Goal: Task Accomplishment & Management: Complete application form

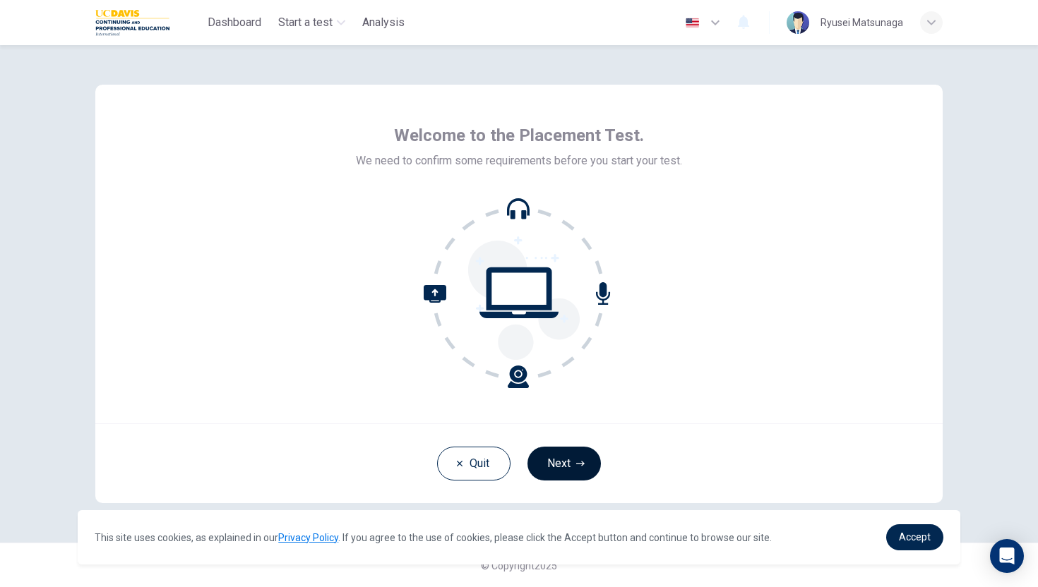
click at [563, 453] on button "Next" at bounding box center [563, 464] width 73 height 34
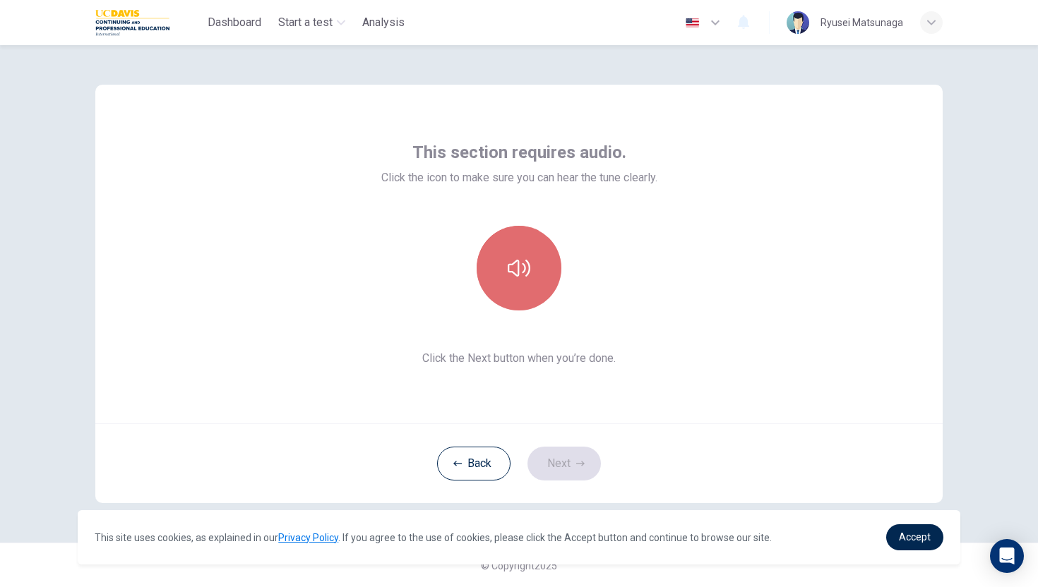
click at [532, 263] on button "button" at bounding box center [519, 268] width 85 height 85
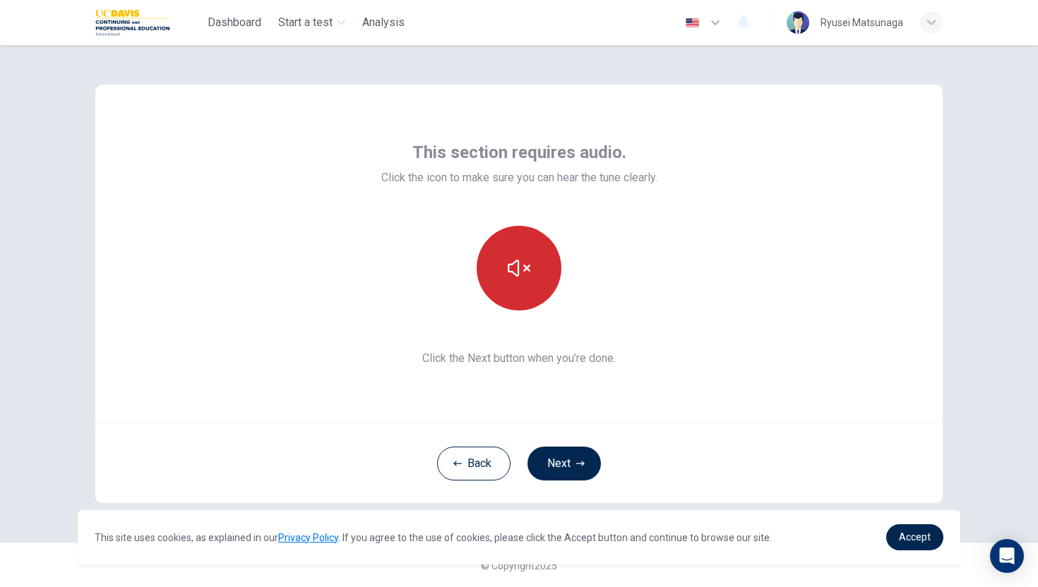
click at [532, 263] on button "button" at bounding box center [519, 268] width 85 height 85
click at [515, 265] on icon "button" at bounding box center [519, 268] width 23 height 23
click at [597, 463] on button "Next" at bounding box center [563, 464] width 73 height 34
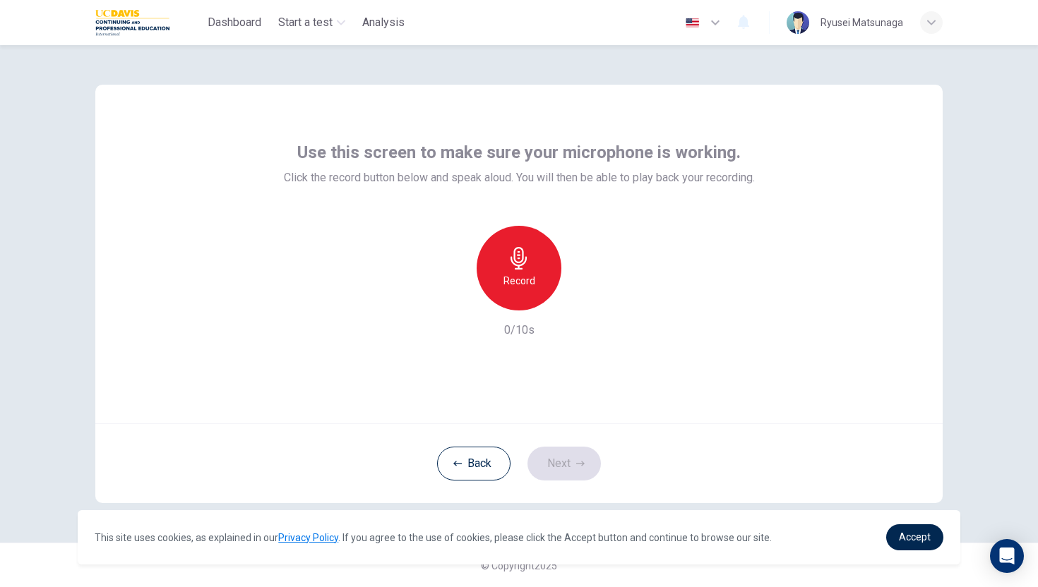
click at [529, 279] on h6 "Record" at bounding box center [519, 281] width 32 height 17
click at [584, 303] on icon "button" at bounding box center [584, 299] width 14 height 14
click at [557, 458] on button "Next" at bounding box center [563, 464] width 73 height 34
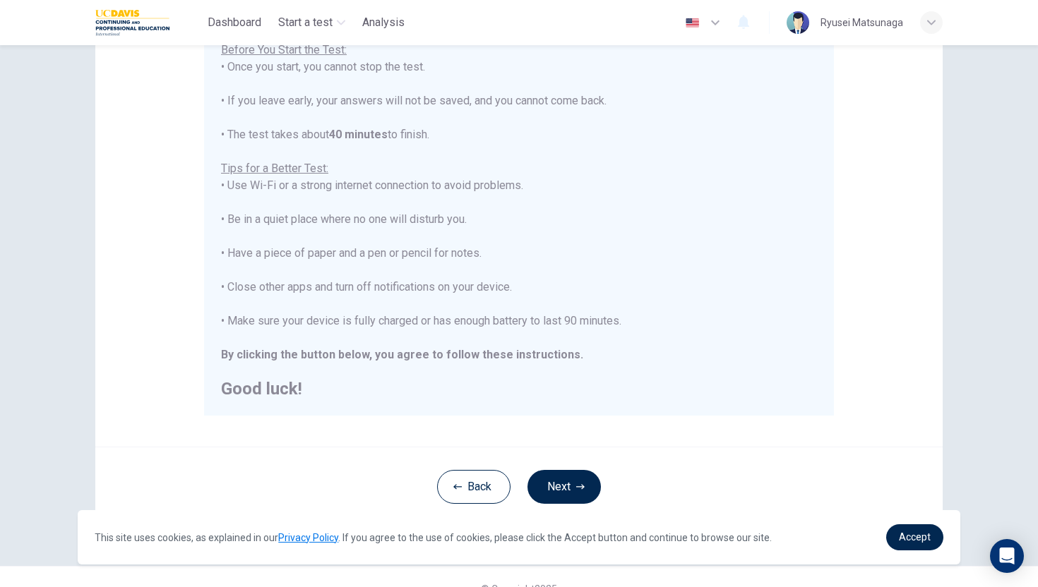
scroll to position [175, 0]
click at [561, 484] on button "Next" at bounding box center [563, 486] width 73 height 34
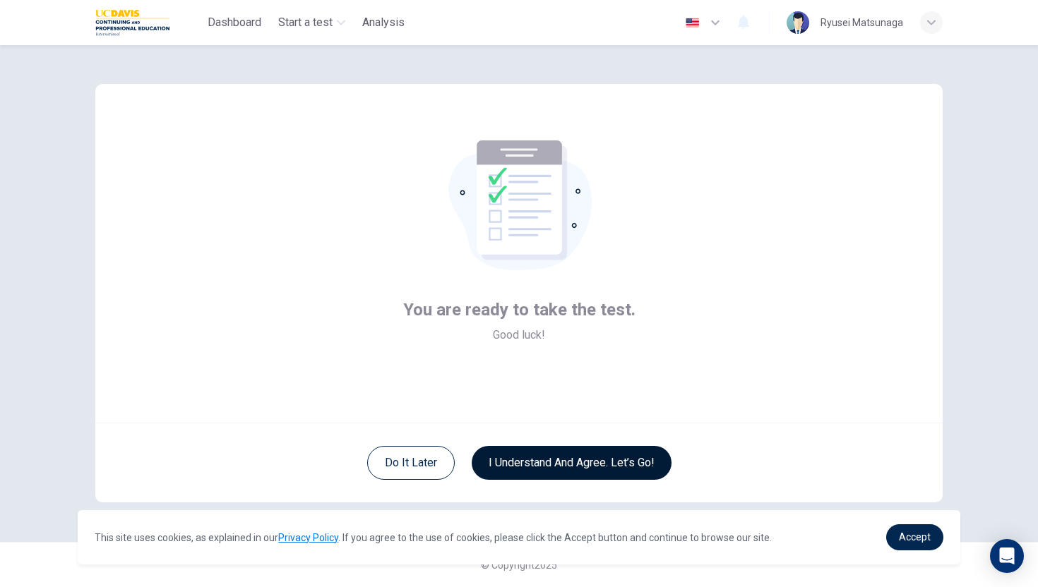
scroll to position [1, 0]
click at [538, 458] on button "I understand and agree. Let’s go!" at bounding box center [572, 463] width 200 height 34
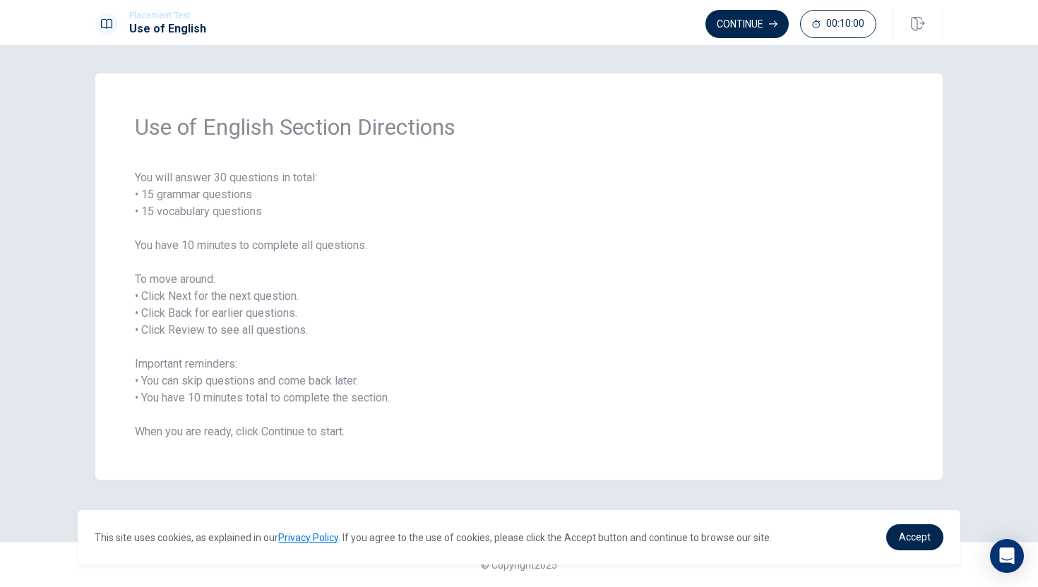
click at [599, 316] on span "You will answer 30 questions in total: • 15 grammar questions • 15 vocabulary q…" at bounding box center [519, 304] width 768 height 271
click at [749, 28] on button "Continue" at bounding box center [746, 24] width 83 height 28
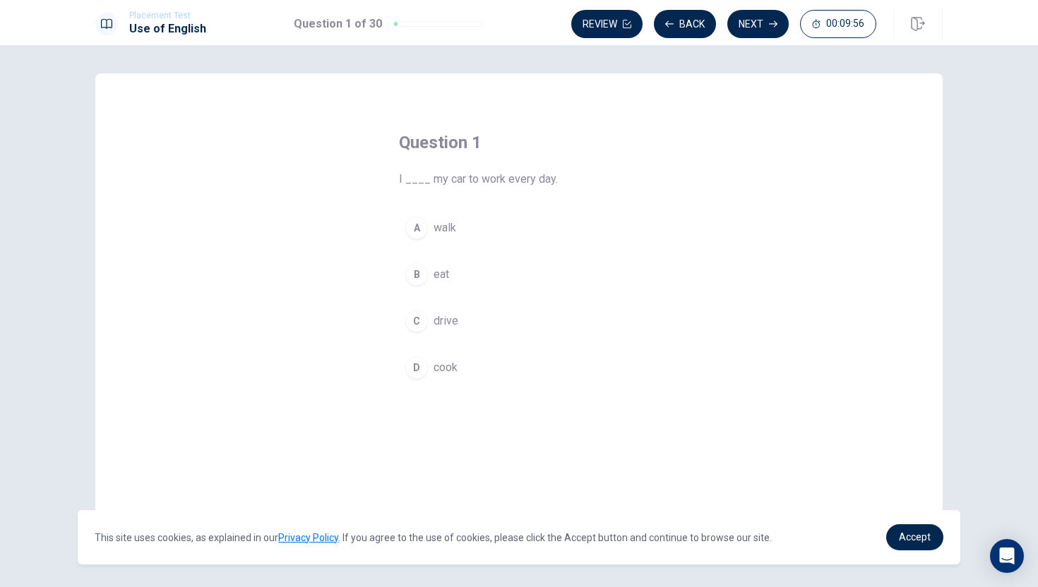
click at [440, 320] on span "drive" at bounding box center [446, 321] width 25 height 17
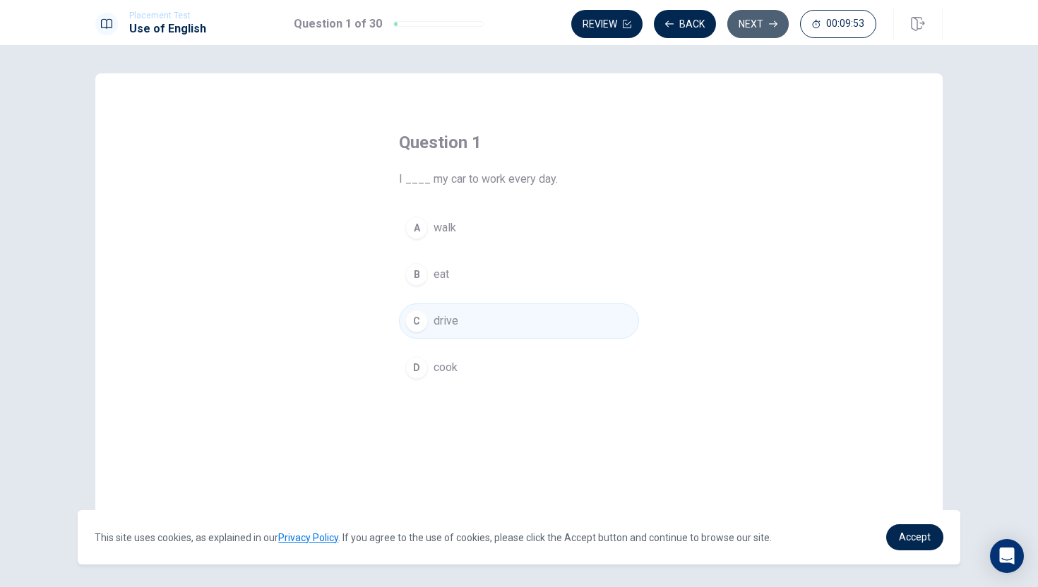
click at [748, 25] on button "Next" at bounding box center [757, 24] width 61 height 28
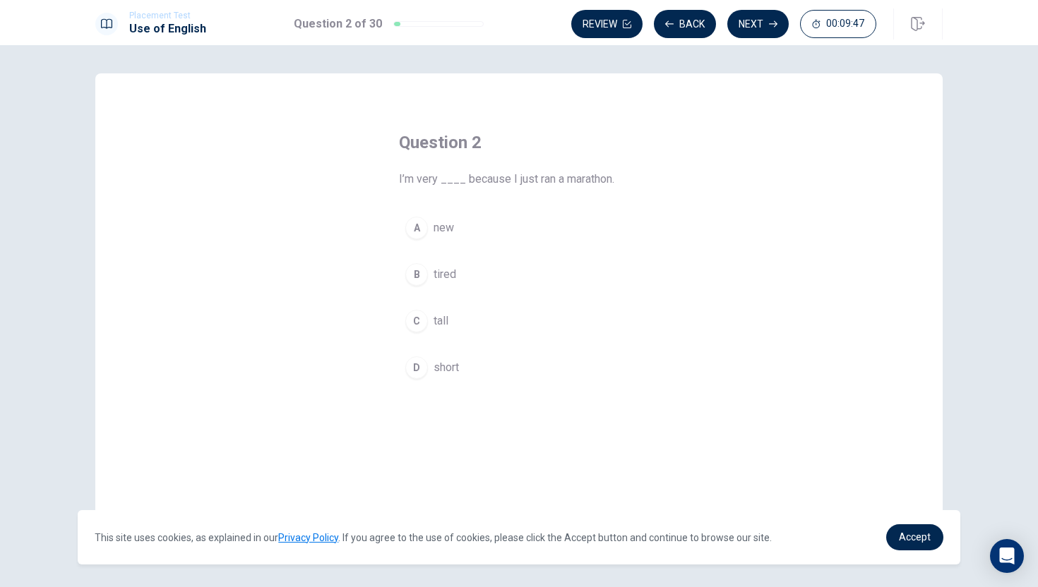
click at [434, 277] on span "tired" at bounding box center [445, 274] width 23 height 17
click at [770, 30] on button "Next" at bounding box center [757, 24] width 61 height 28
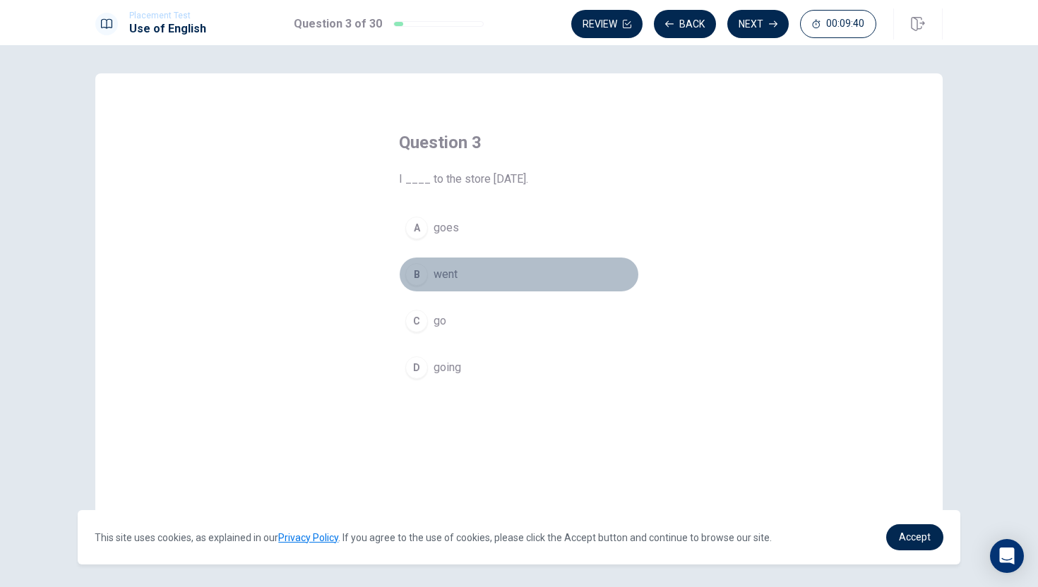
click at [436, 287] on button "B went" at bounding box center [519, 274] width 240 height 35
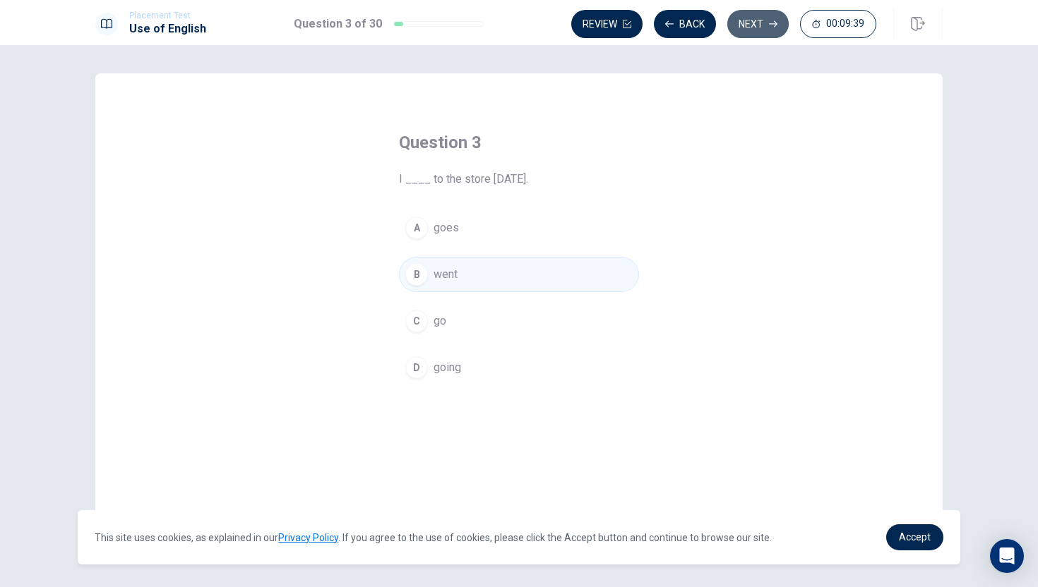
click at [744, 33] on button "Next" at bounding box center [757, 24] width 61 height 28
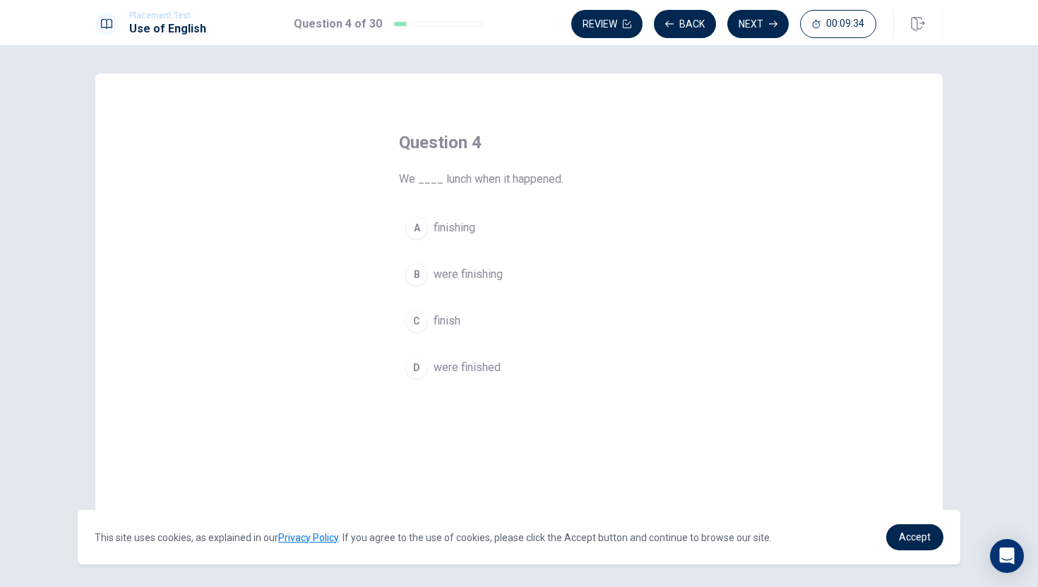
click at [441, 275] on span "were finishing" at bounding box center [468, 274] width 69 height 17
click at [749, 28] on button "Next" at bounding box center [757, 24] width 61 height 28
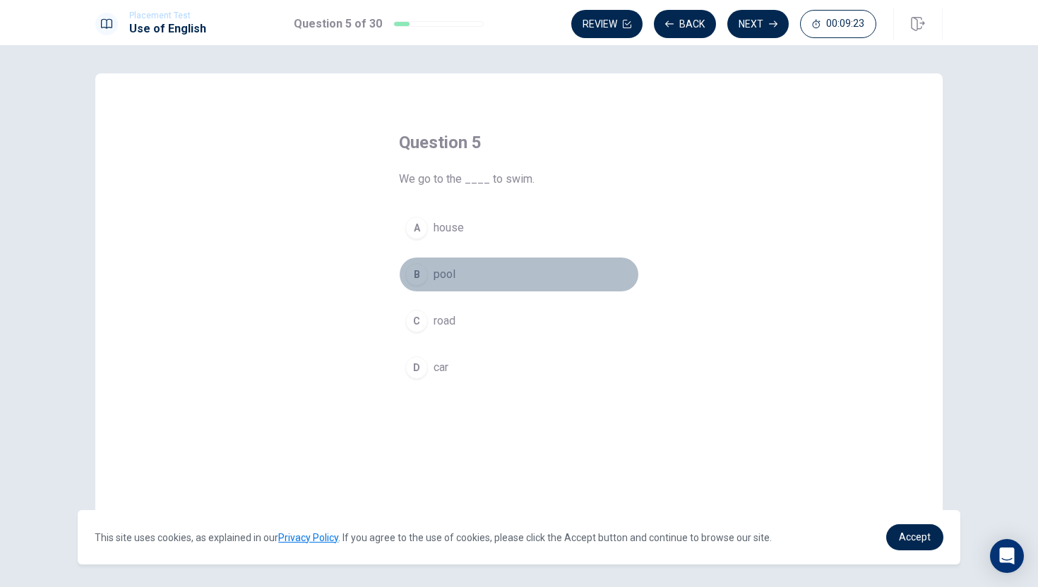
click at [445, 275] on span "pool" at bounding box center [445, 274] width 22 height 17
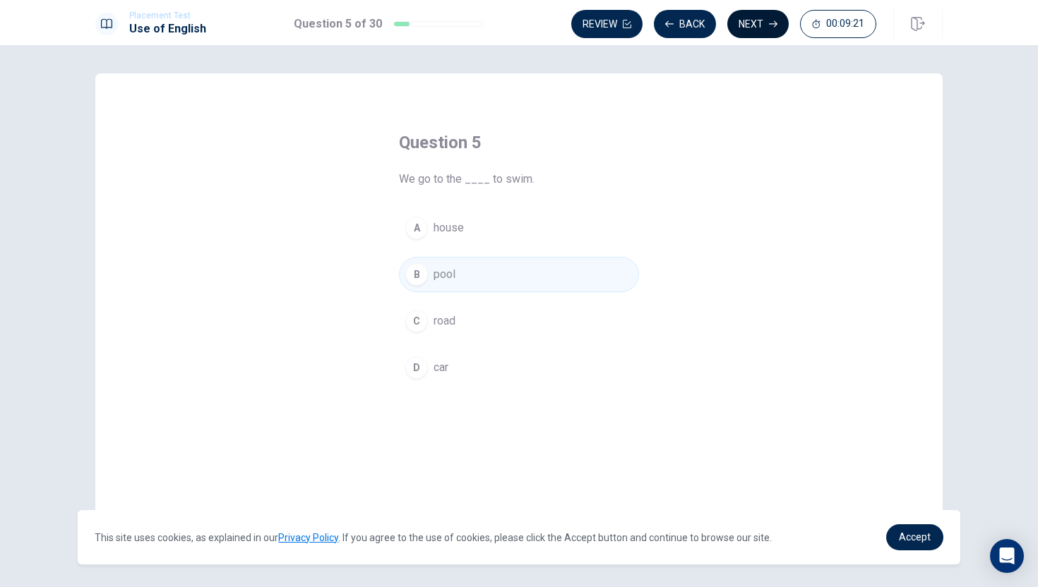
click at [746, 15] on button "Next" at bounding box center [757, 24] width 61 height 28
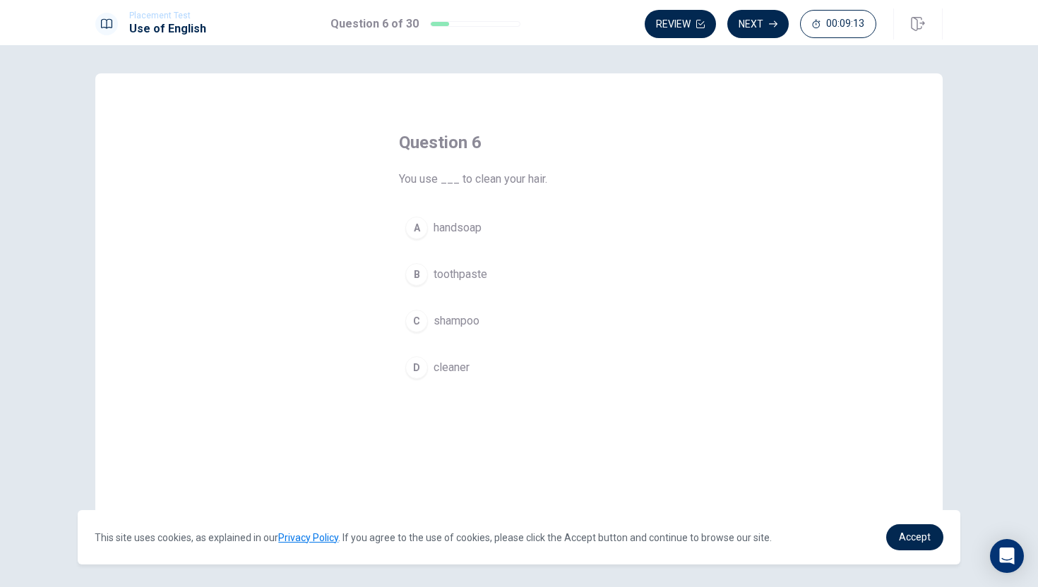
click at [448, 306] on button "C shampoo" at bounding box center [519, 321] width 240 height 35
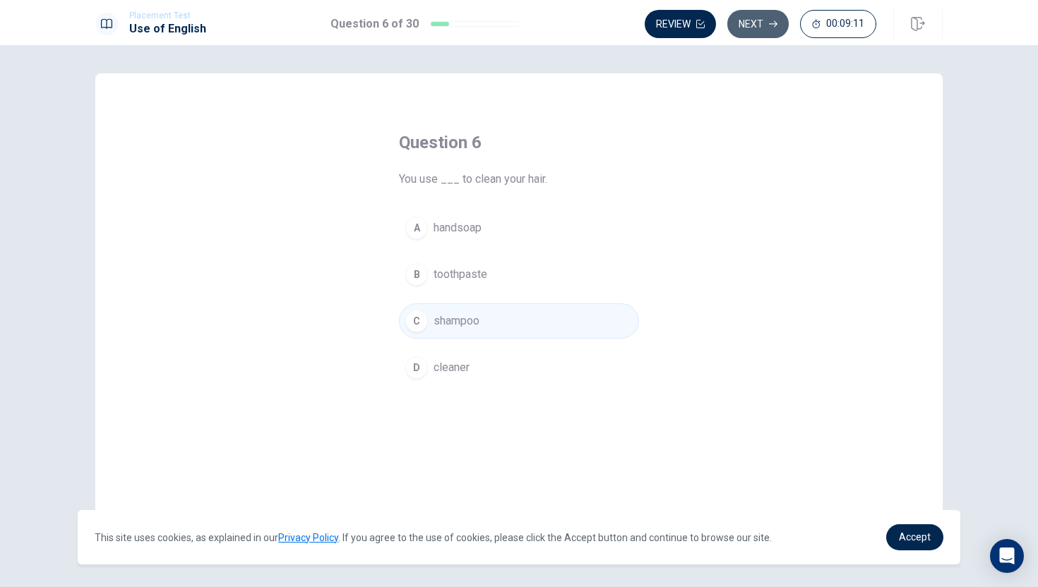
click at [744, 30] on button "Next" at bounding box center [757, 24] width 61 height 28
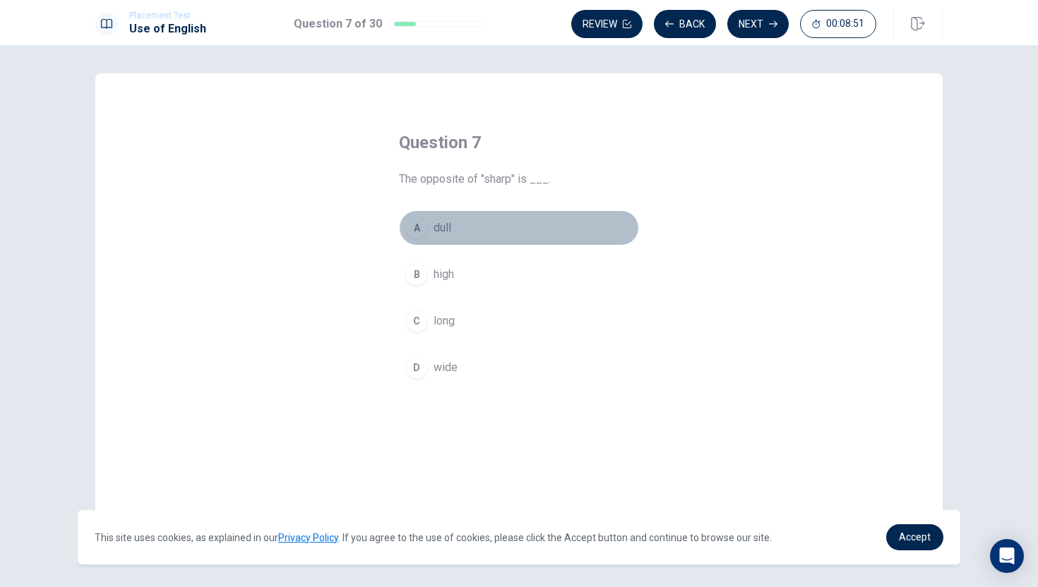
click at [441, 231] on span "dull" at bounding box center [443, 228] width 18 height 17
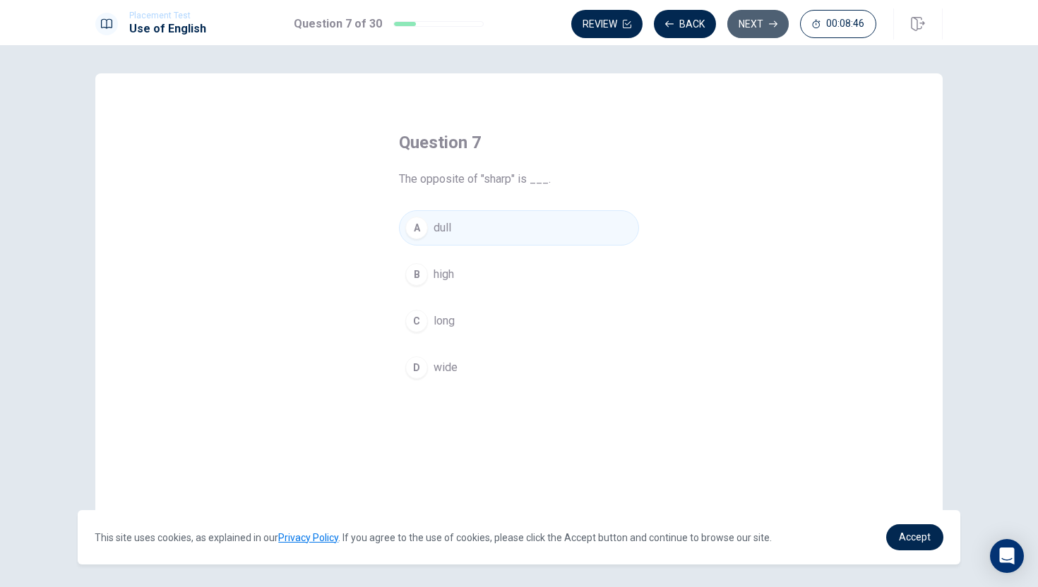
click at [757, 22] on button "Next" at bounding box center [757, 24] width 61 height 28
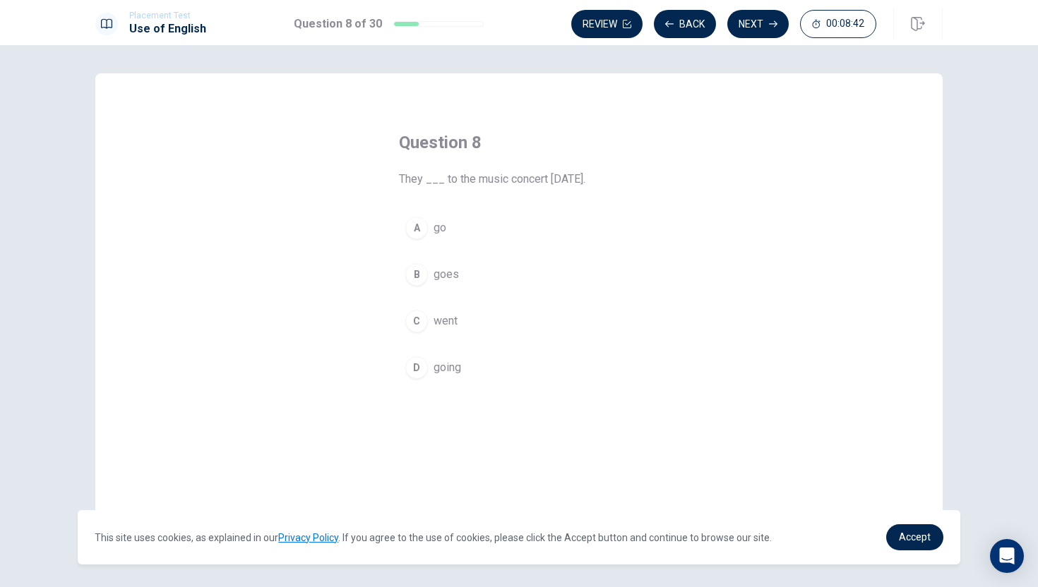
click at [449, 313] on span "went" at bounding box center [446, 321] width 24 height 17
click at [757, 24] on button "Next" at bounding box center [757, 24] width 61 height 28
click at [445, 321] on span "Thin" at bounding box center [444, 321] width 20 height 17
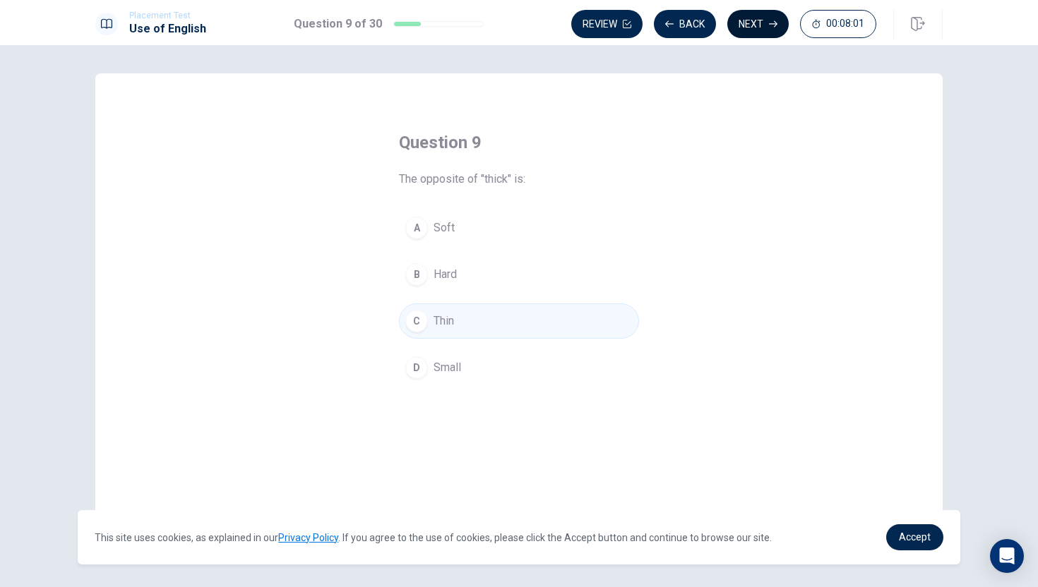
click at [758, 22] on button "Next" at bounding box center [757, 24] width 61 height 28
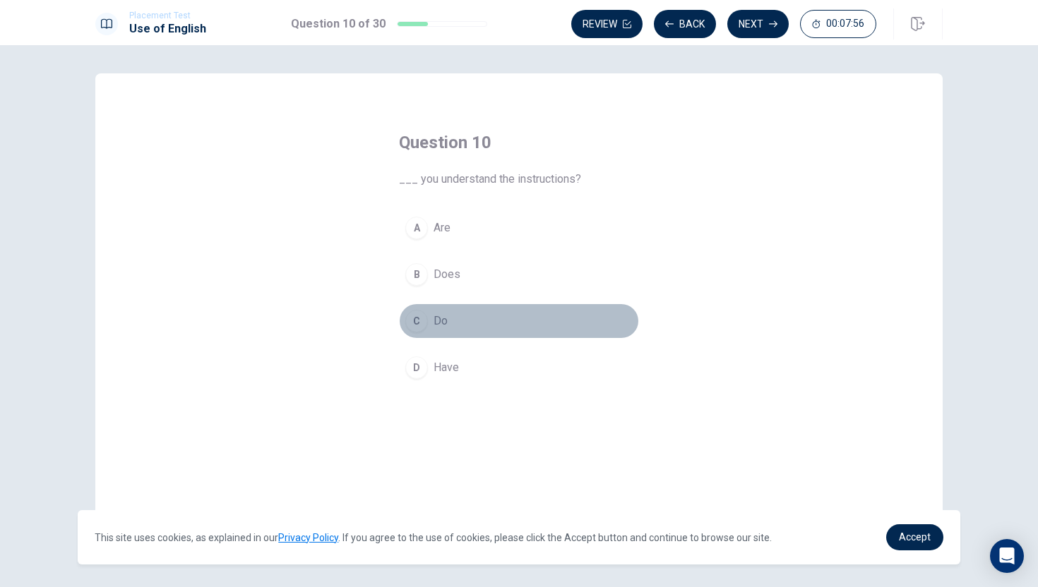
click at [421, 309] on button "C Do" at bounding box center [519, 321] width 240 height 35
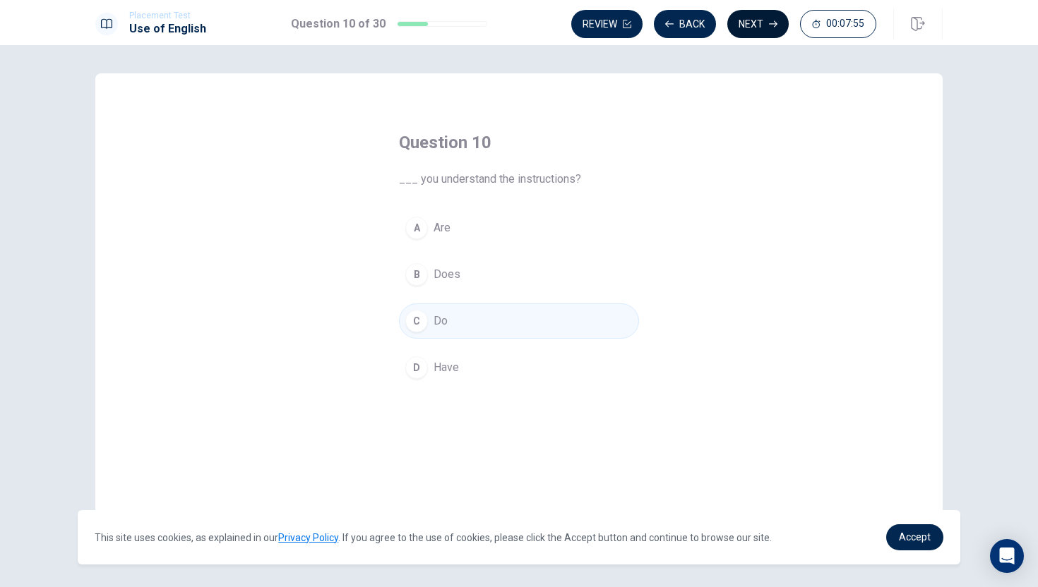
click at [743, 28] on button "Next" at bounding box center [757, 24] width 61 height 28
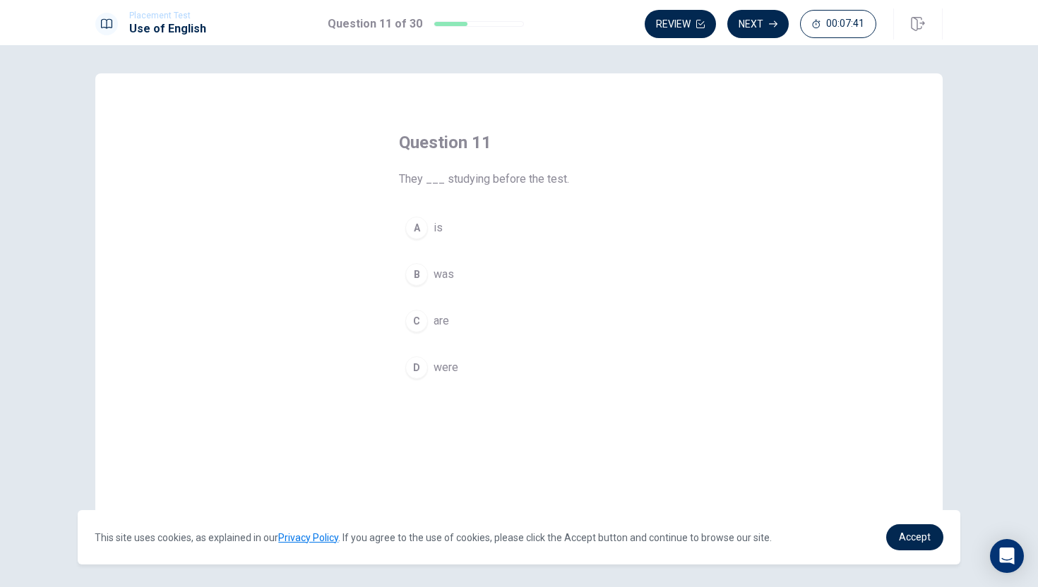
click at [417, 323] on div "C" at bounding box center [416, 321] width 23 height 23
click at [758, 31] on button "Next" at bounding box center [757, 24] width 61 height 28
click at [419, 326] on div "C" at bounding box center [416, 321] width 23 height 23
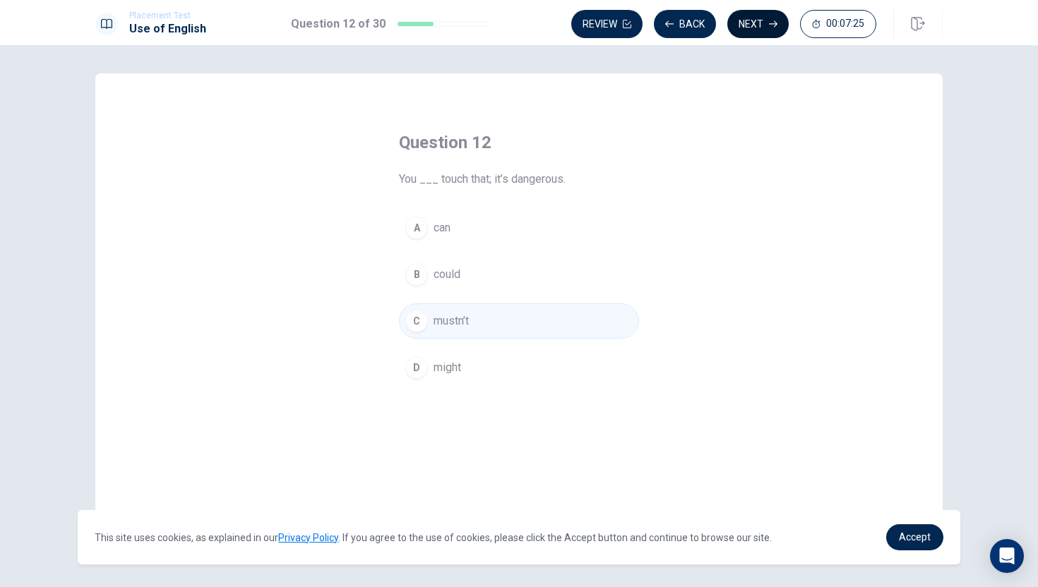
click at [744, 26] on button "Next" at bounding box center [757, 24] width 61 height 28
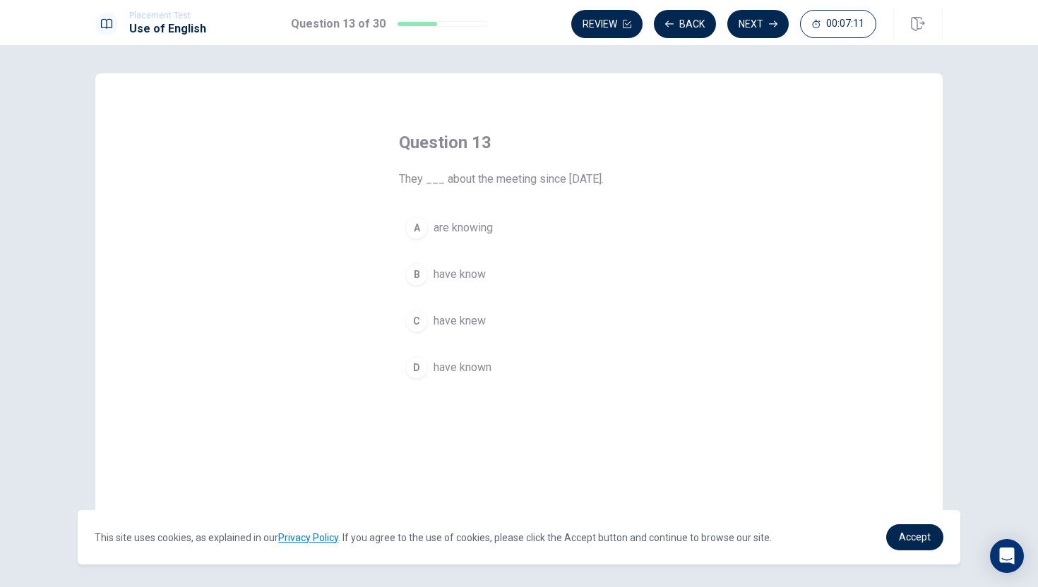
click at [415, 362] on div "D" at bounding box center [416, 368] width 23 height 23
click at [760, 28] on button "Next" at bounding box center [757, 24] width 61 height 28
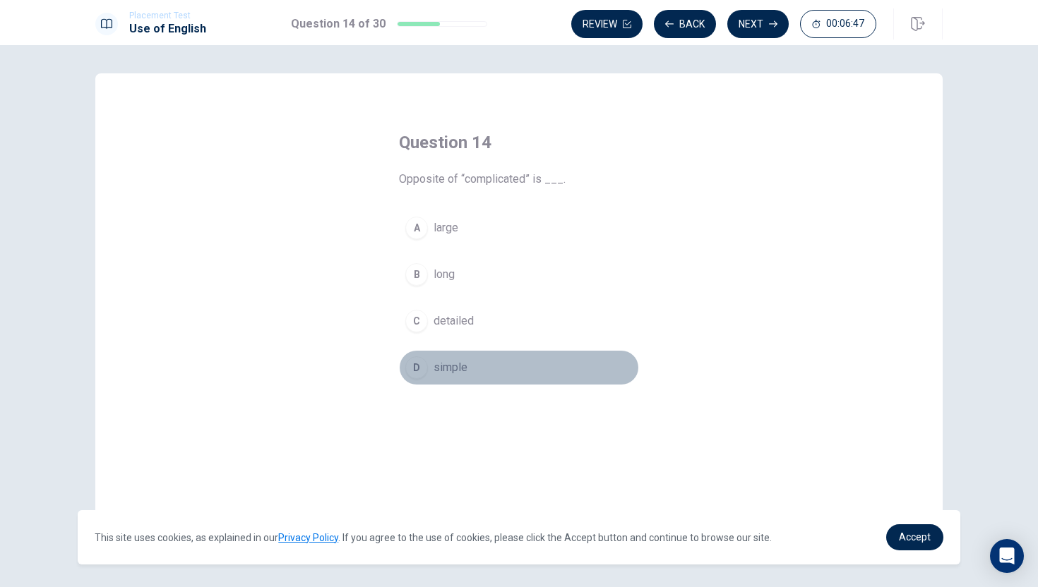
click at [433, 371] on button "D simple" at bounding box center [519, 367] width 240 height 35
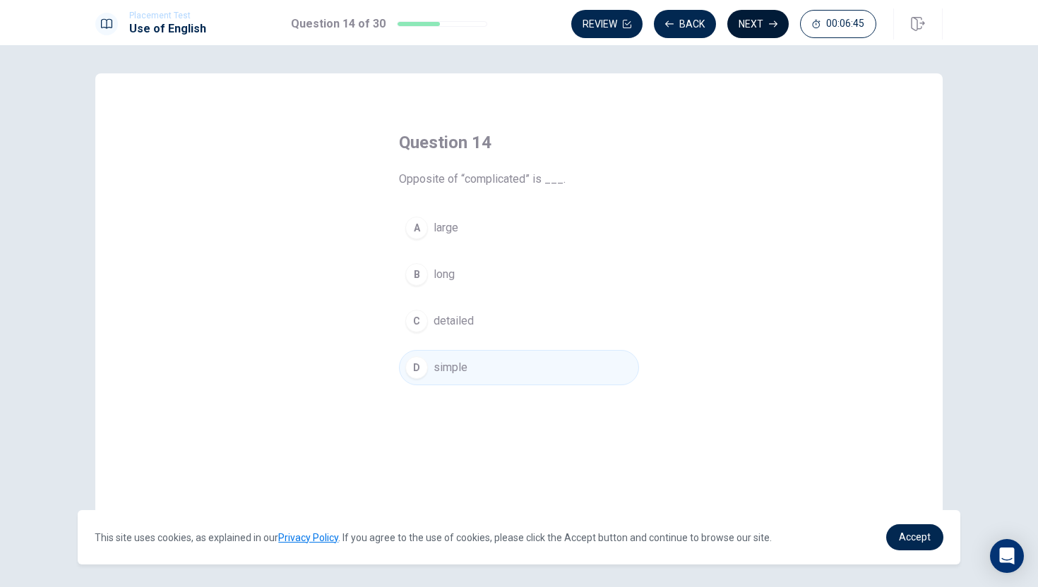
click at [757, 30] on button "Next" at bounding box center [757, 24] width 61 height 28
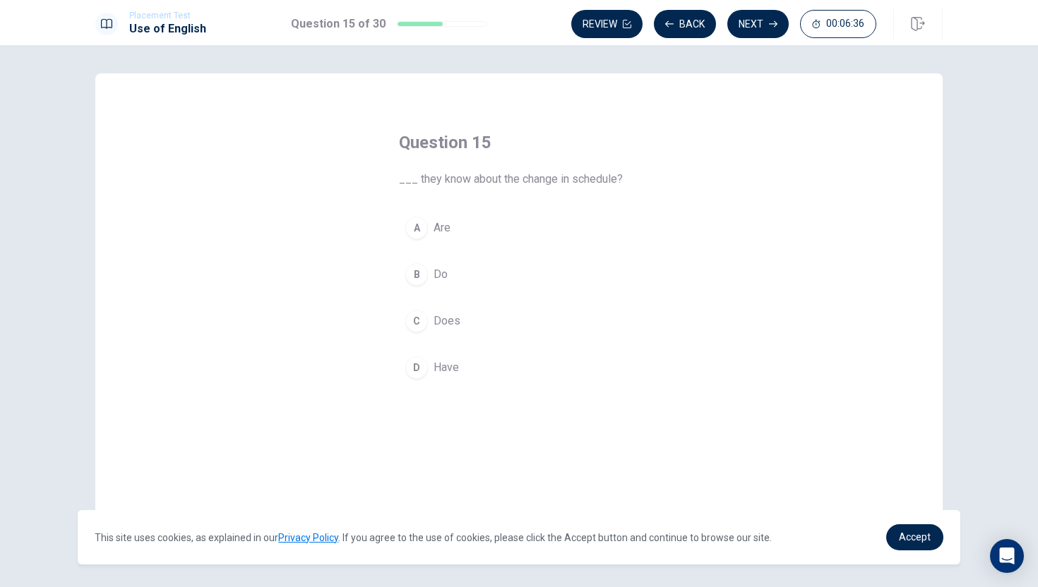
click at [421, 280] on div "B" at bounding box center [416, 274] width 23 height 23
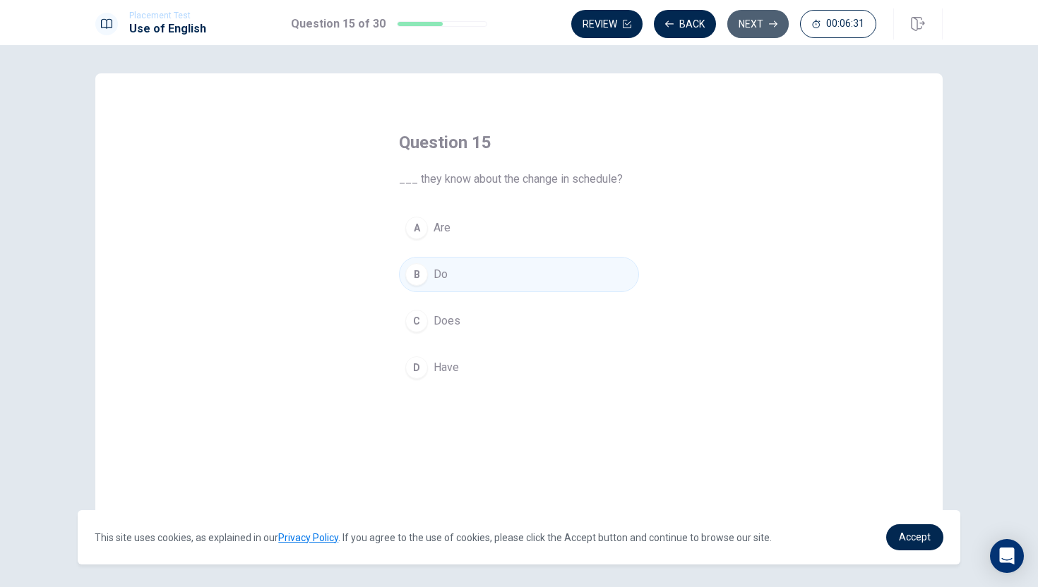
click at [748, 28] on button "Next" at bounding box center [757, 24] width 61 height 28
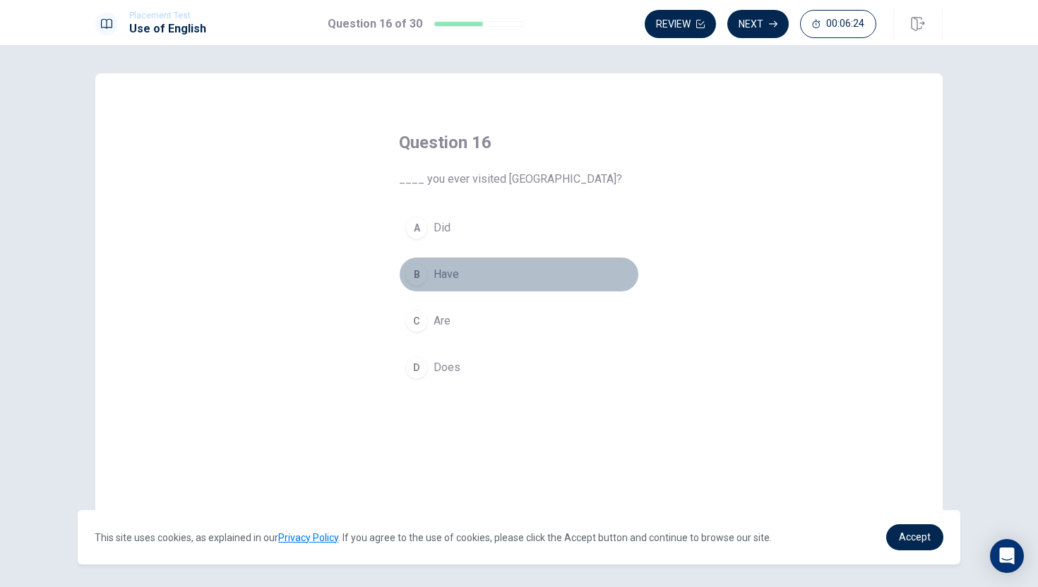
click at [427, 287] on button "B Have" at bounding box center [519, 274] width 240 height 35
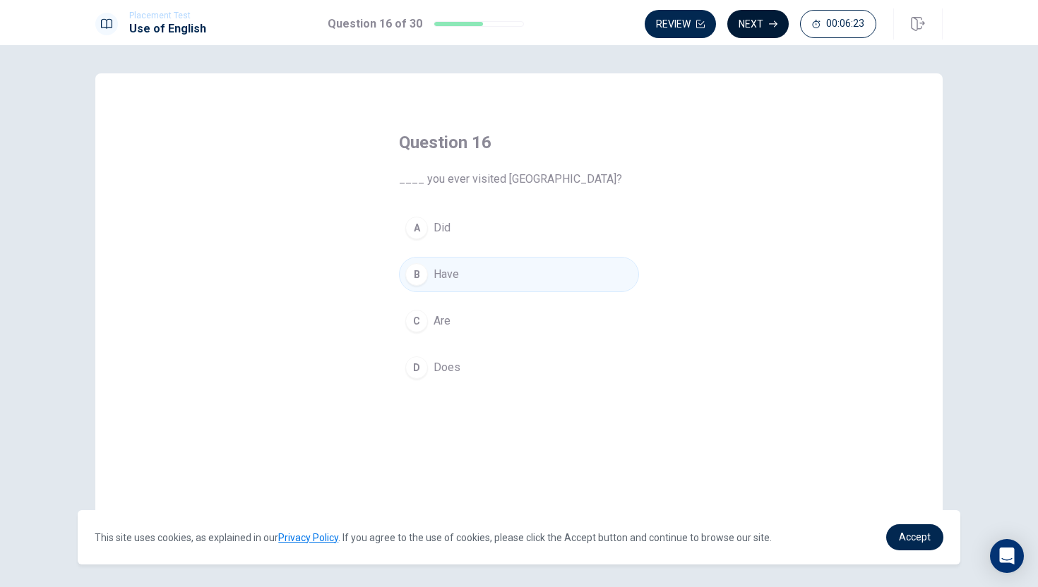
click at [745, 25] on button "Next" at bounding box center [757, 24] width 61 height 28
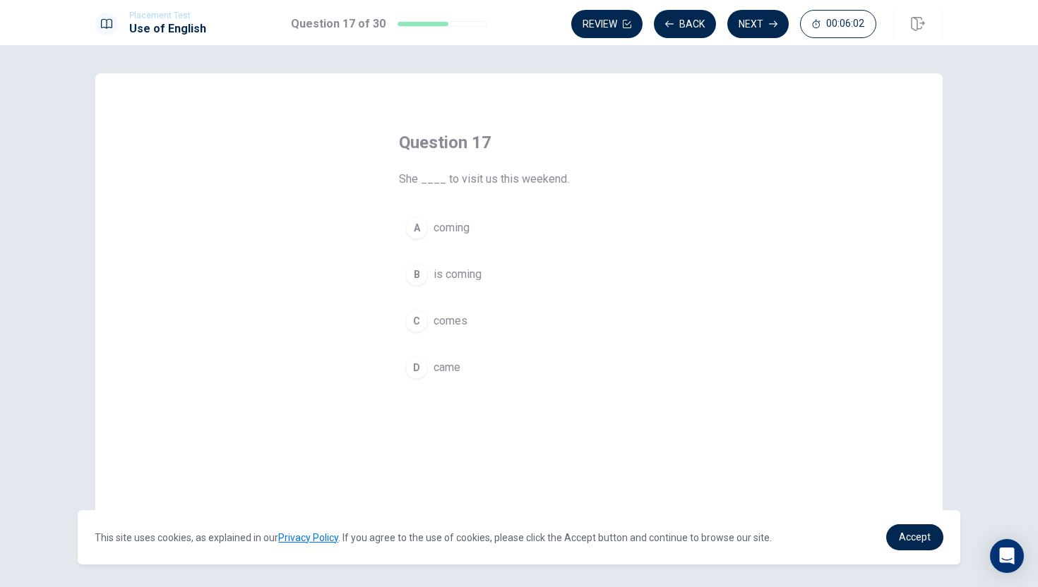
click at [424, 375] on div "D" at bounding box center [416, 368] width 23 height 23
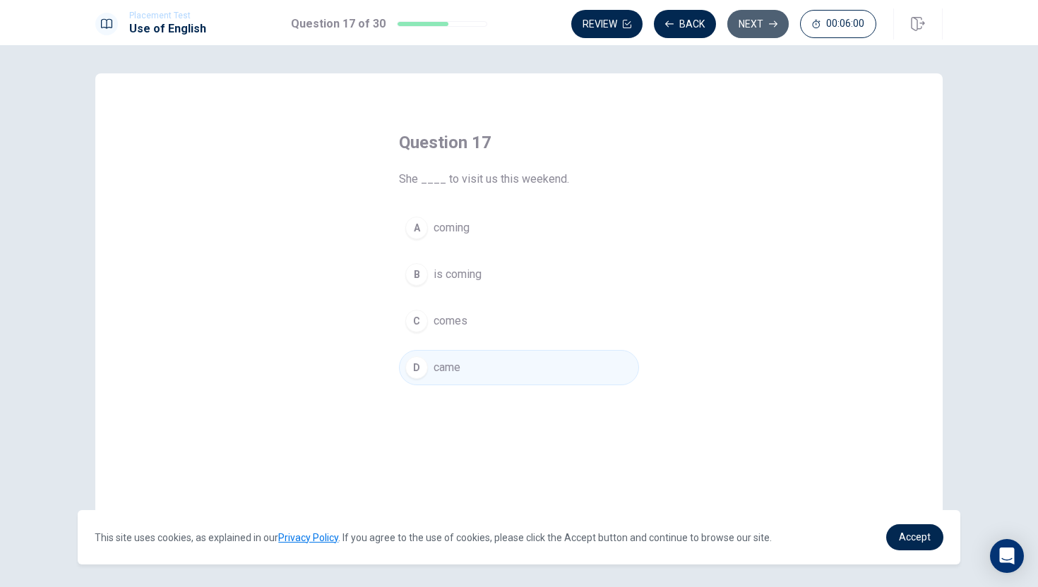
click at [757, 29] on button "Next" at bounding box center [757, 24] width 61 height 28
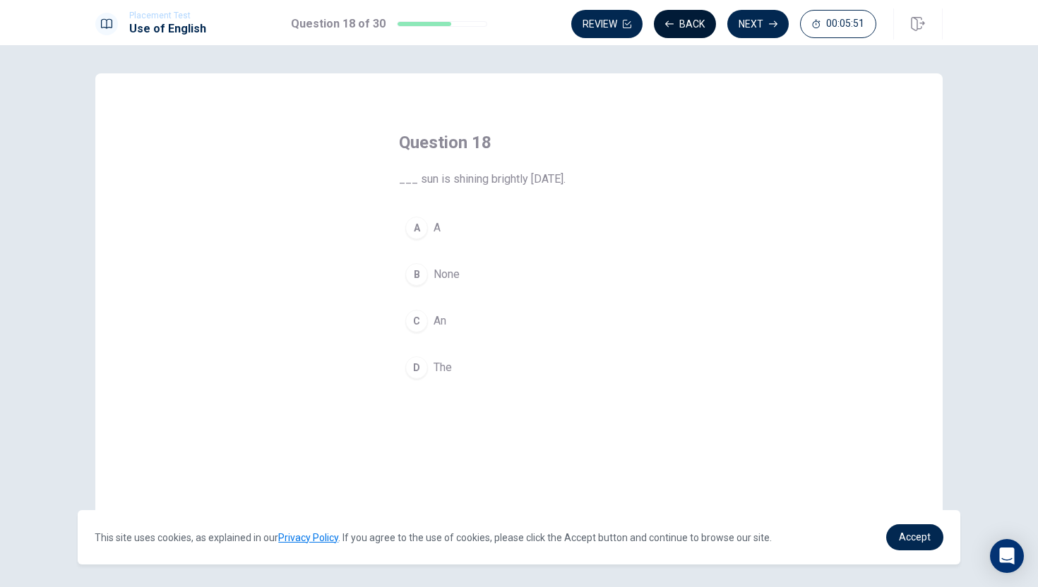
click at [700, 23] on button "Back" at bounding box center [685, 24] width 62 height 28
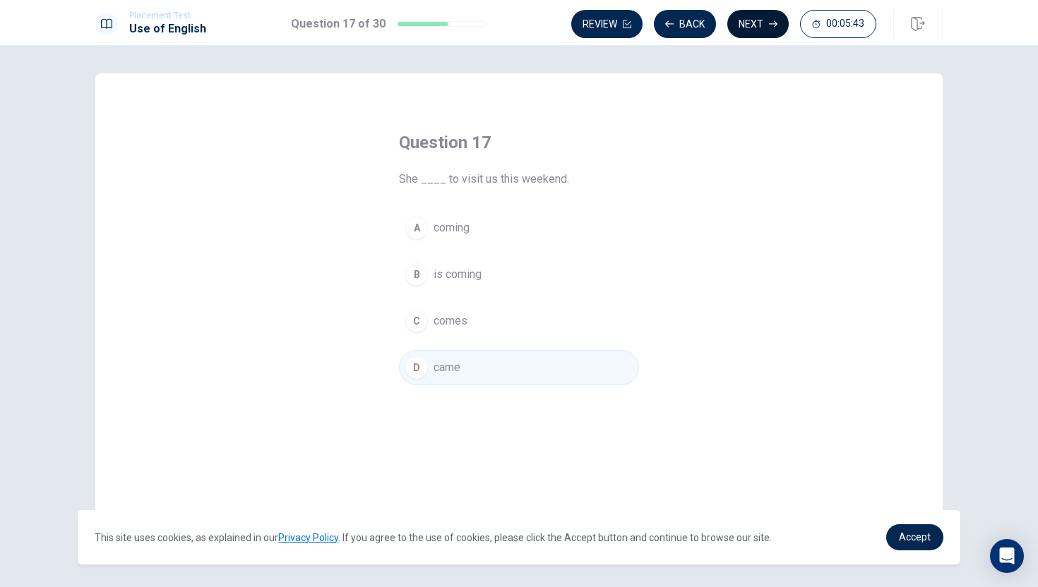
click at [758, 30] on button "Next" at bounding box center [757, 24] width 61 height 28
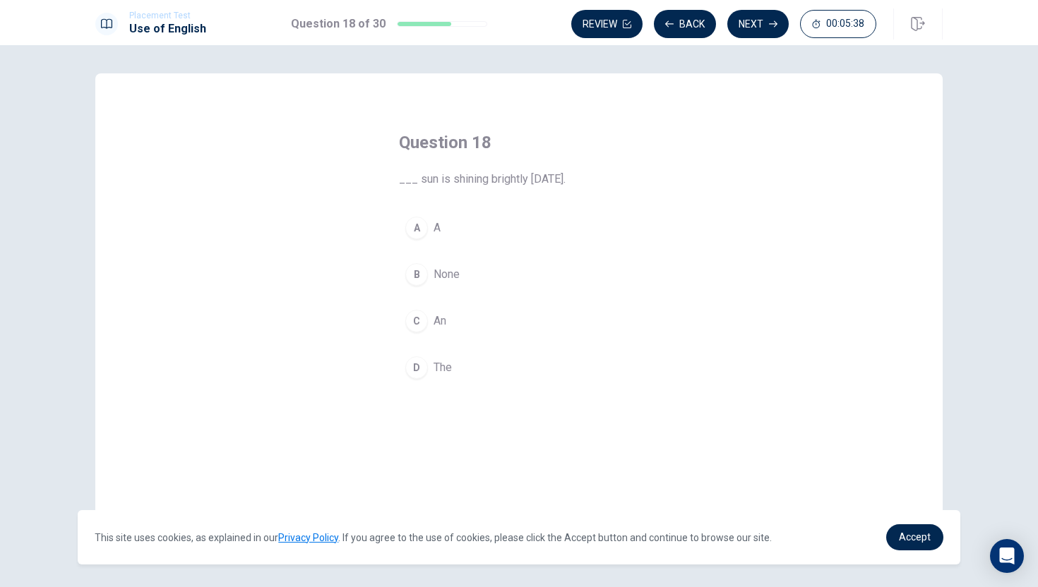
click at [413, 367] on div "D" at bounding box center [416, 368] width 23 height 23
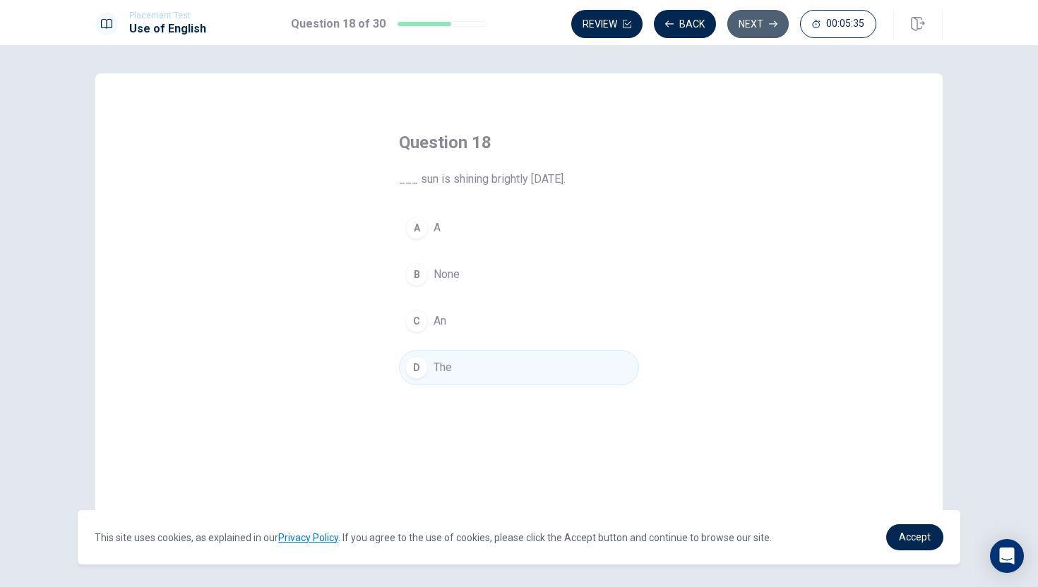
click at [740, 28] on button "Next" at bounding box center [757, 24] width 61 height 28
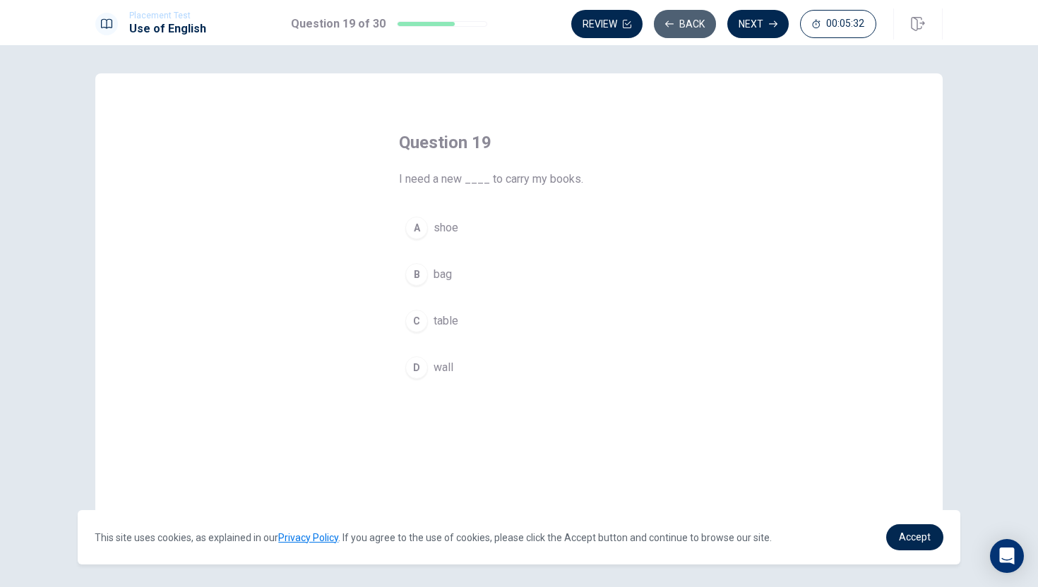
click at [682, 28] on button "Back" at bounding box center [685, 24] width 62 height 28
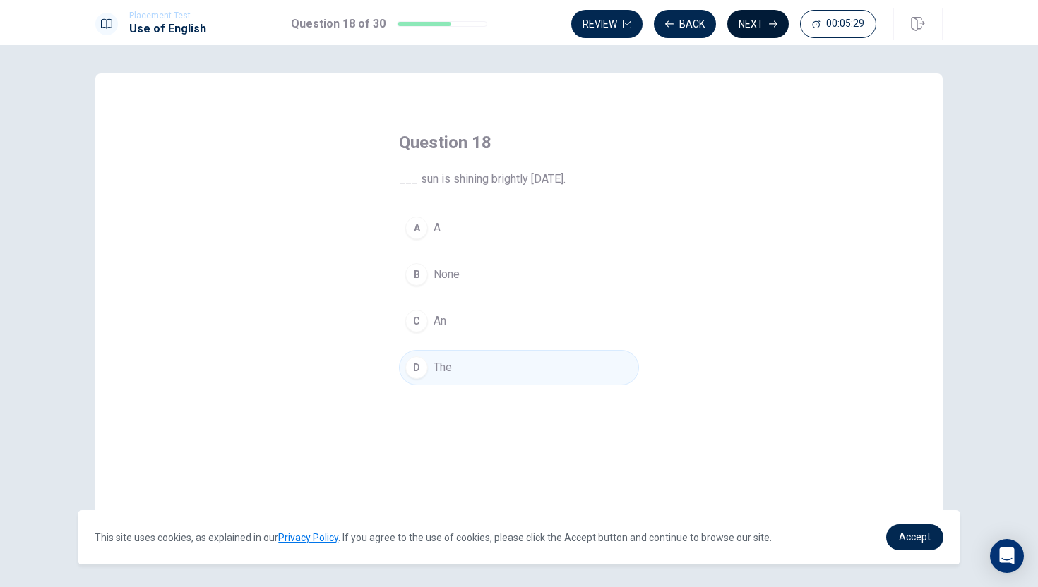
click at [747, 30] on button "Next" at bounding box center [757, 24] width 61 height 28
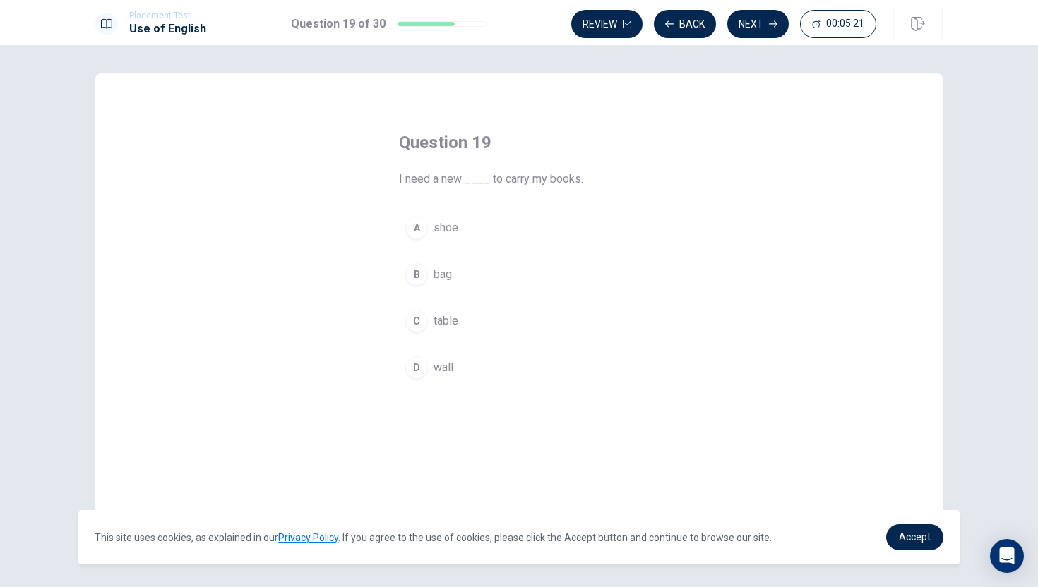
click at [485, 285] on button "B bag" at bounding box center [519, 274] width 240 height 35
click at [744, 25] on button "Next" at bounding box center [757, 24] width 61 height 28
click at [419, 278] on div "B" at bounding box center [416, 274] width 23 height 23
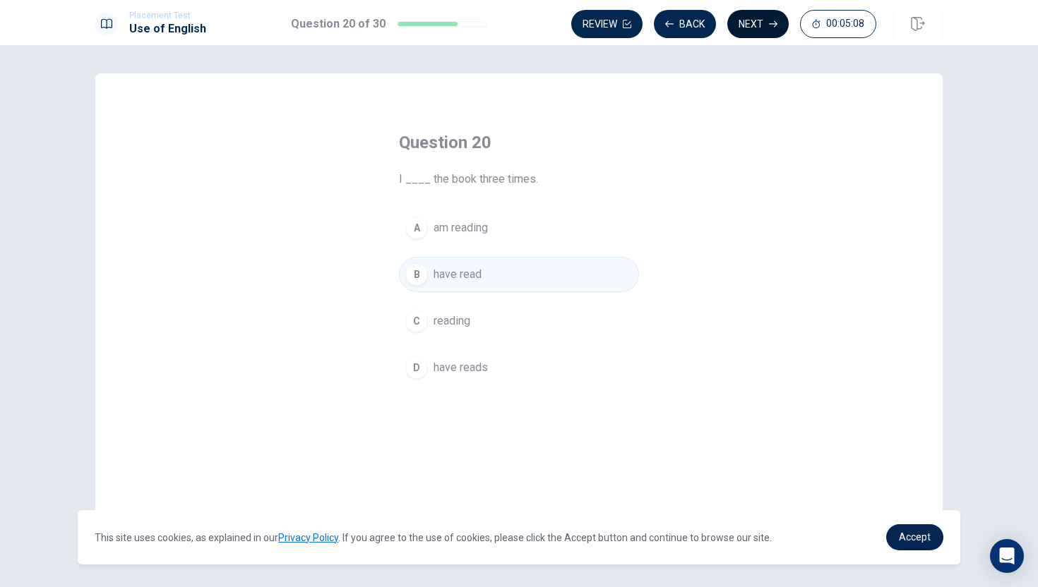
click at [743, 28] on button "Next" at bounding box center [757, 24] width 61 height 28
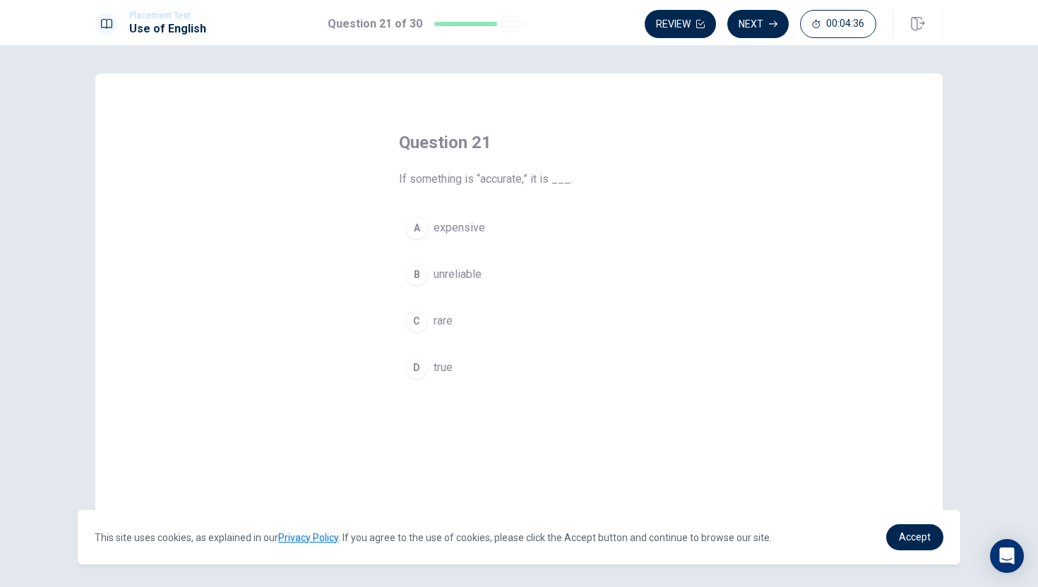
click at [416, 367] on div "D" at bounding box center [416, 368] width 23 height 23
click at [760, 21] on button "Next" at bounding box center [757, 24] width 61 height 28
click at [435, 275] on span "rule" at bounding box center [443, 274] width 18 height 17
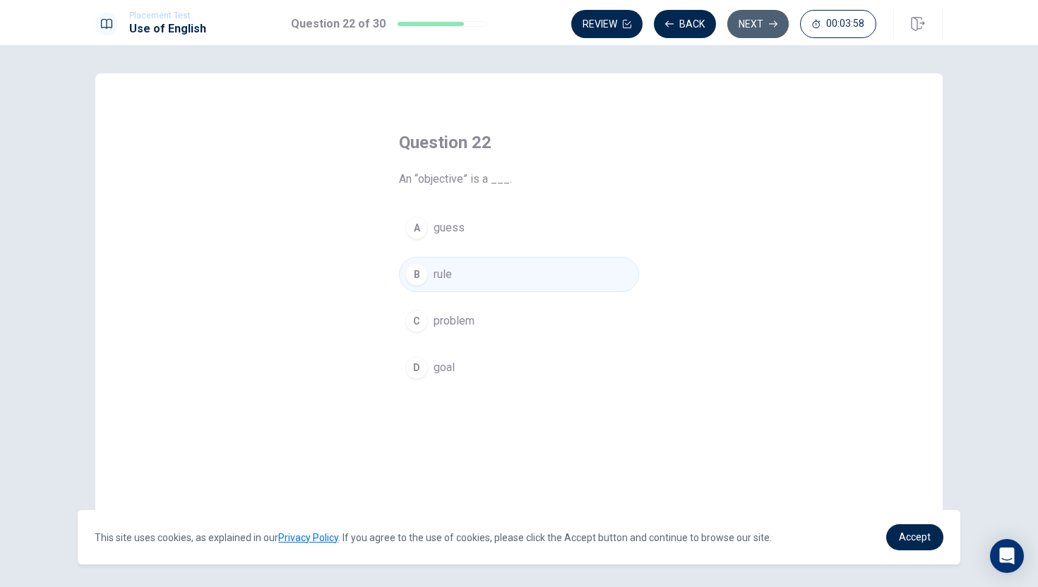
click at [759, 32] on button "Next" at bounding box center [757, 24] width 61 height 28
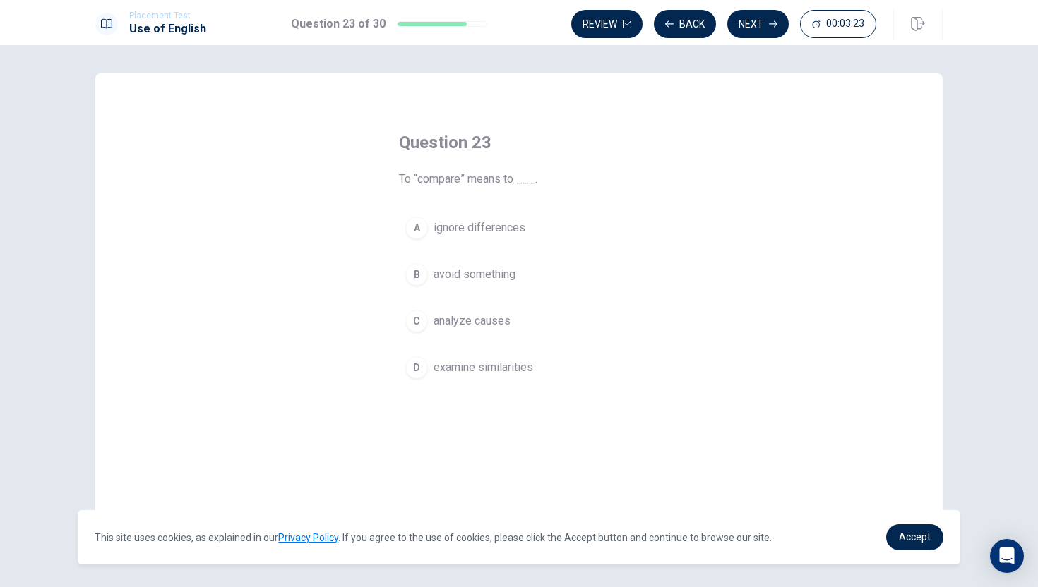
click at [428, 378] on button "D examine similarities" at bounding box center [519, 367] width 240 height 35
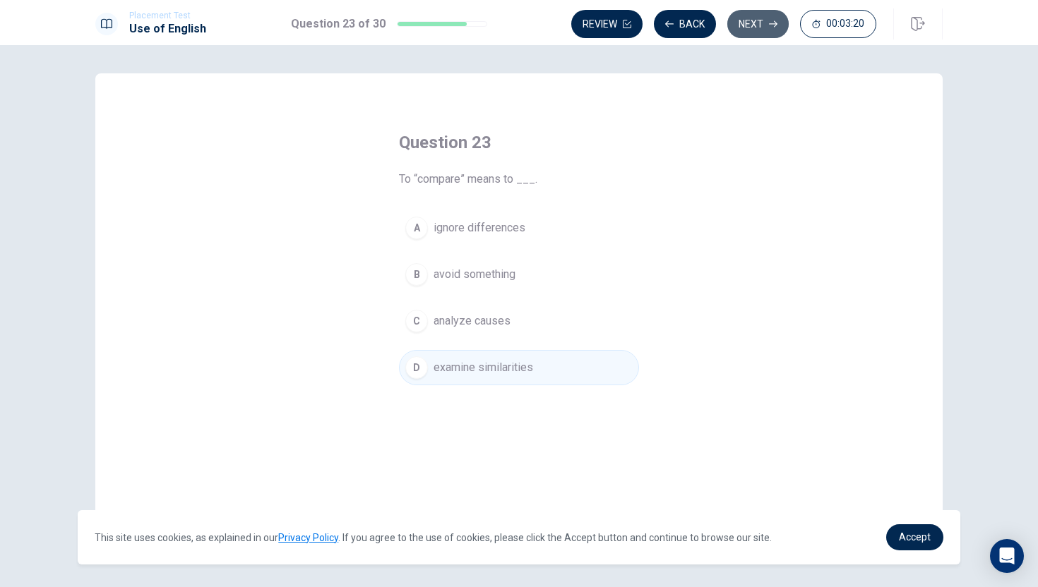
click at [751, 29] on button "Next" at bounding box center [757, 24] width 61 height 28
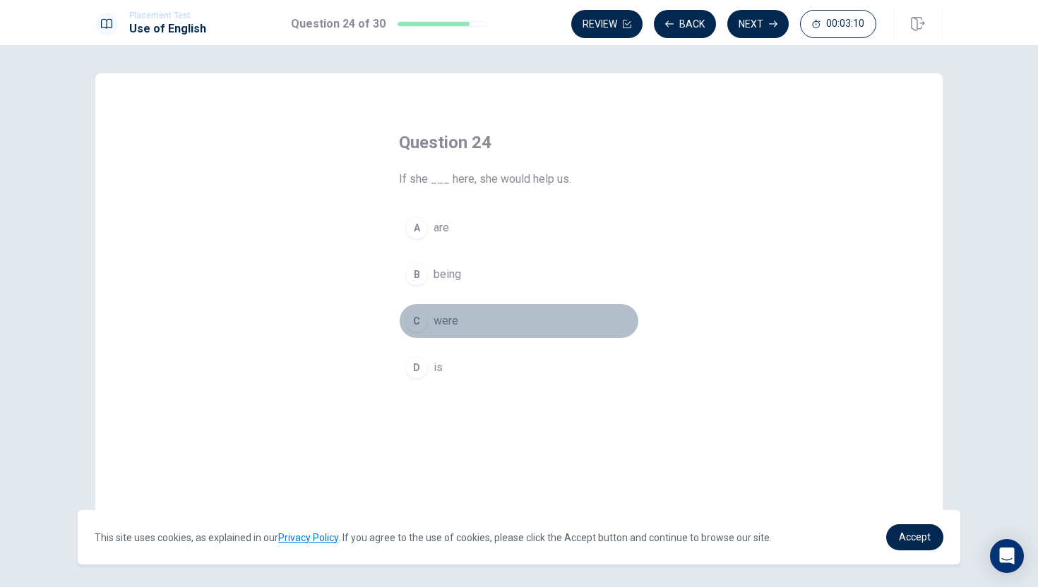
click at [415, 321] on div "C" at bounding box center [416, 321] width 23 height 23
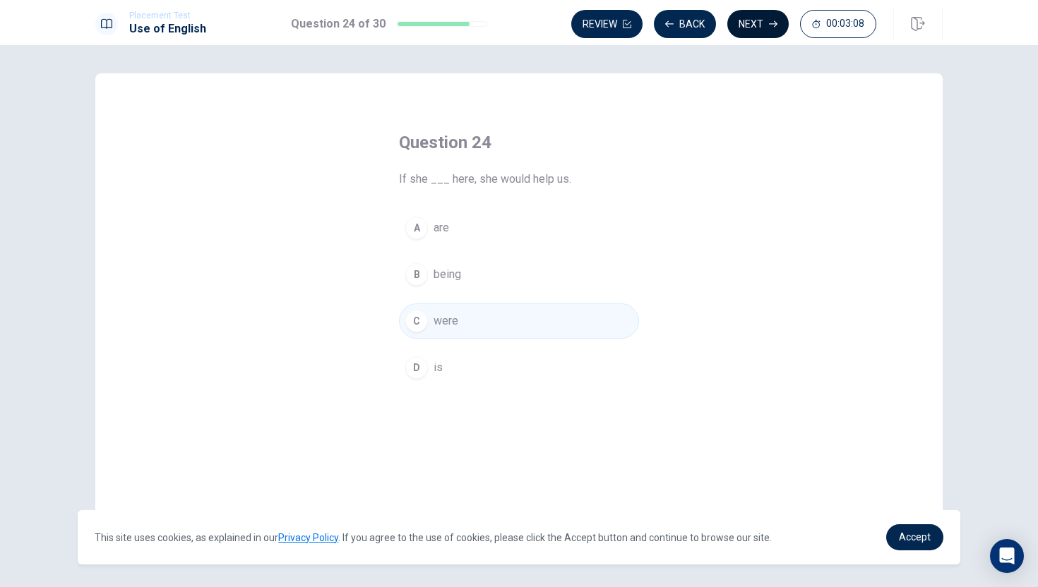
click at [762, 26] on button "Next" at bounding box center [757, 24] width 61 height 28
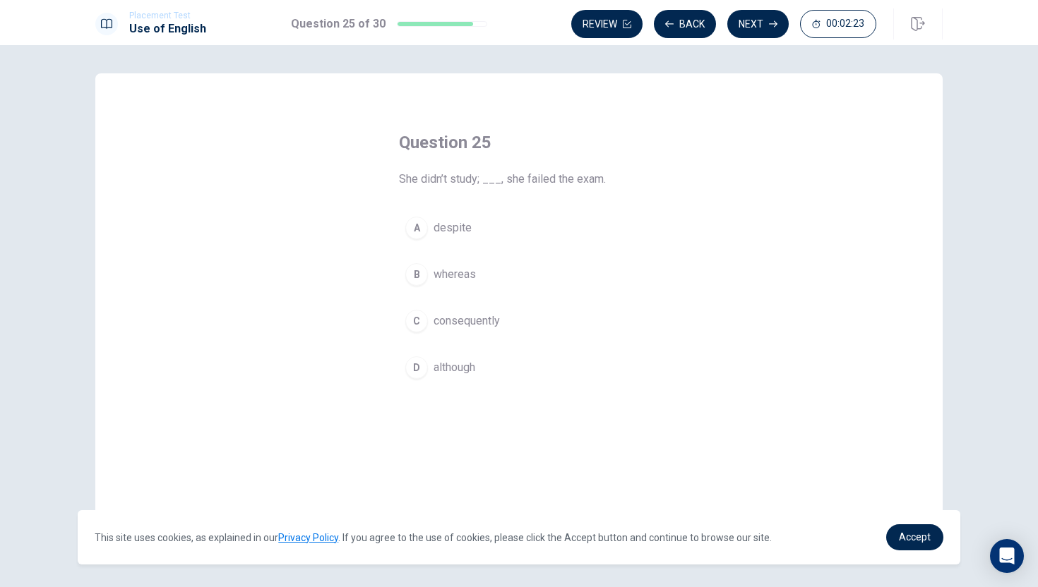
click at [425, 315] on div "C" at bounding box center [416, 321] width 23 height 23
click at [767, 25] on button "Next" at bounding box center [757, 24] width 61 height 28
click at [420, 239] on div "A" at bounding box center [416, 228] width 23 height 23
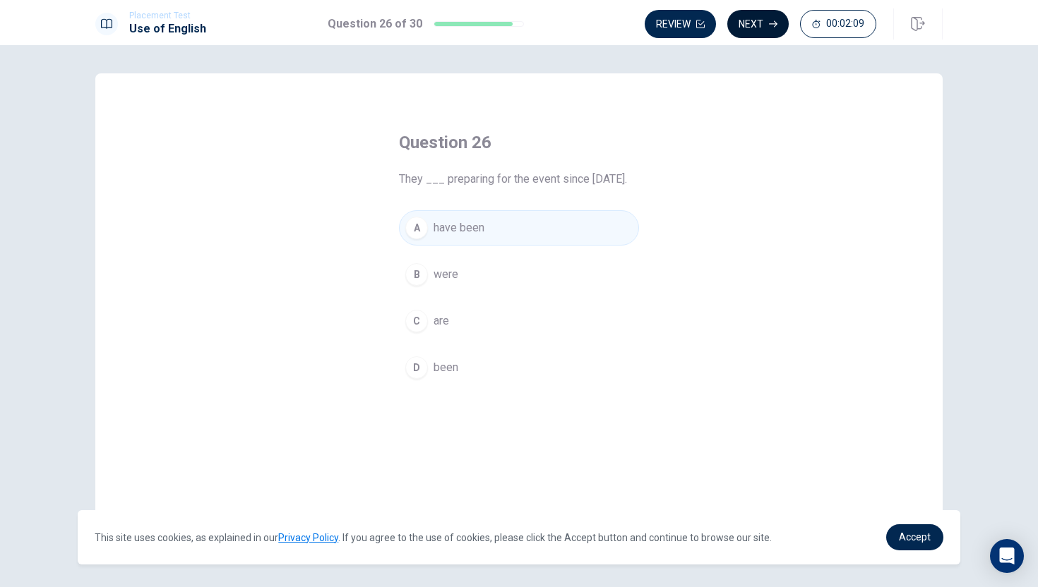
click at [765, 24] on button "Next" at bounding box center [757, 24] width 61 height 28
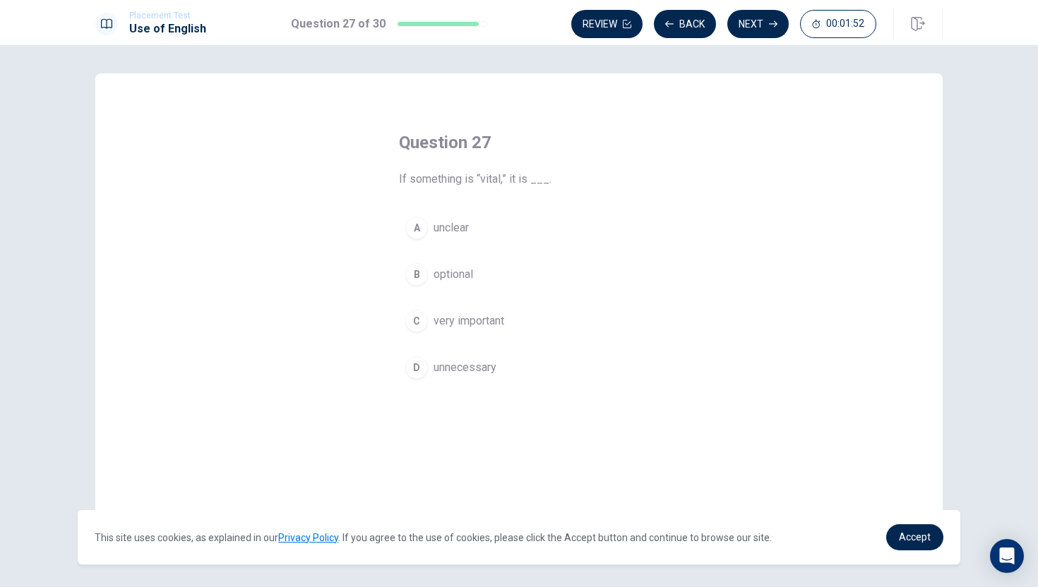
click at [416, 318] on div "C" at bounding box center [416, 321] width 23 height 23
click at [750, 32] on button "Next" at bounding box center [757, 24] width 61 height 28
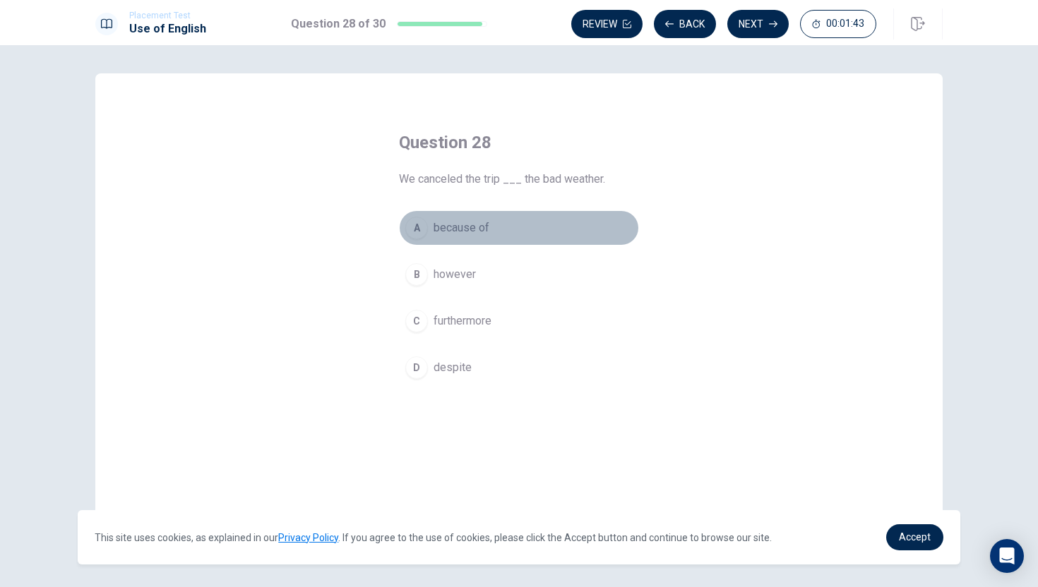
click at [418, 231] on div "A" at bounding box center [416, 228] width 23 height 23
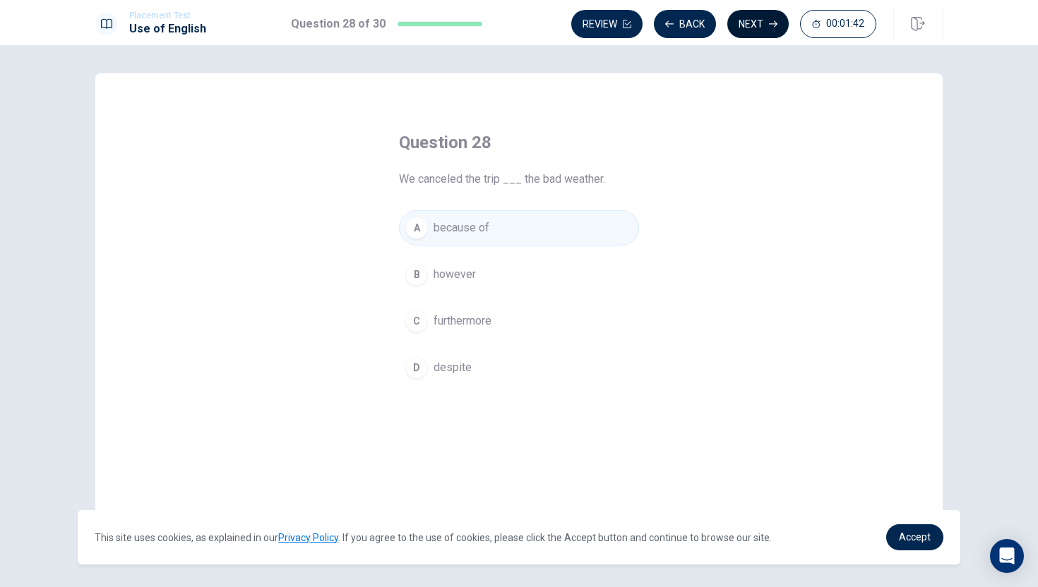
click at [769, 27] on icon "button" at bounding box center [773, 24] width 8 height 8
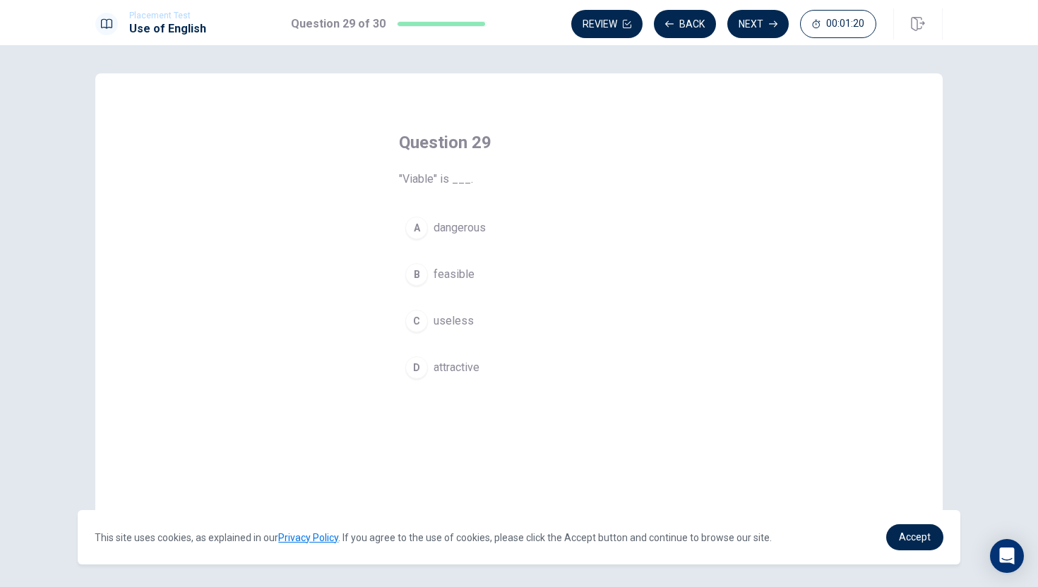
click at [417, 371] on div "D" at bounding box center [416, 368] width 23 height 23
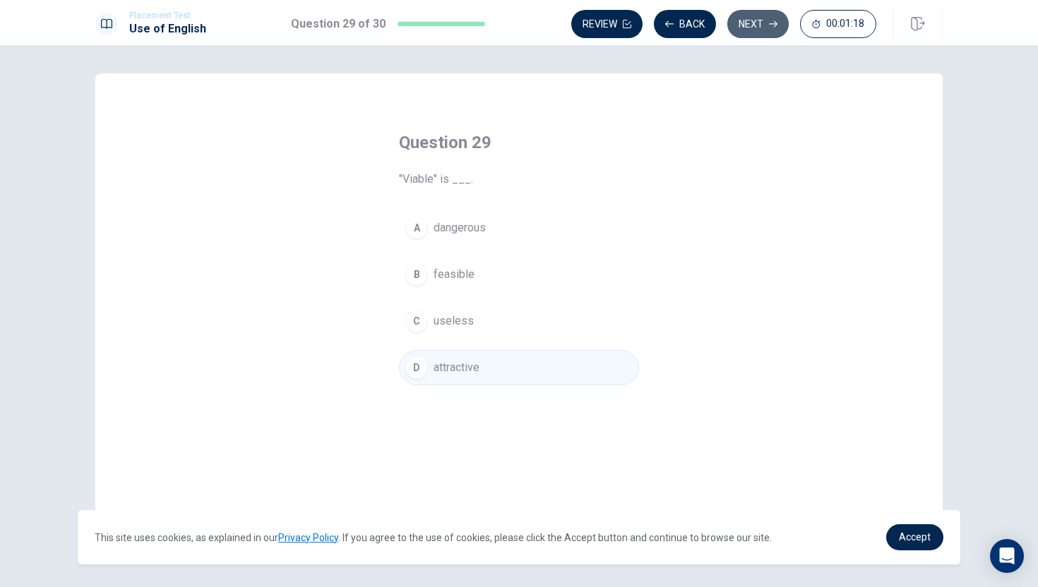
click at [754, 31] on button "Next" at bounding box center [757, 24] width 61 height 28
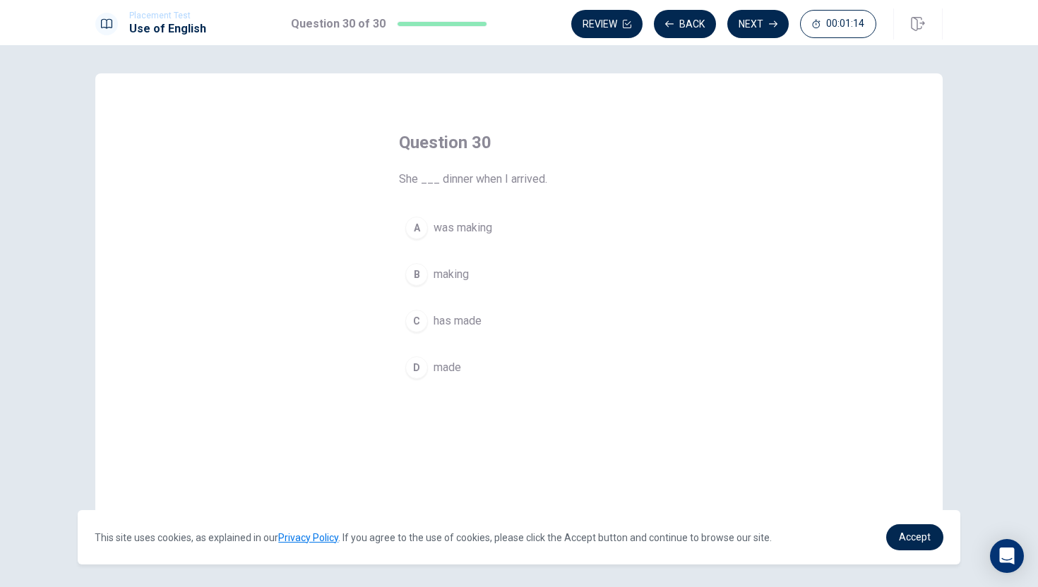
click at [417, 236] on div "A" at bounding box center [416, 228] width 23 height 23
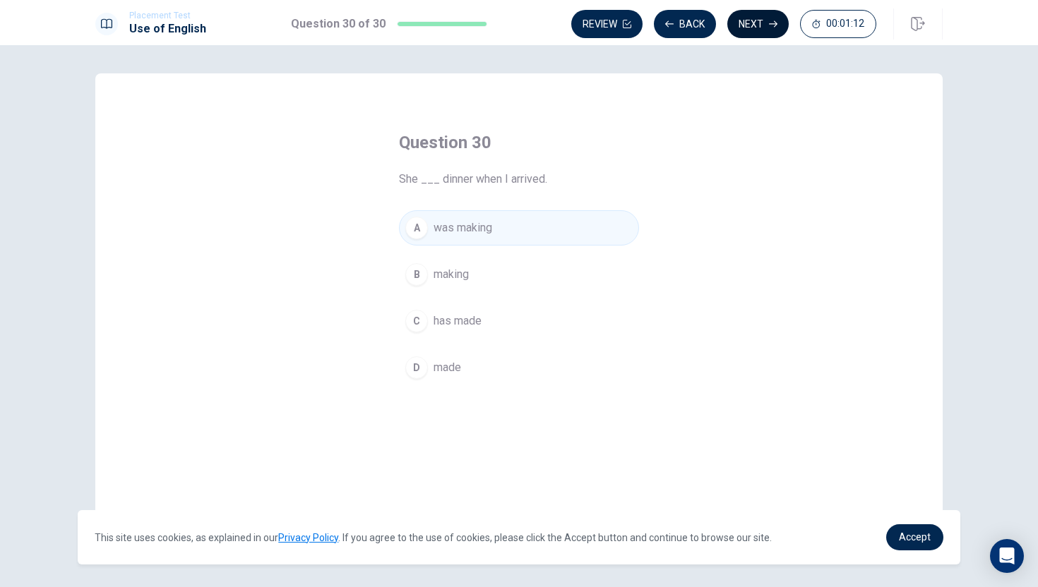
click at [755, 25] on button "Next" at bounding box center [757, 24] width 61 height 28
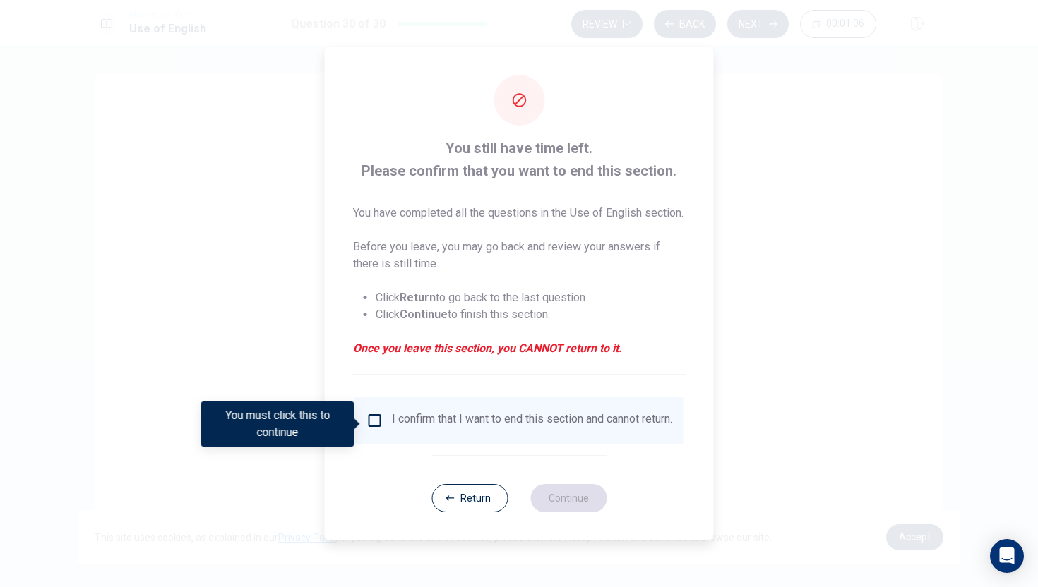
click at [376, 425] on input "You must click this to continue" at bounding box center [374, 420] width 17 height 17
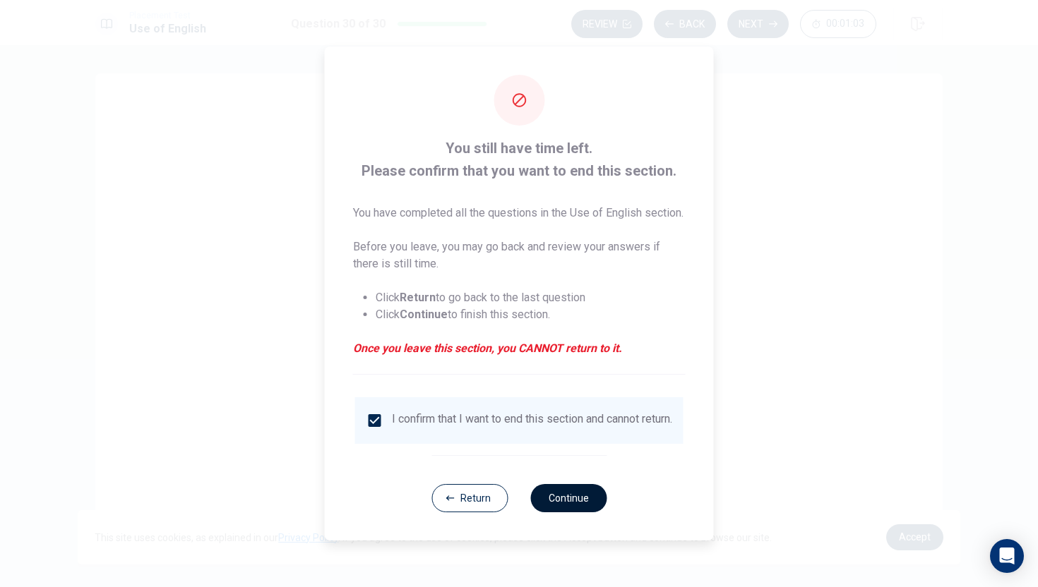
click at [566, 511] on button "Continue" at bounding box center [568, 498] width 76 height 28
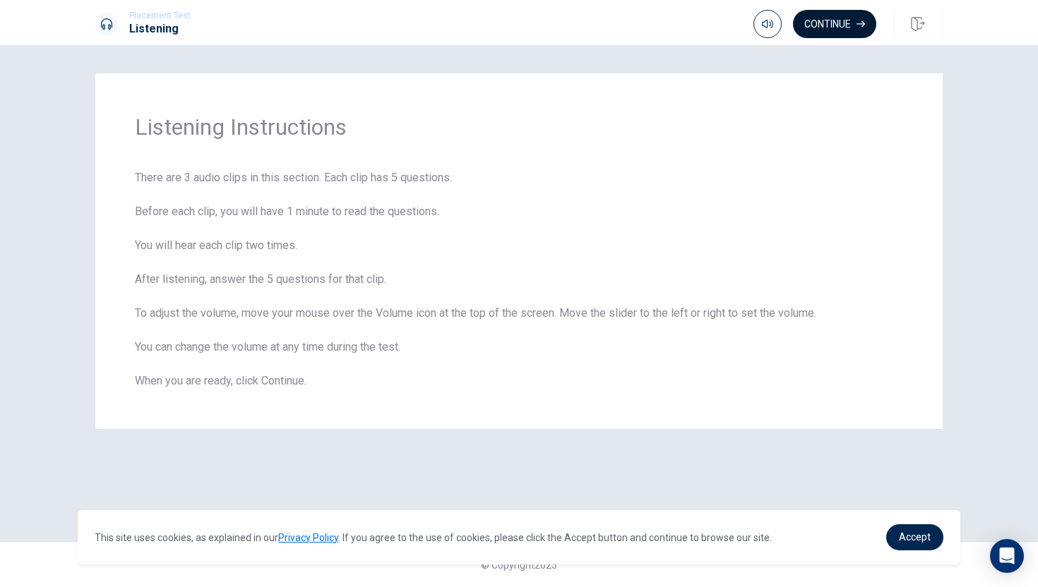
click at [840, 20] on button "Continue" at bounding box center [834, 24] width 83 height 28
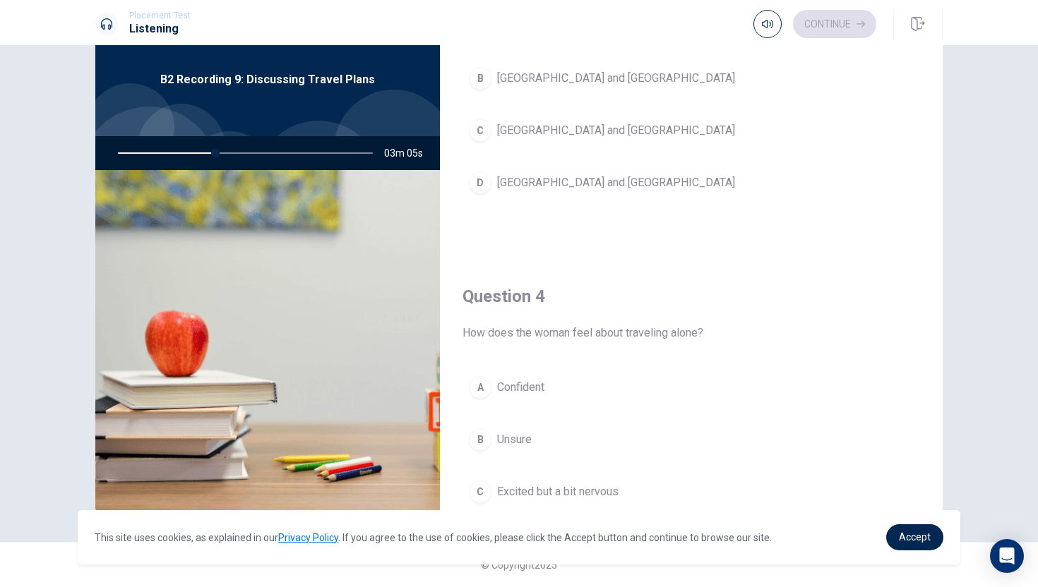
scroll to position [883, 0]
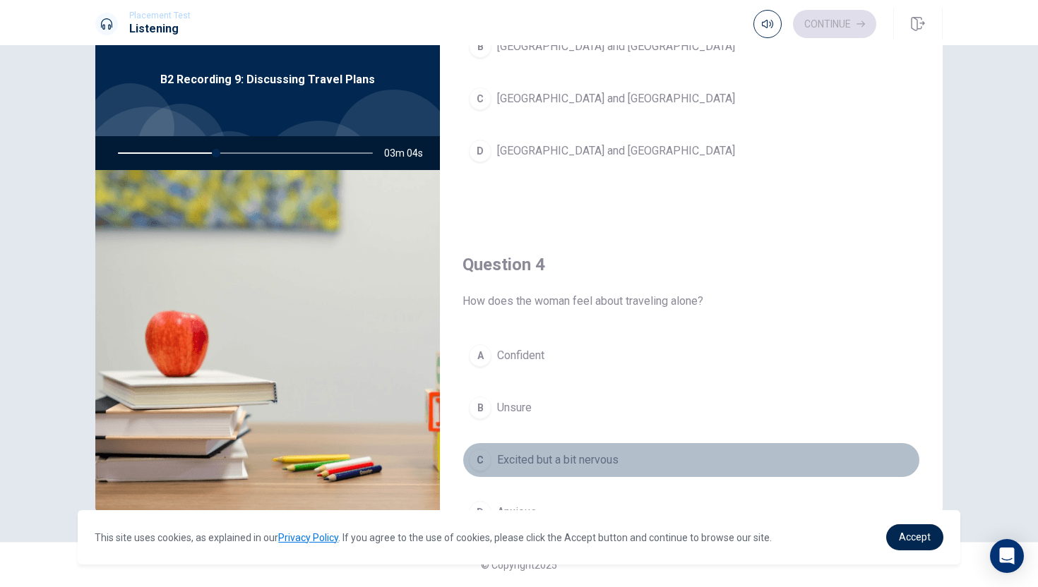
click at [500, 460] on span "Excited but a bit nervous" at bounding box center [557, 460] width 121 height 17
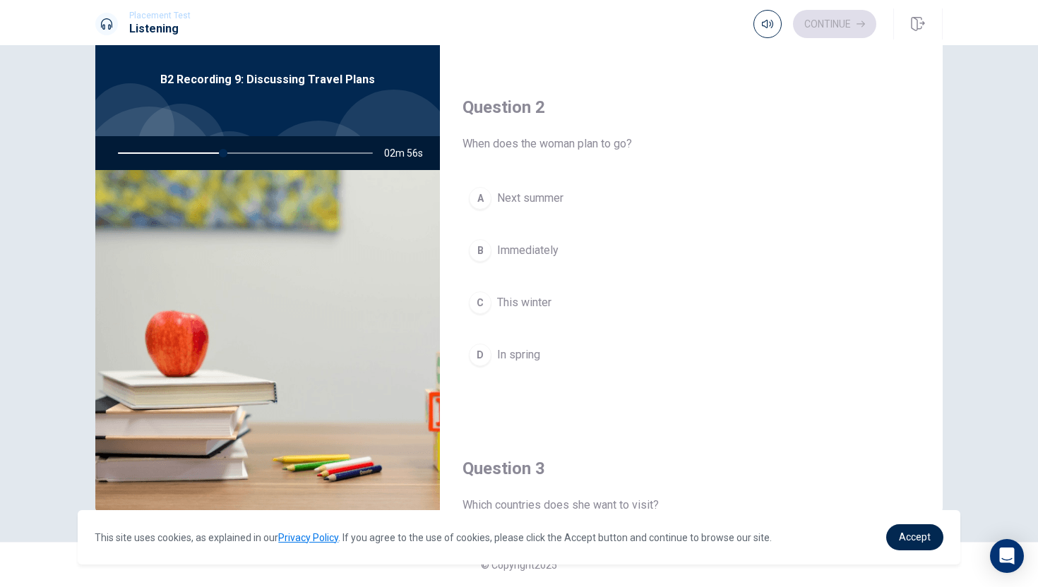
scroll to position [283, 0]
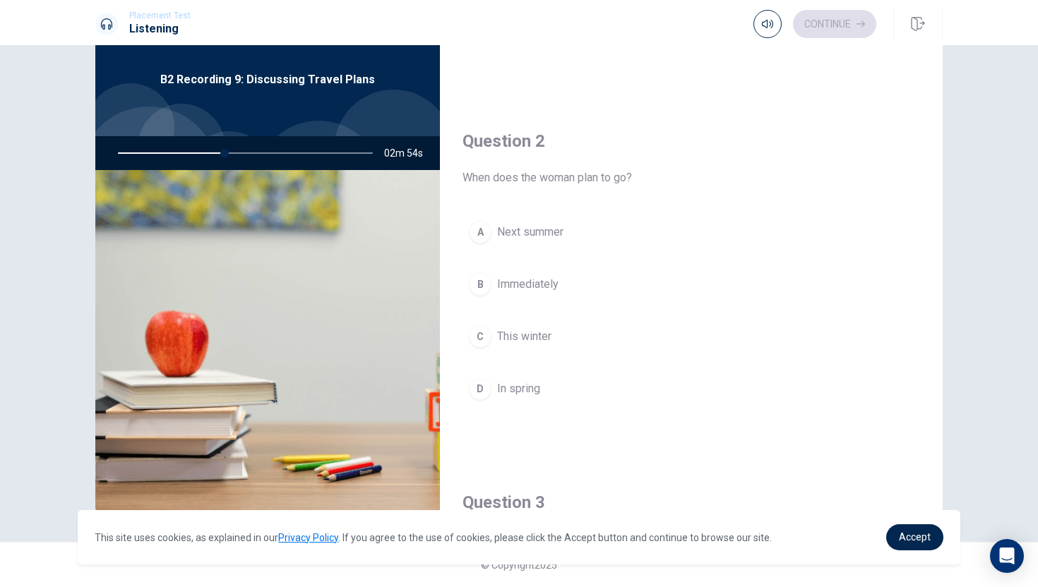
click at [537, 235] on span "Next summer" at bounding box center [530, 232] width 66 height 17
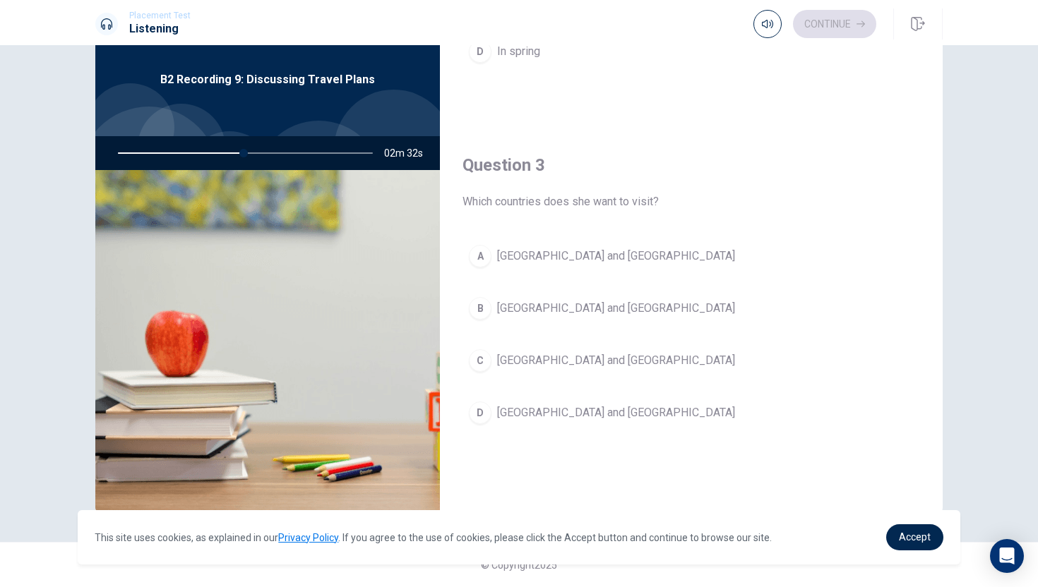
scroll to position [621, 0]
click at [515, 359] on span "Italy and France" at bounding box center [616, 360] width 238 height 17
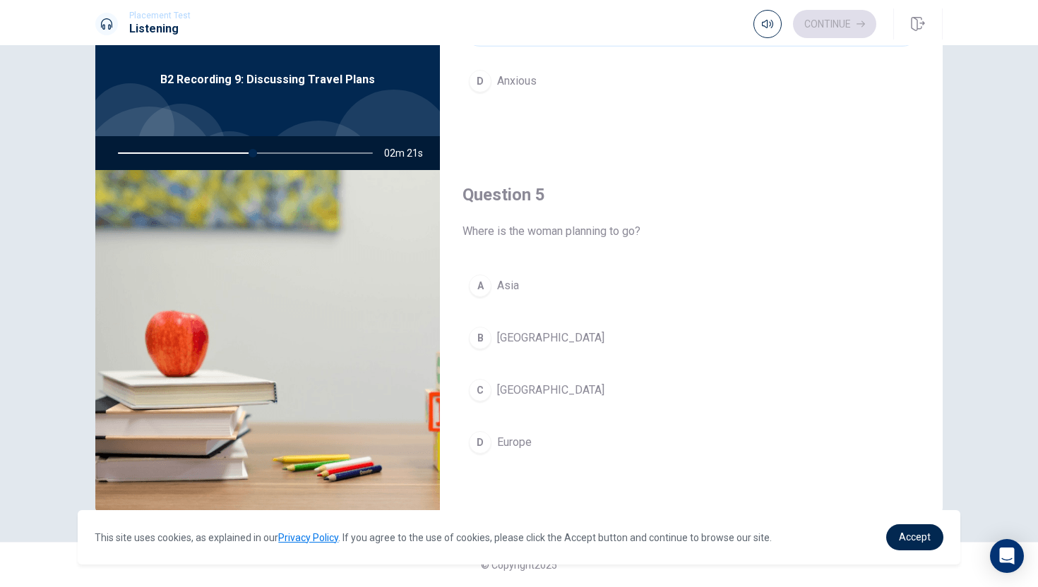
scroll to position [1317, 0]
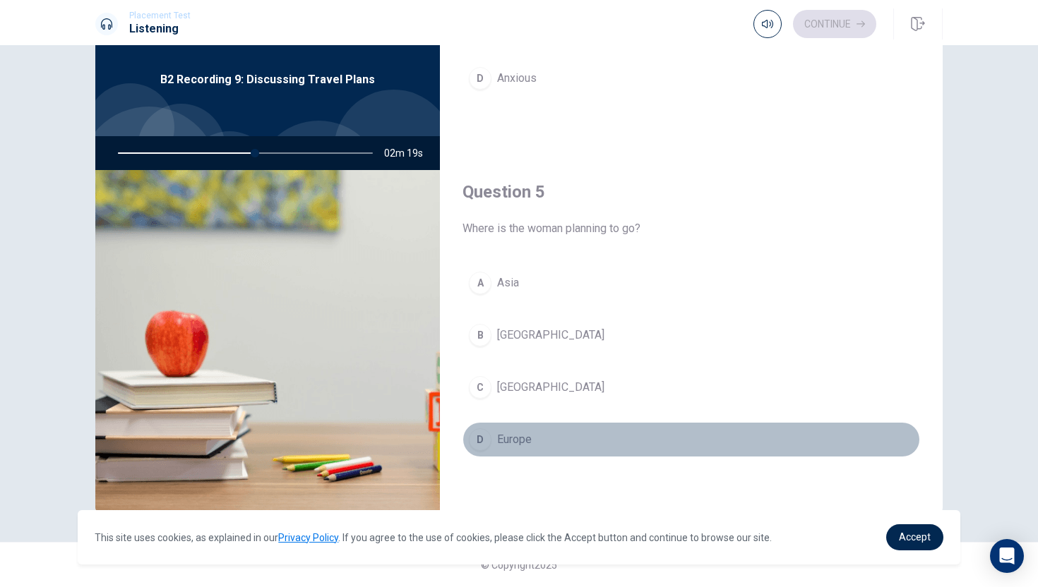
click at [506, 435] on span "Europe" at bounding box center [514, 439] width 35 height 17
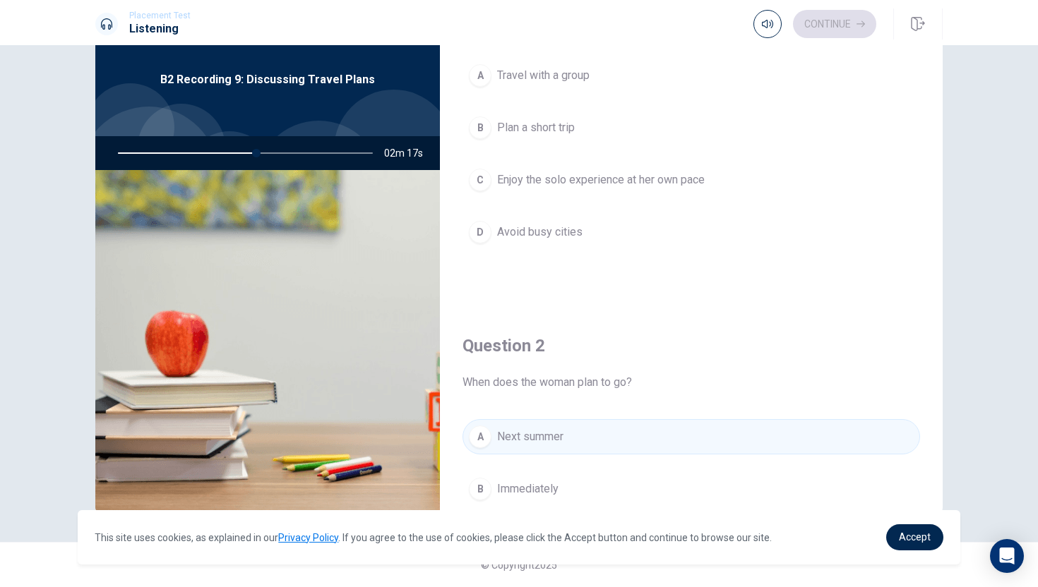
scroll to position [0, 0]
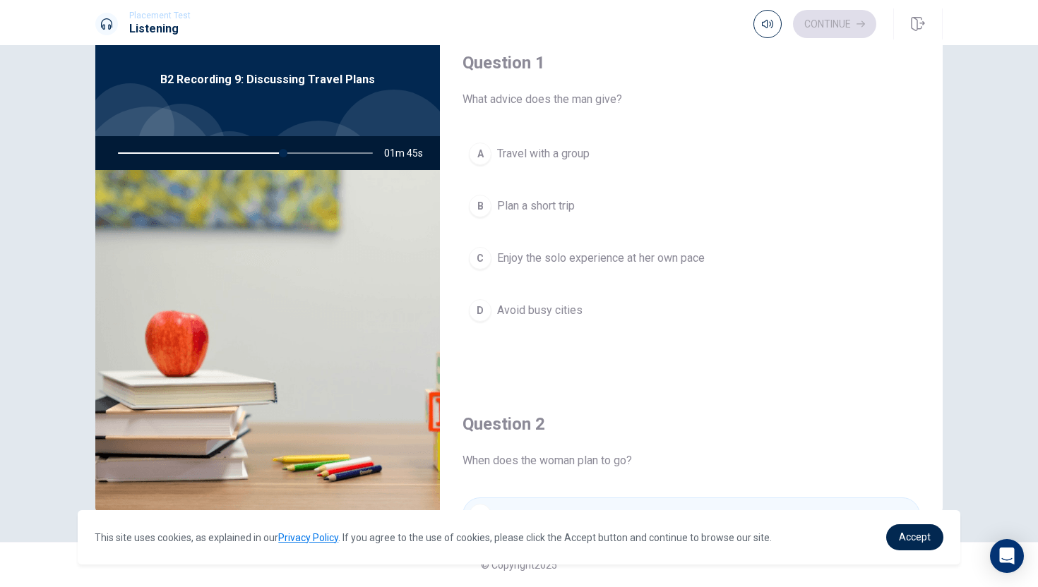
click at [549, 262] on span "Enjoy the solo experience at her own pace" at bounding box center [601, 258] width 208 height 17
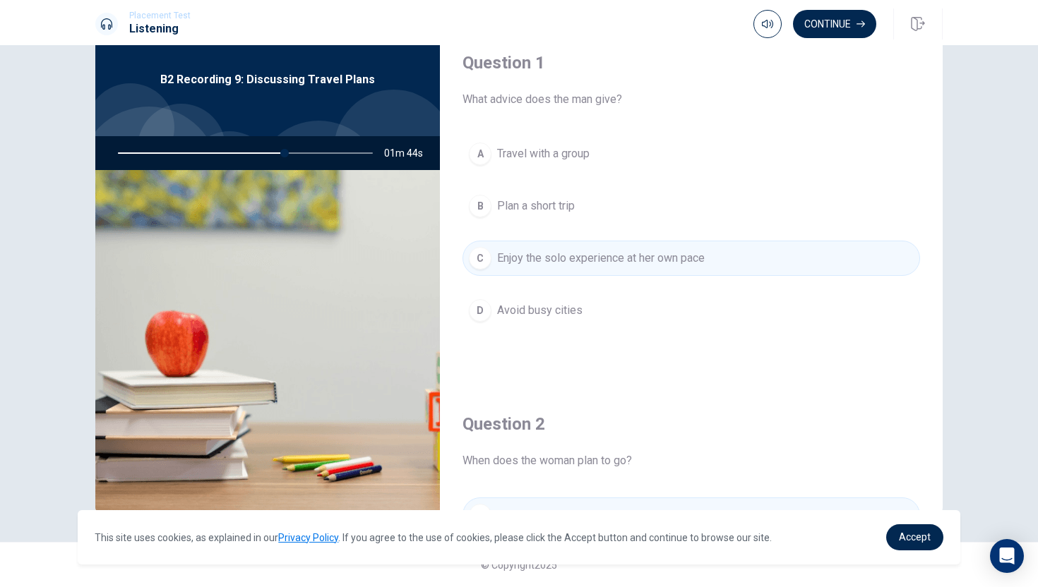
click at [551, 282] on div "A Travel with a group B Plan a short trip C Enjoy the solo experience at her ow…" at bounding box center [691, 246] width 458 height 220
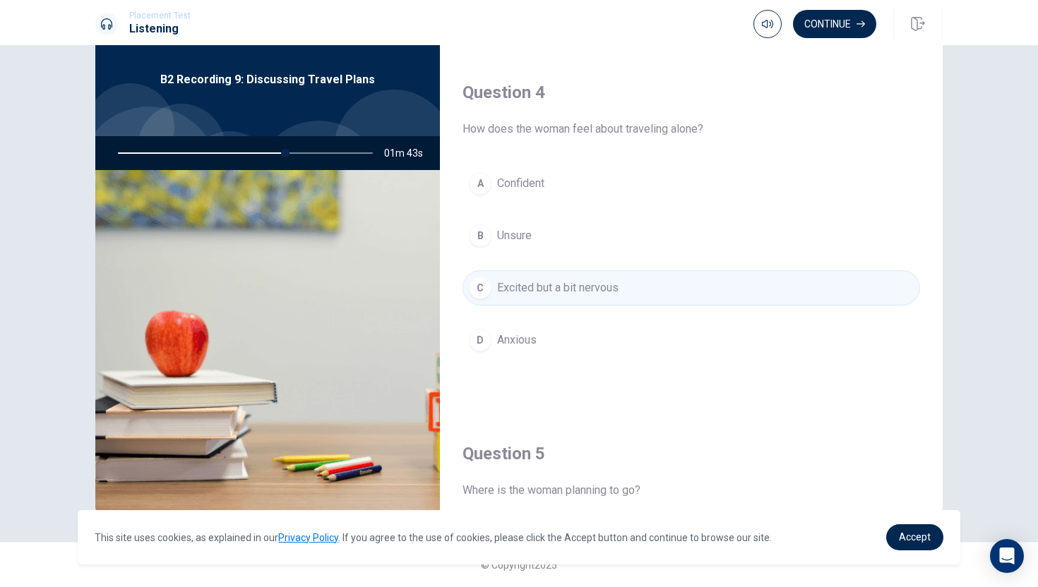
scroll to position [1317, 0]
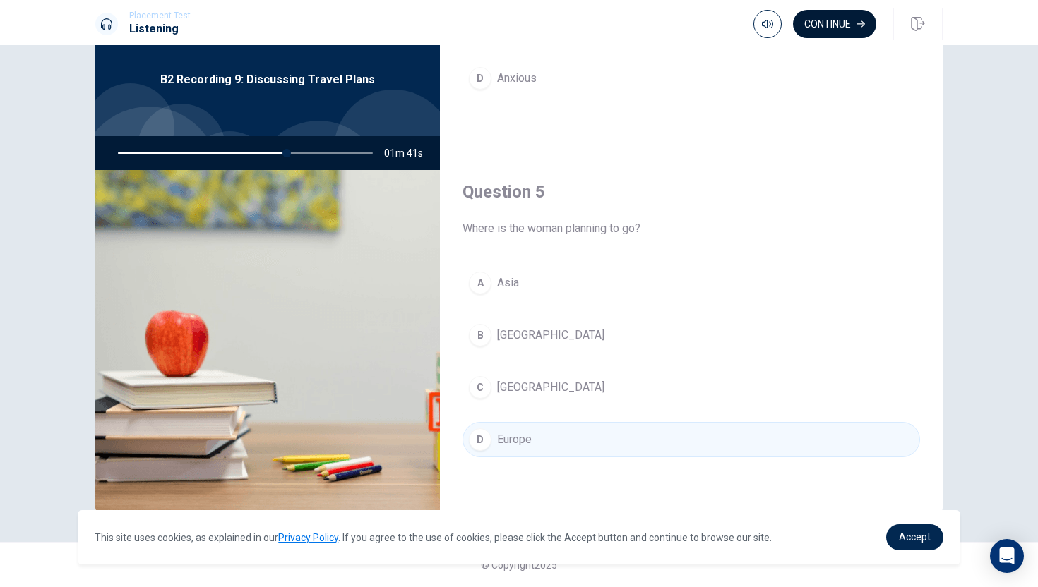
click at [842, 28] on button "Continue" at bounding box center [834, 24] width 83 height 28
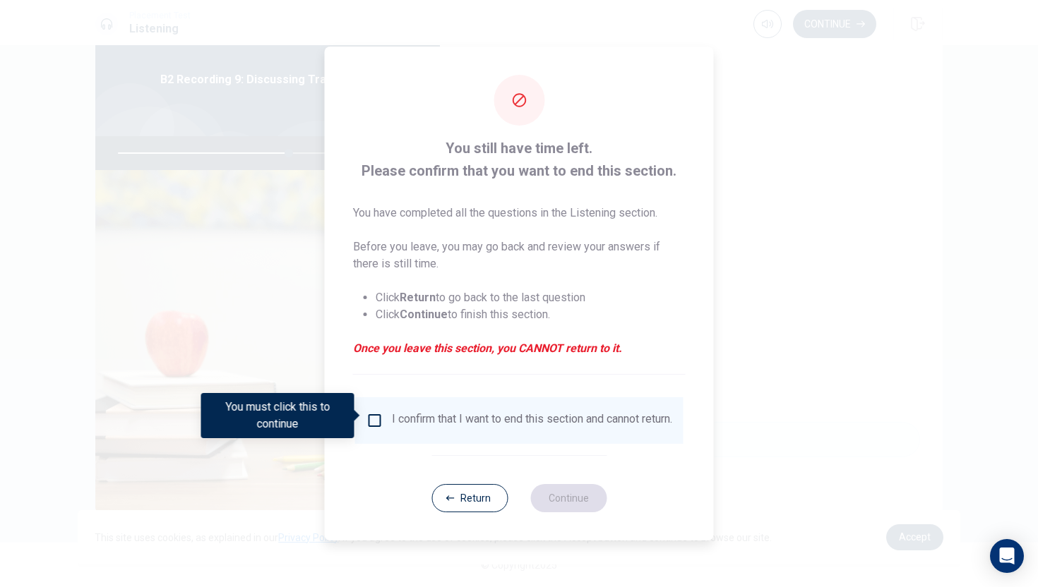
click at [427, 419] on div "I confirm that I want to end this section and cannot return." at bounding box center [532, 420] width 280 height 17
click at [372, 419] on input "You must click this to continue" at bounding box center [374, 420] width 17 height 17
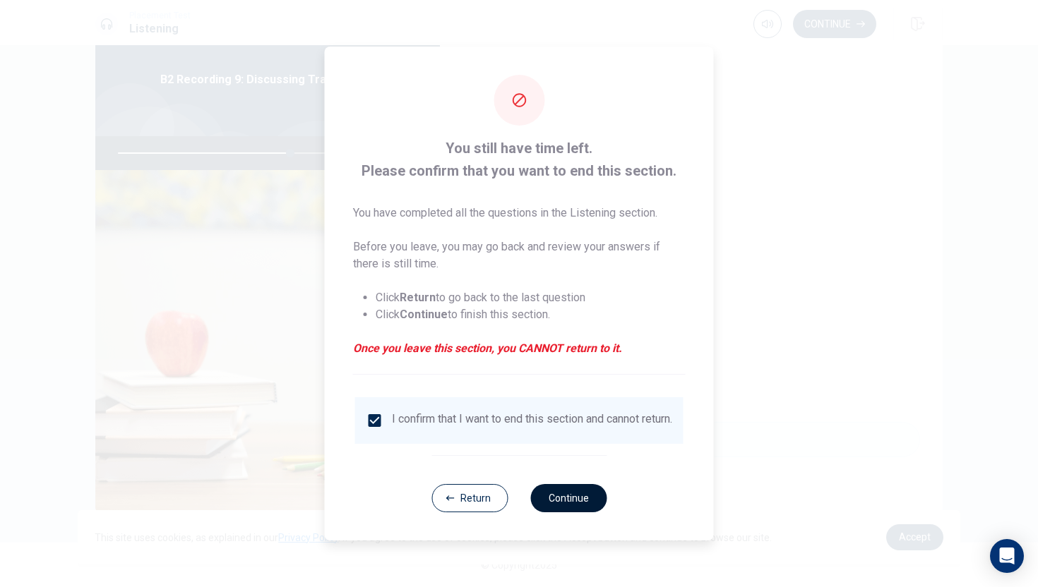
click at [578, 499] on button "Continue" at bounding box center [568, 498] width 76 height 28
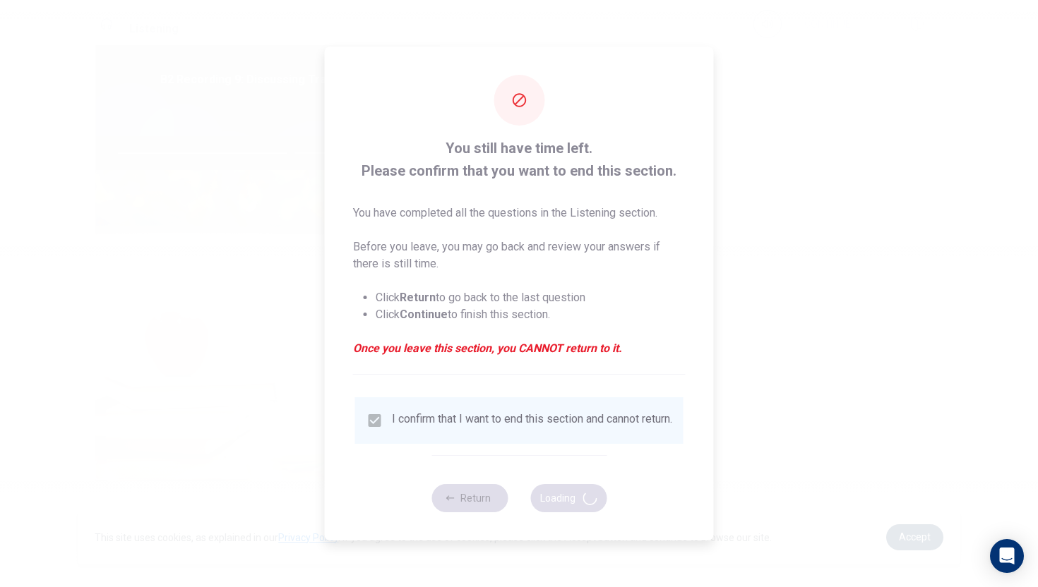
type input "68"
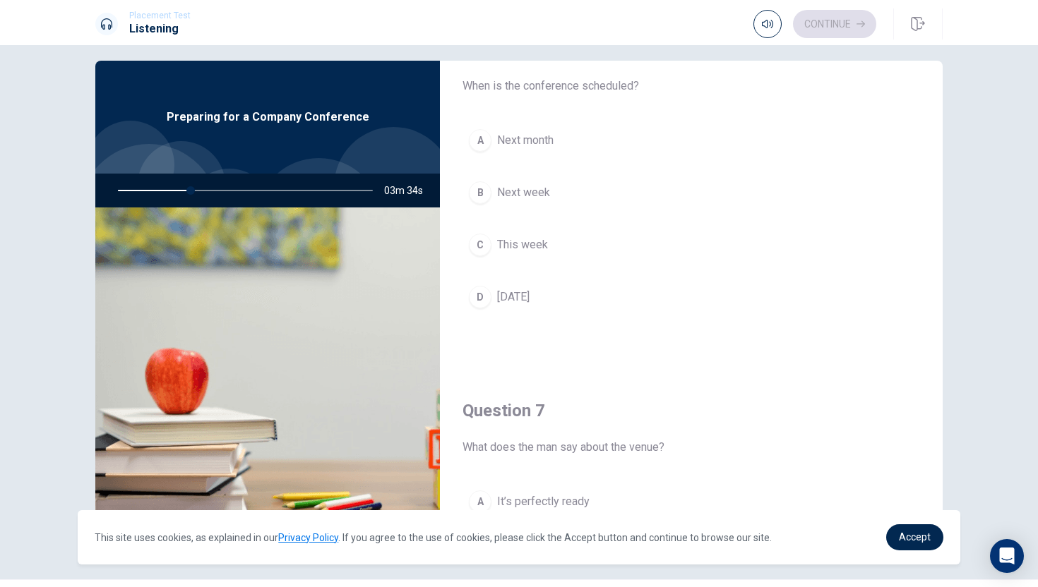
scroll to position [55, 0]
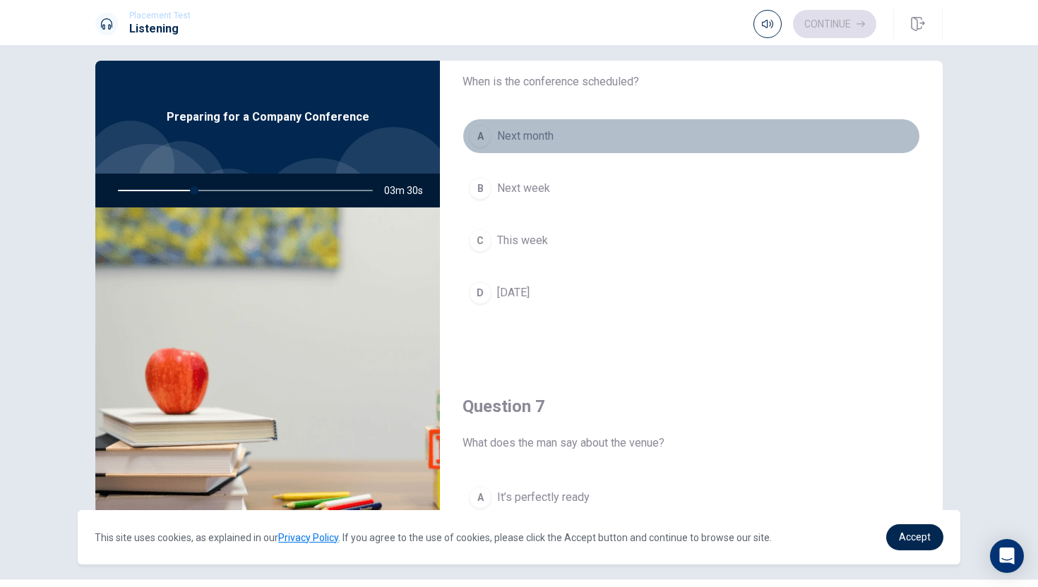
click at [538, 145] on button "A Next month" at bounding box center [691, 136] width 458 height 35
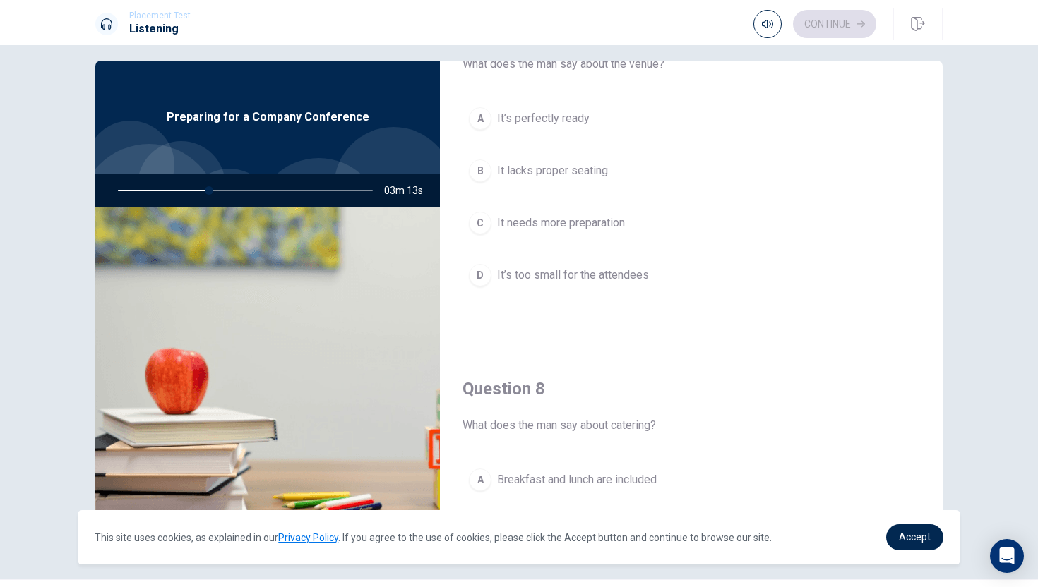
scroll to position [429, 0]
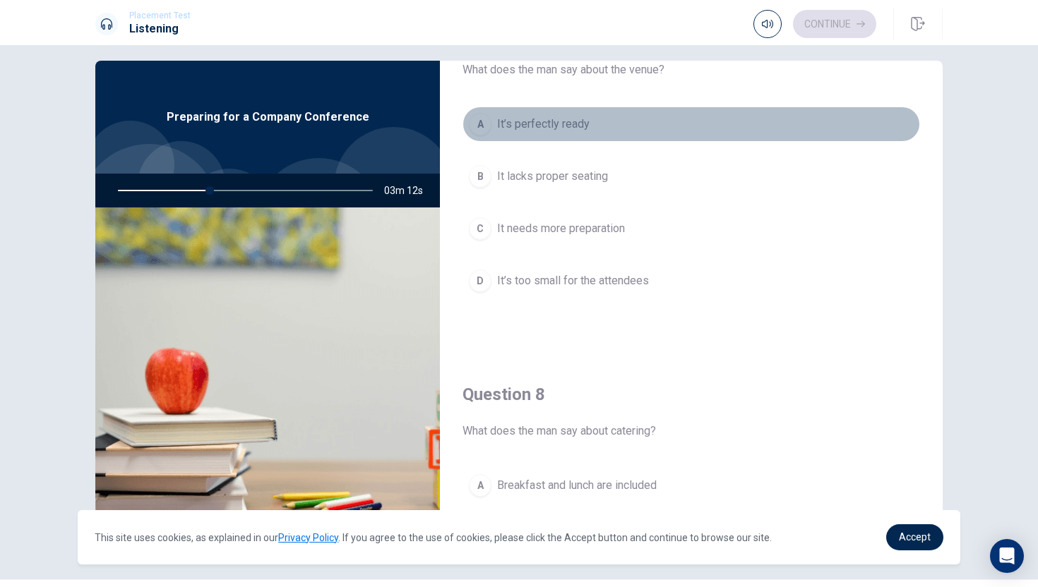
click at [533, 129] on span "It’s perfectly ready" at bounding box center [543, 124] width 92 height 17
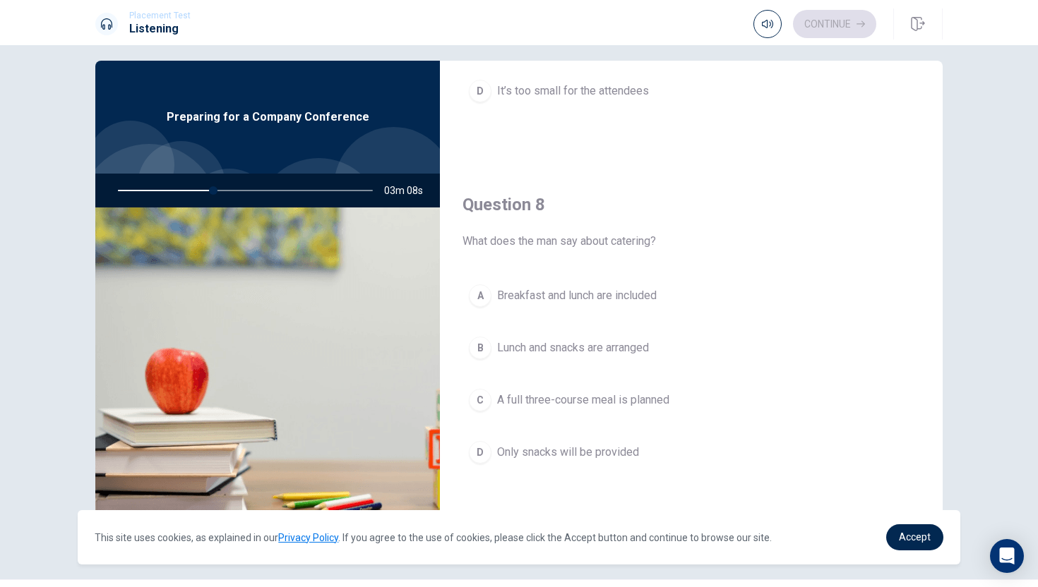
scroll to position [627, 0]
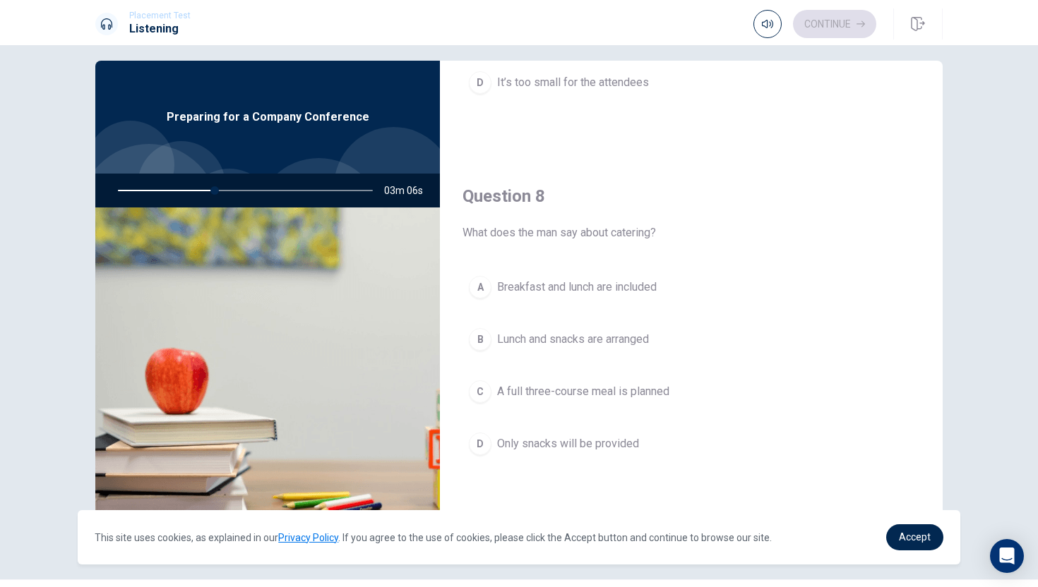
click at [524, 340] on span "Lunch and snacks are arranged" at bounding box center [573, 339] width 152 height 17
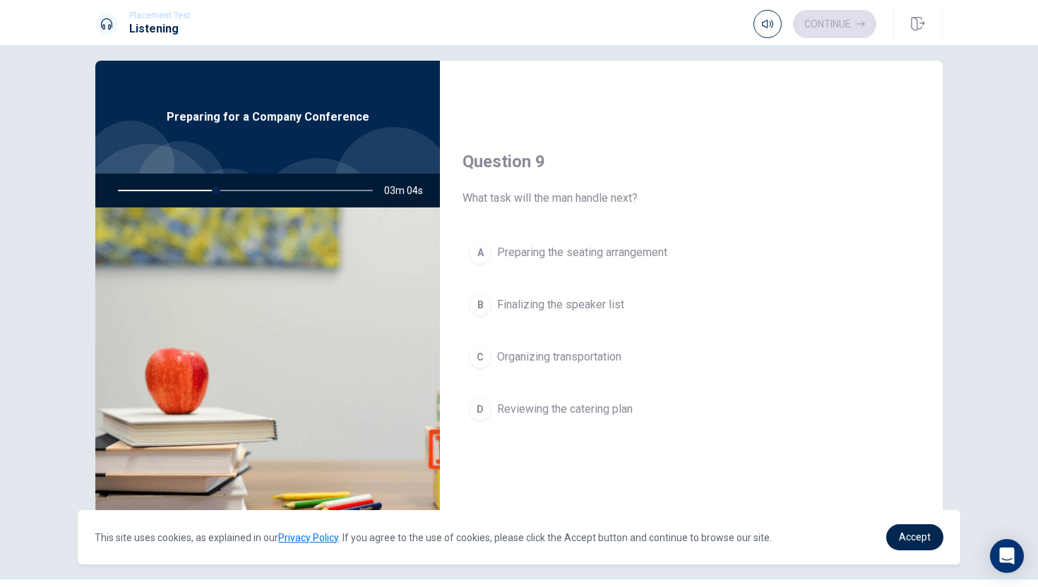
scroll to position [1029, 0]
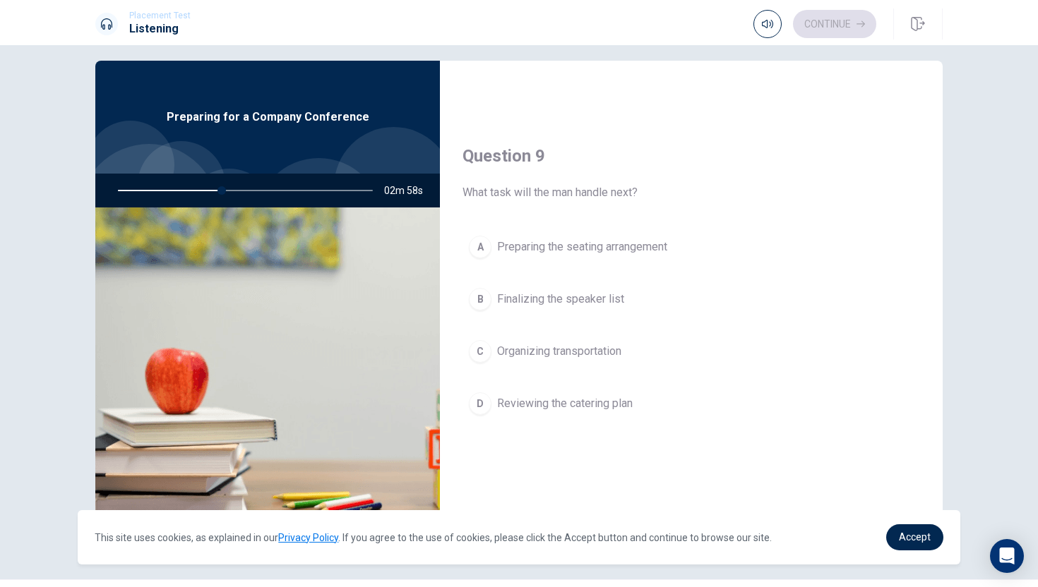
click at [507, 296] on span "Finalizing the speaker list" at bounding box center [560, 299] width 127 height 17
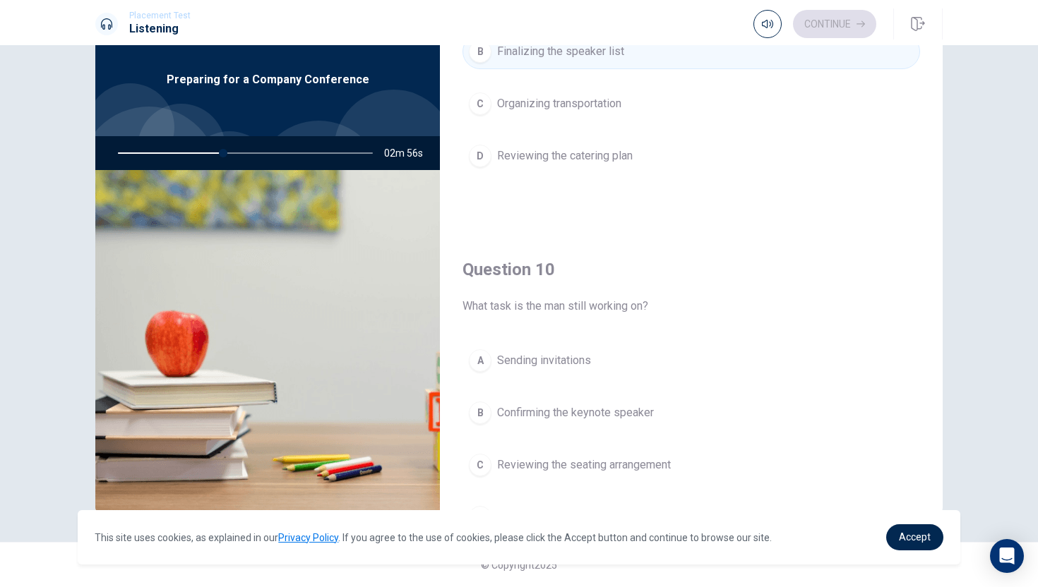
scroll to position [1317, 0]
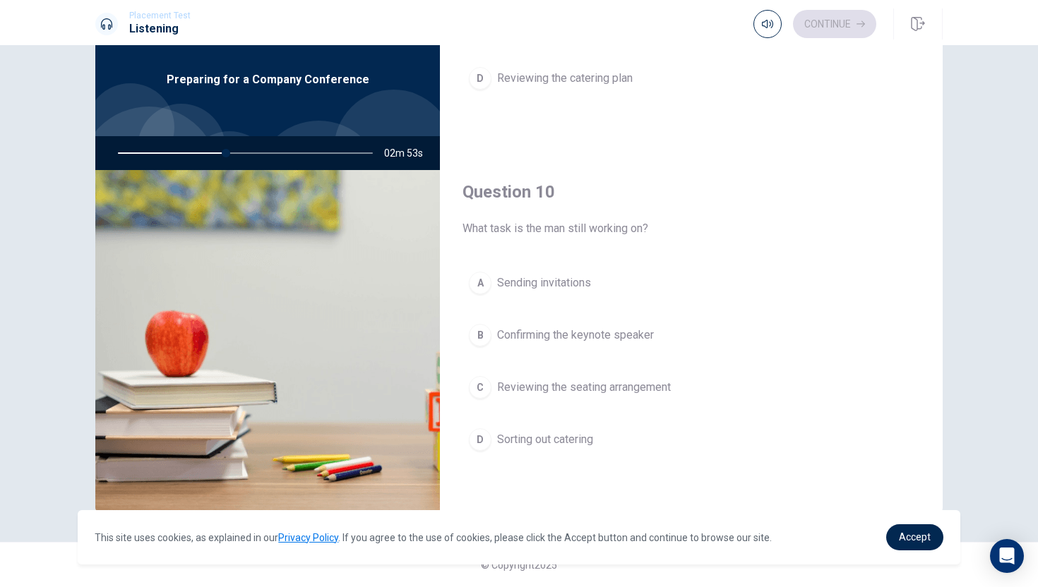
click at [551, 340] on span "Confirming the keynote speaker" at bounding box center [575, 335] width 157 height 17
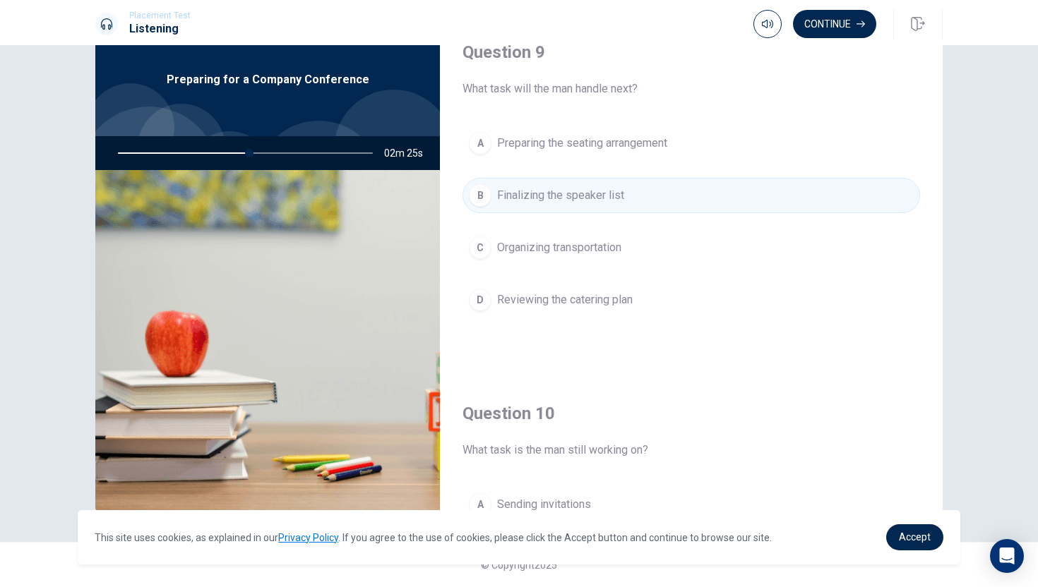
scroll to position [1091, 0]
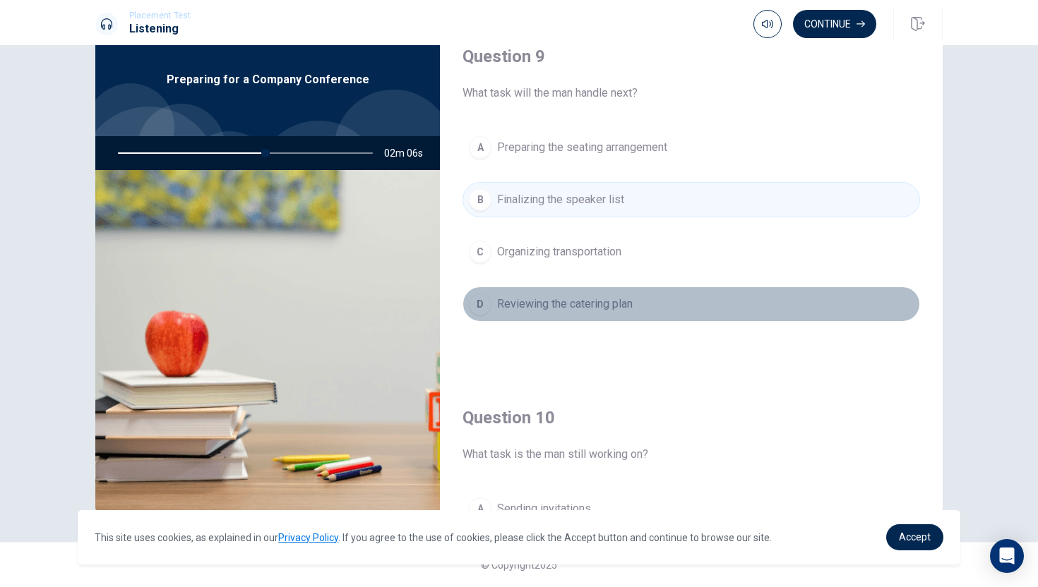
click at [544, 301] on span "Reviewing the catering plan" at bounding box center [565, 304] width 136 height 17
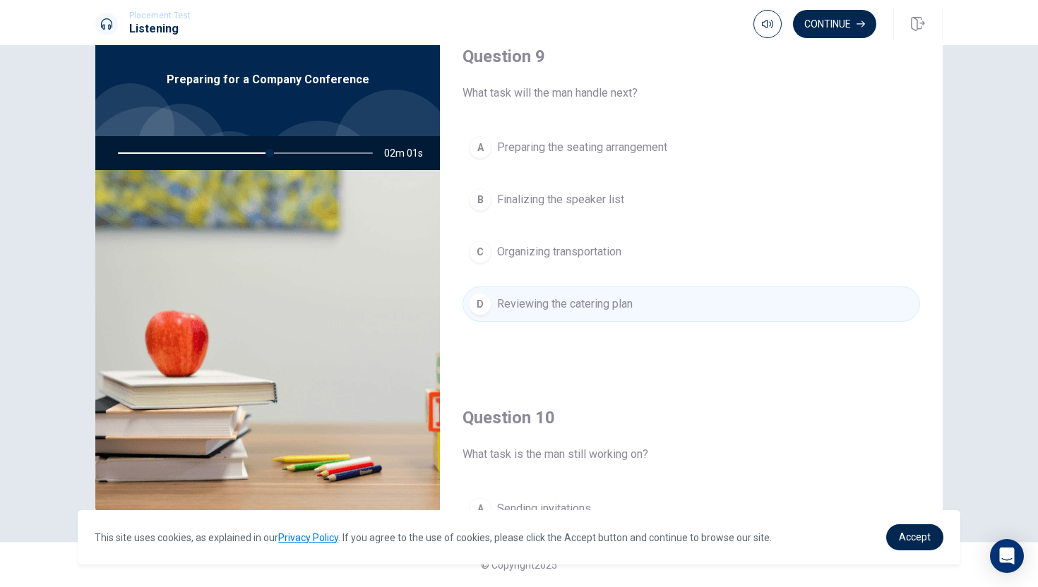
click at [530, 191] on span "Finalizing the speaker list" at bounding box center [560, 199] width 127 height 17
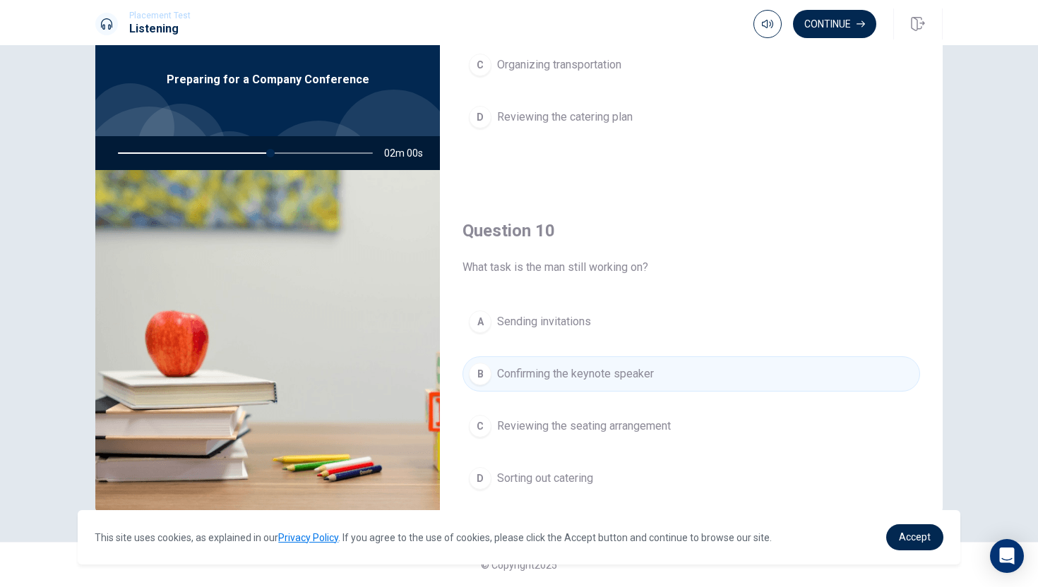
scroll to position [1317, 0]
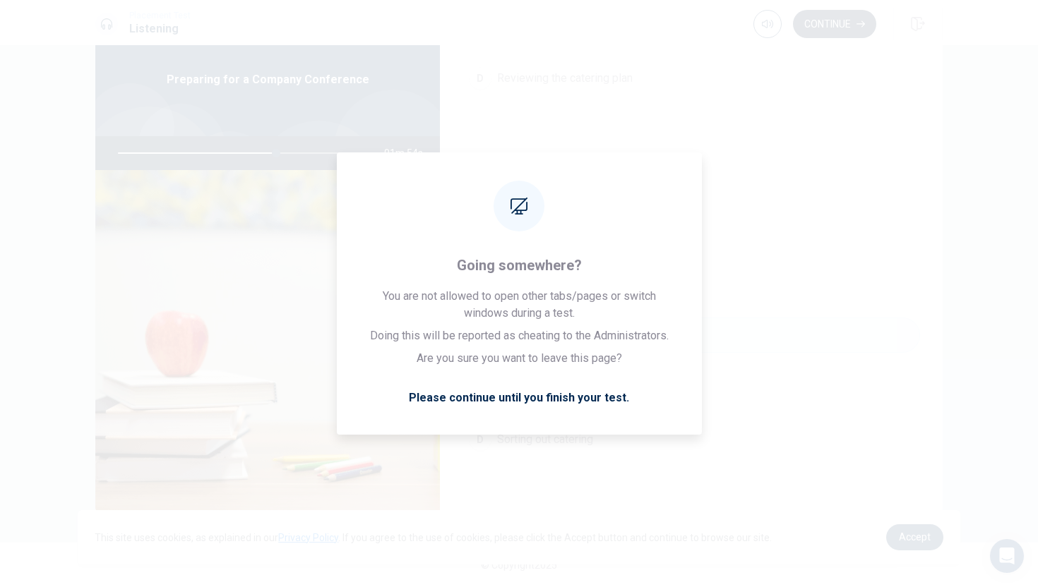
click at [854, 31] on button "Continue" at bounding box center [834, 24] width 83 height 28
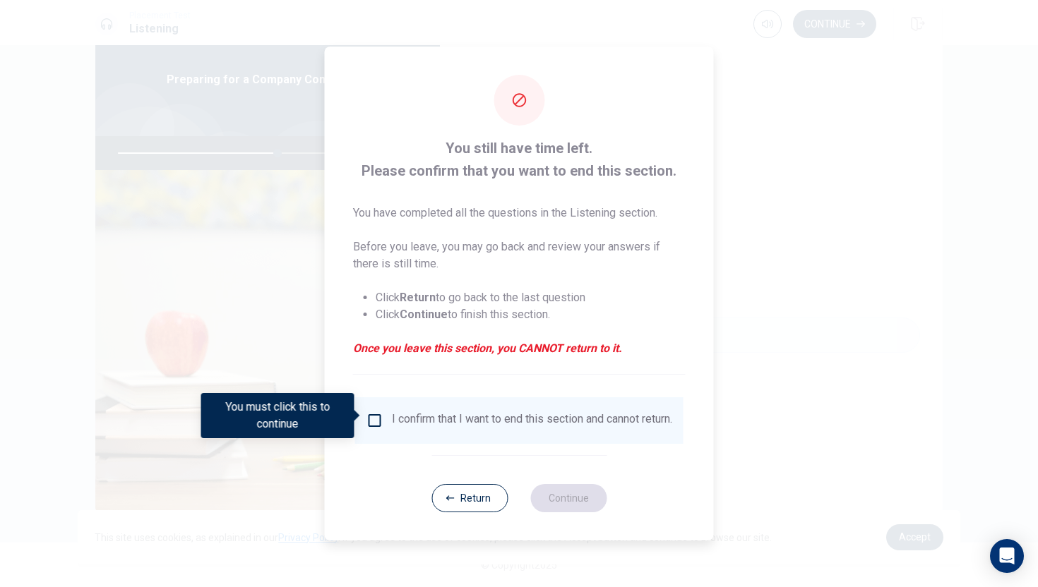
click at [392, 424] on div "I confirm that I want to end this section and cannot return." at bounding box center [532, 420] width 280 height 17
click at [369, 419] on input "You must click this to continue" at bounding box center [374, 420] width 17 height 17
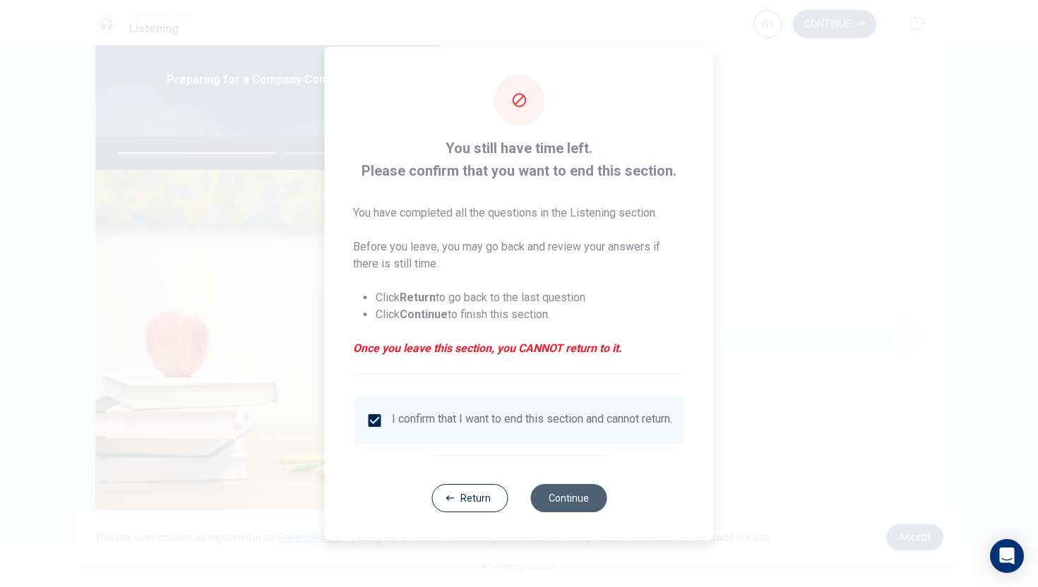
click at [558, 499] on button "Continue" at bounding box center [568, 498] width 76 height 28
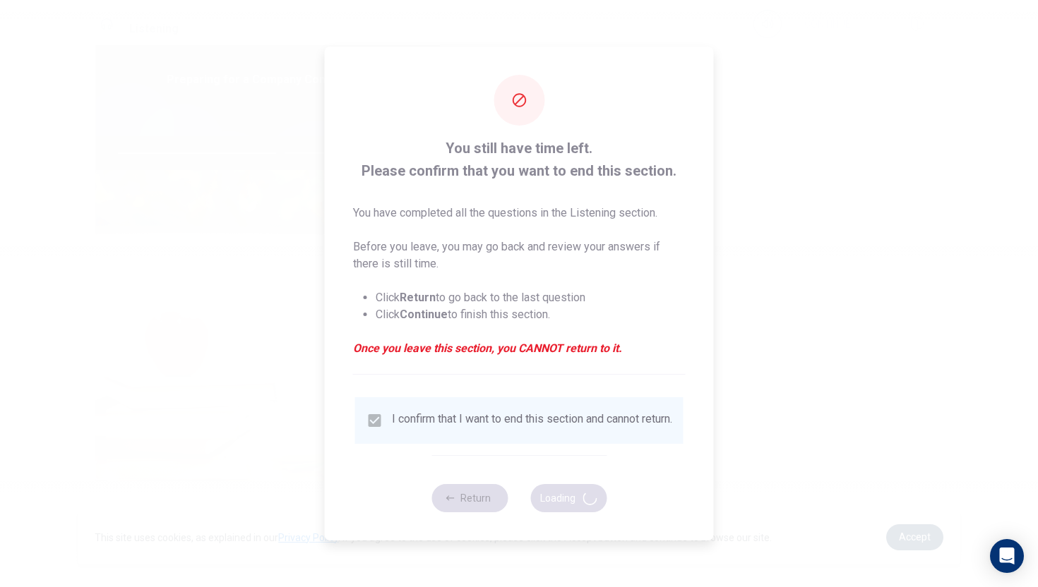
type input "64"
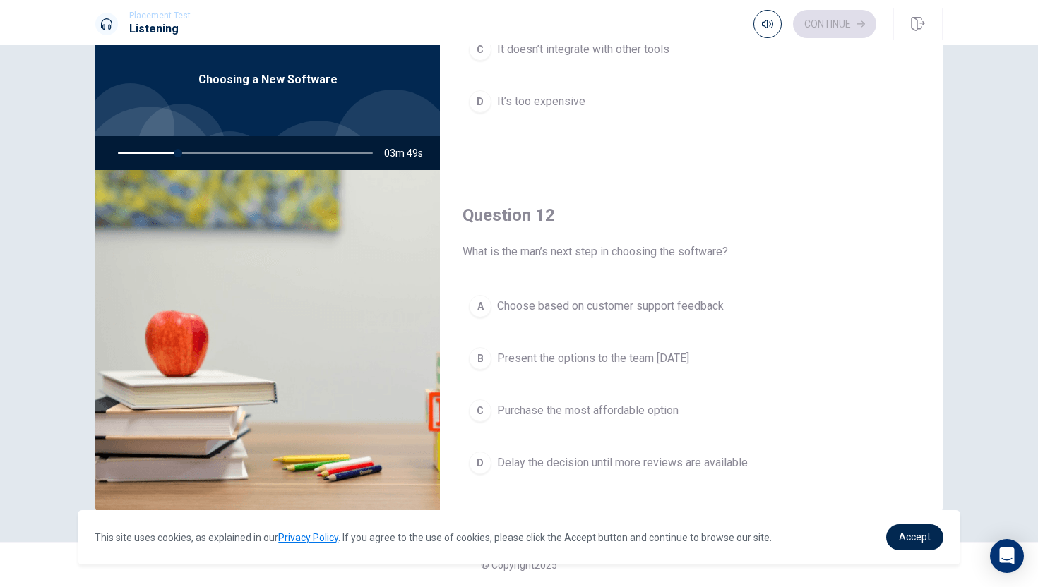
scroll to position [0, 0]
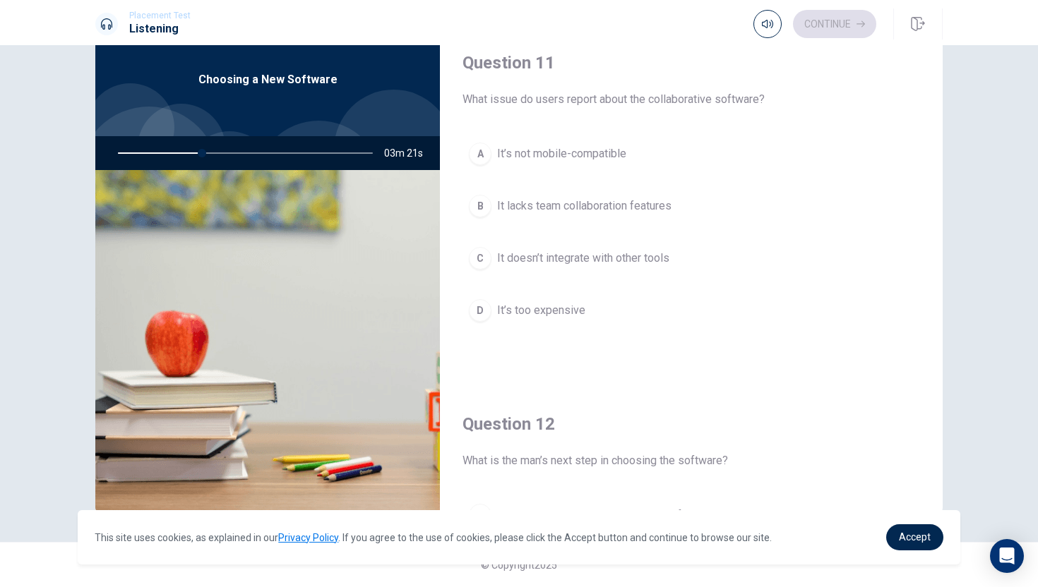
click at [529, 315] on span "It’s too expensive" at bounding box center [541, 310] width 88 height 17
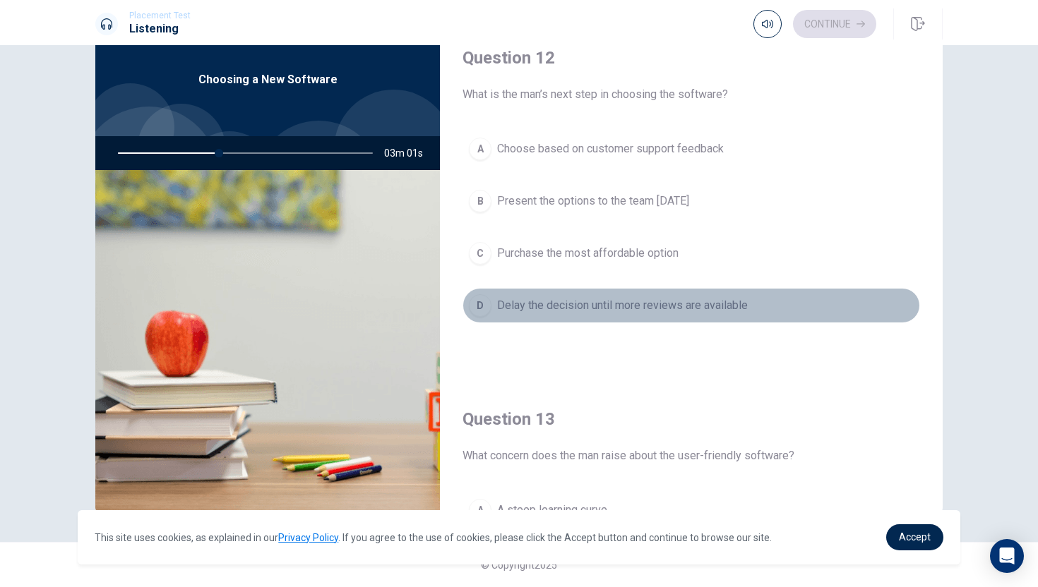
click at [525, 306] on span "Delay the decision until more reviews are available" at bounding box center [622, 305] width 251 height 17
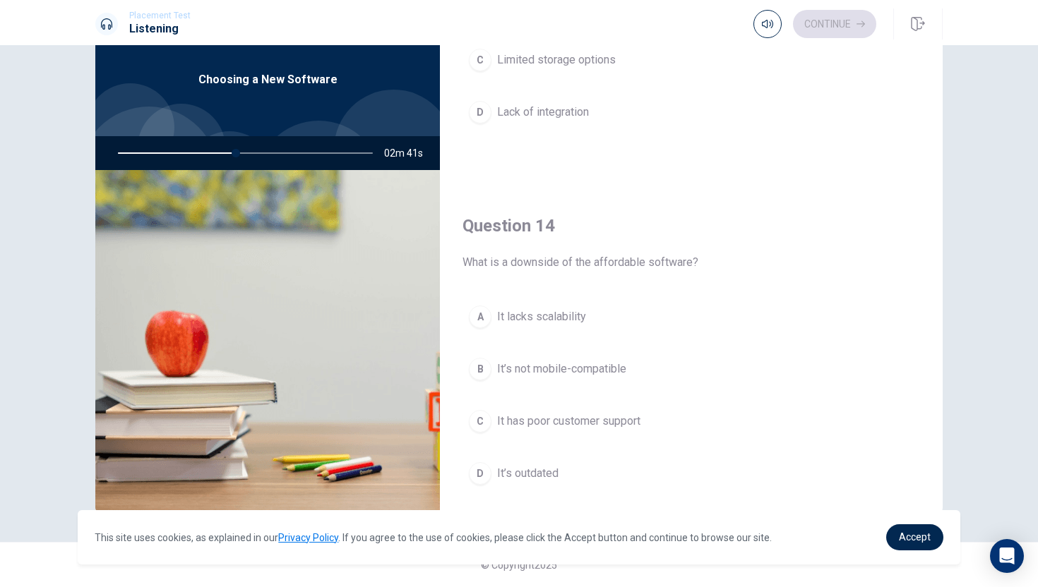
scroll to position [926, 0]
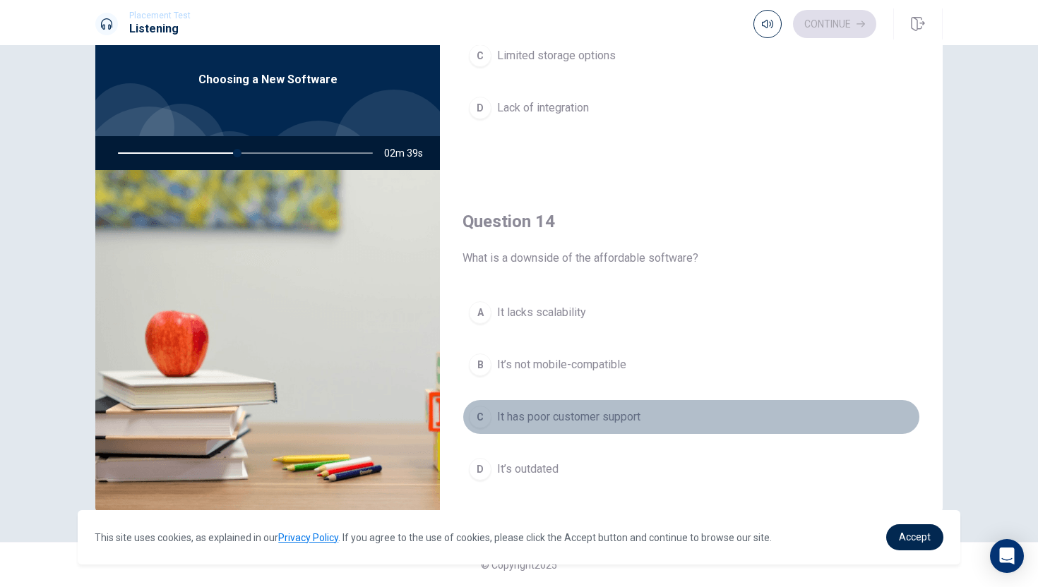
click at [525, 418] on span "It has poor customer support" at bounding box center [568, 417] width 143 height 17
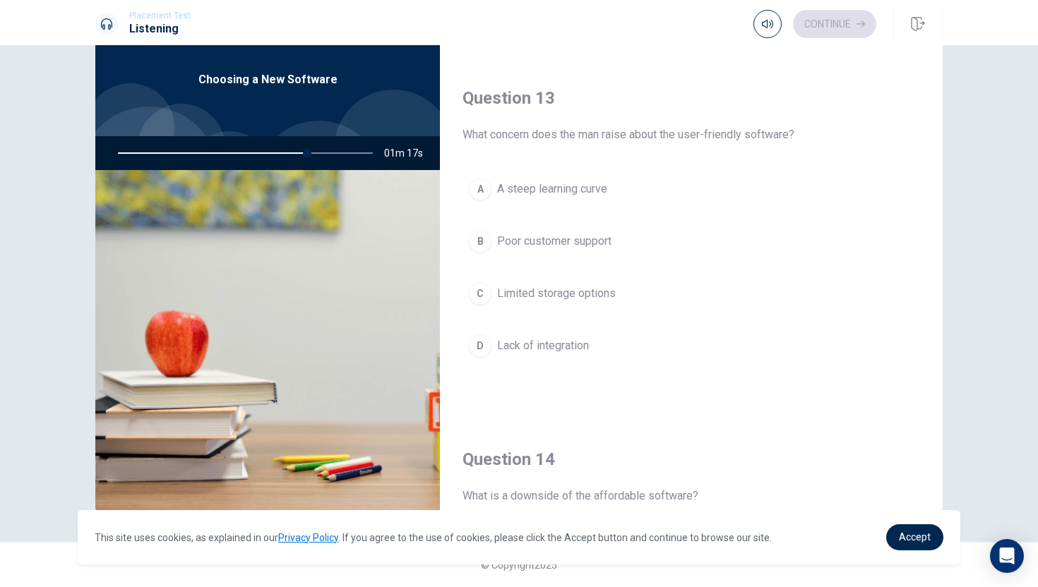
scroll to position [725, 0]
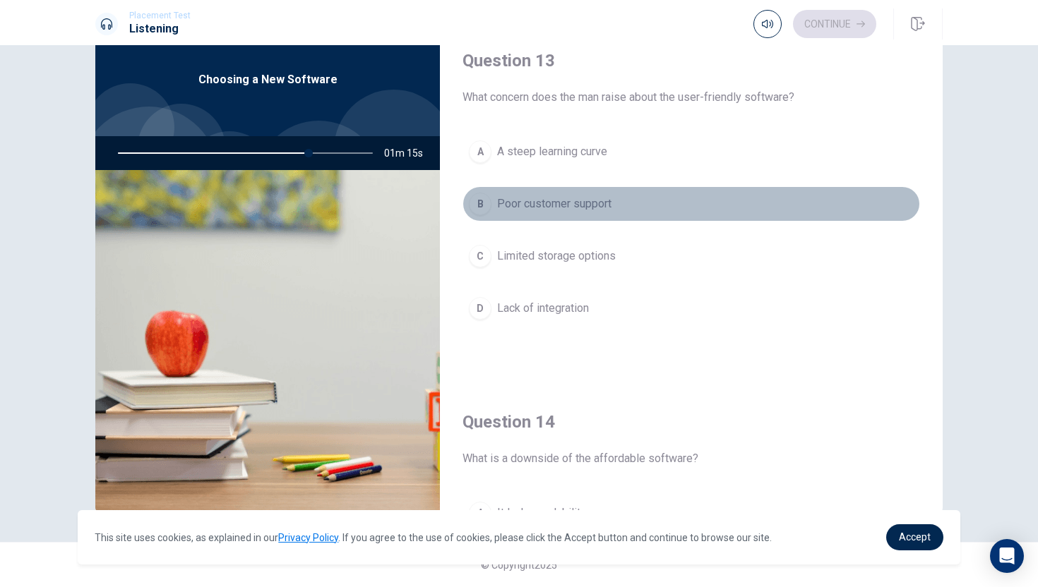
click at [523, 201] on span "Poor customer support" at bounding box center [554, 204] width 114 height 17
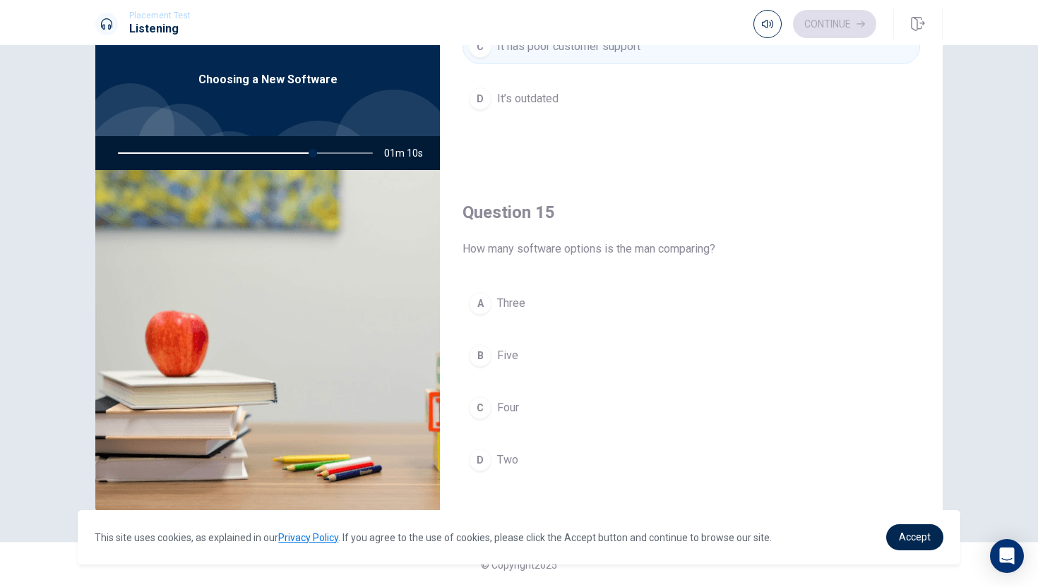
scroll to position [1317, 0]
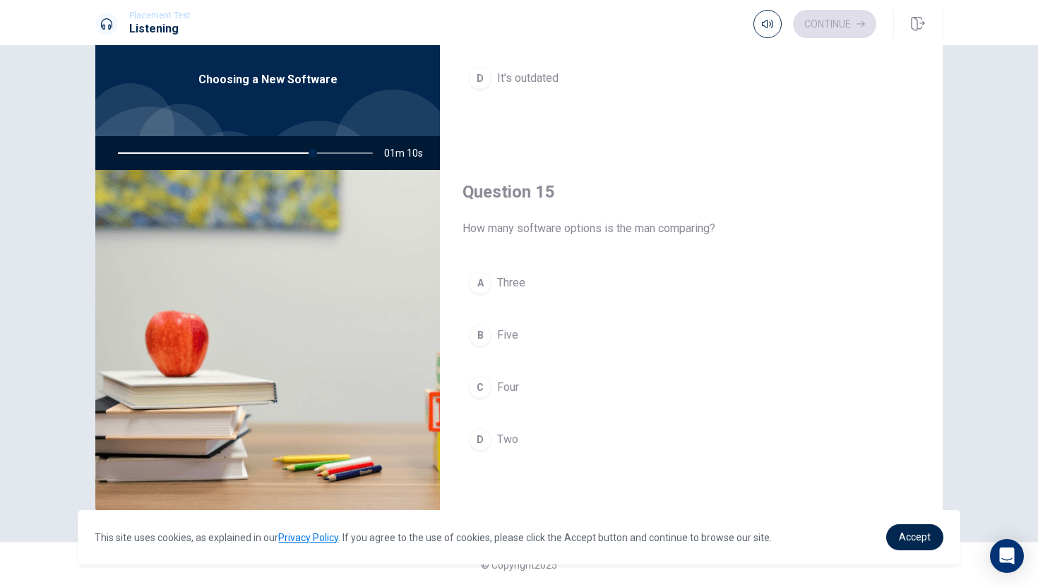
click at [561, 302] on div "A Three B Five C Four D Two" at bounding box center [691, 375] width 458 height 220
click at [501, 275] on span "Three" at bounding box center [511, 283] width 28 height 17
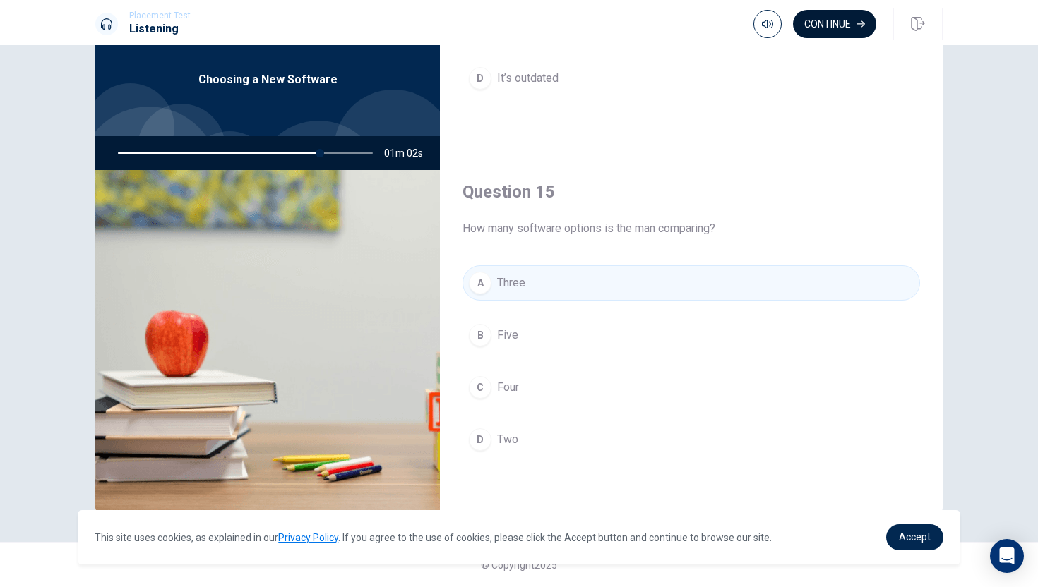
click at [828, 28] on button "Continue" at bounding box center [834, 24] width 83 height 28
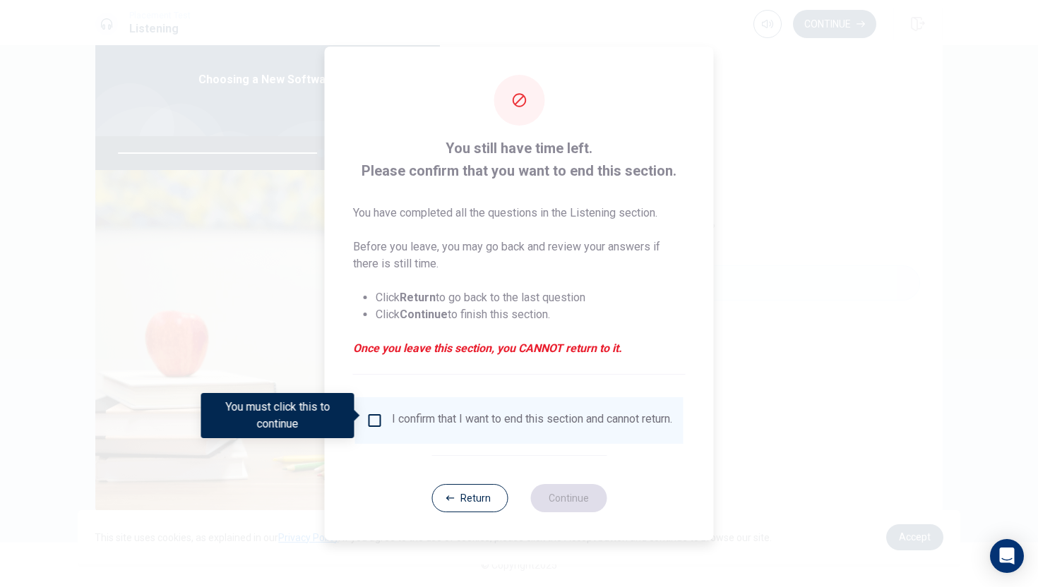
click at [475, 398] on div "I confirm that I want to end this section and cannot return." at bounding box center [519, 421] width 328 height 47
click at [442, 426] on div "I confirm that I want to end this section and cannot return." at bounding box center [532, 420] width 280 height 17
click at [376, 418] on input "You must click this to continue" at bounding box center [374, 420] width 17 height 17
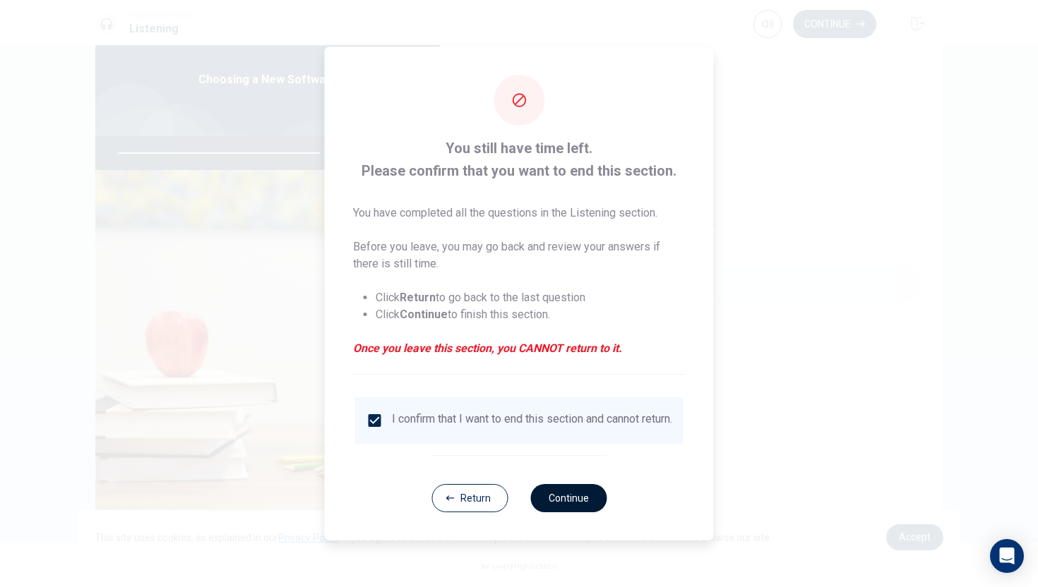
click at [549, 501] on button "Continue" at bounding box center [568, 498] width 76 height 28
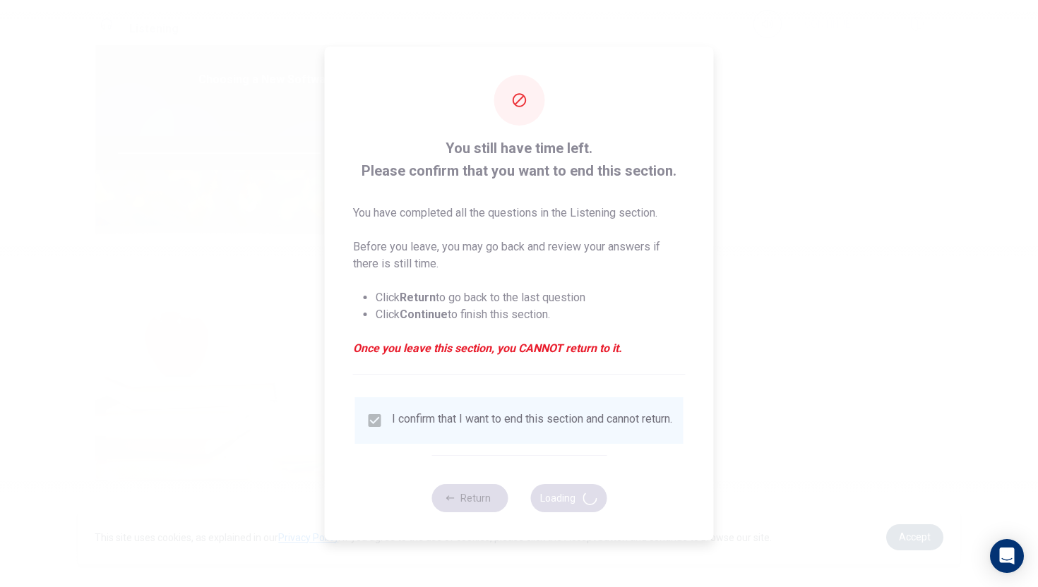
type input "82"
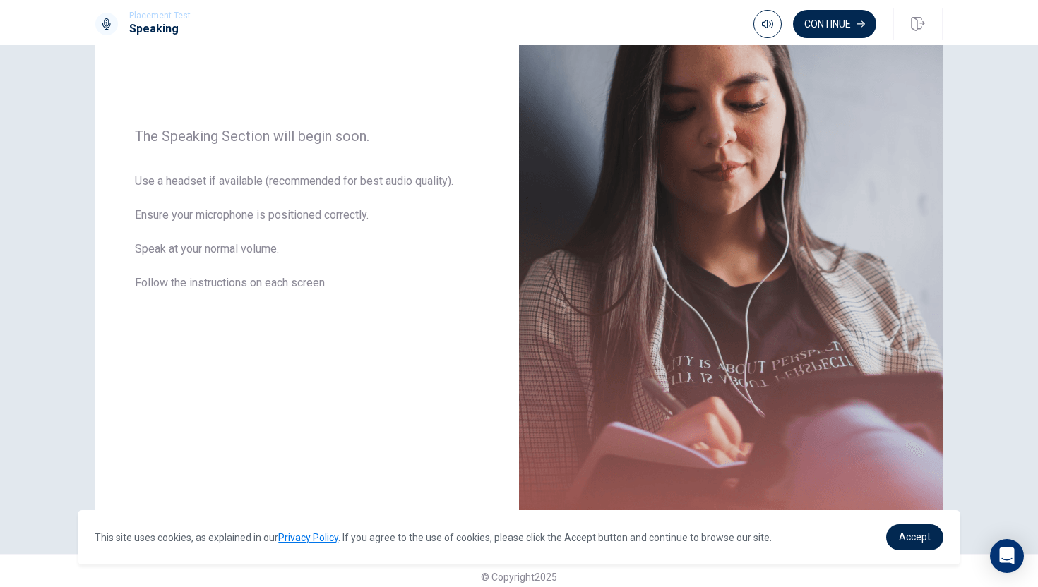
scroll to position [166, 0]
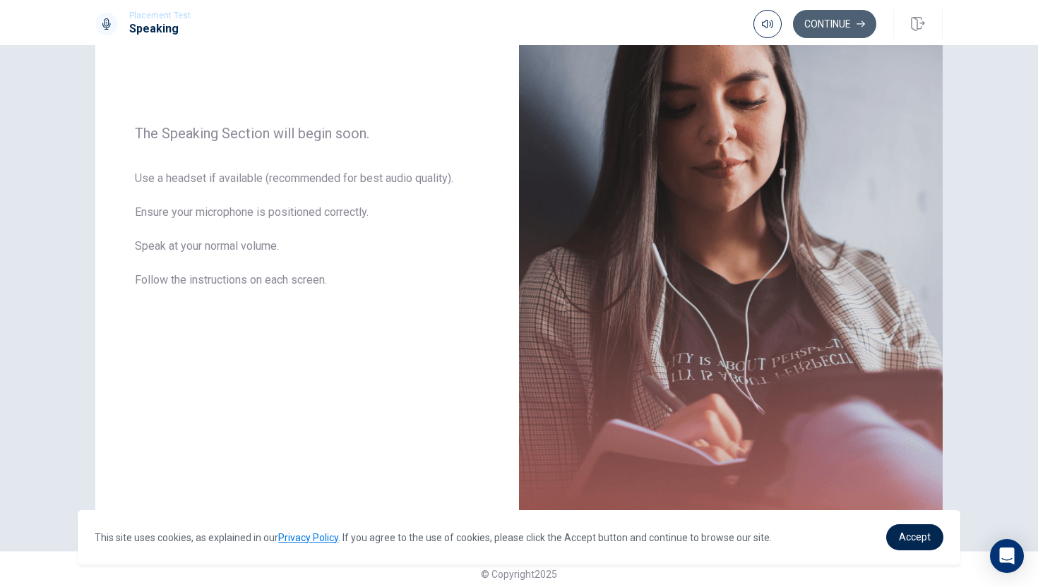
click at [838, 26] on button "Continue" at bounding box center [834, 24] width 83 height 28
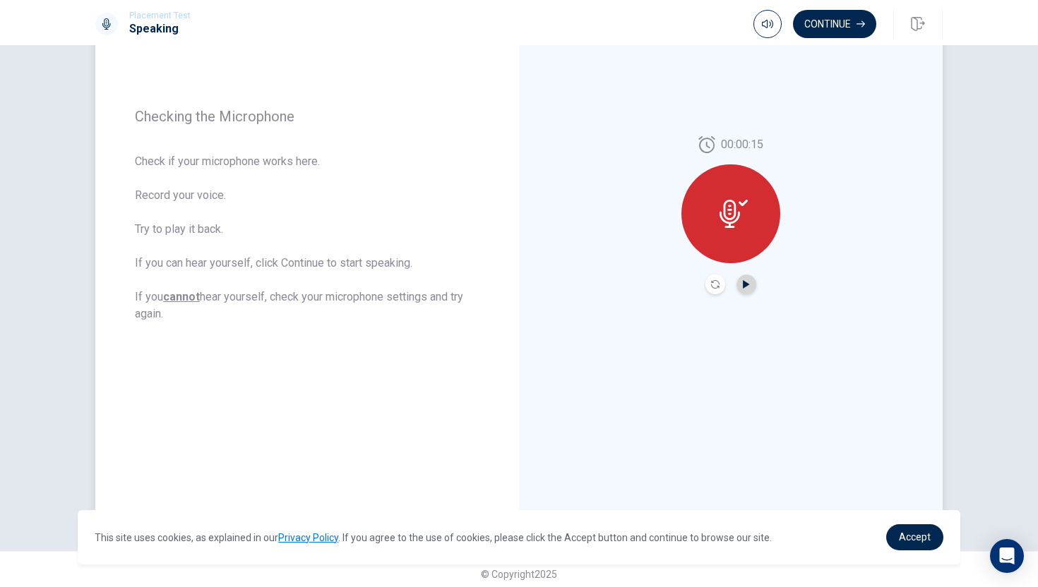
click at [744, 285] on icon "Play Audio" at bounding box center [746, 284] width 6 height 8
click at [816, 22] on button "Continue" at bounding box center [834, 24] width 83 height 28
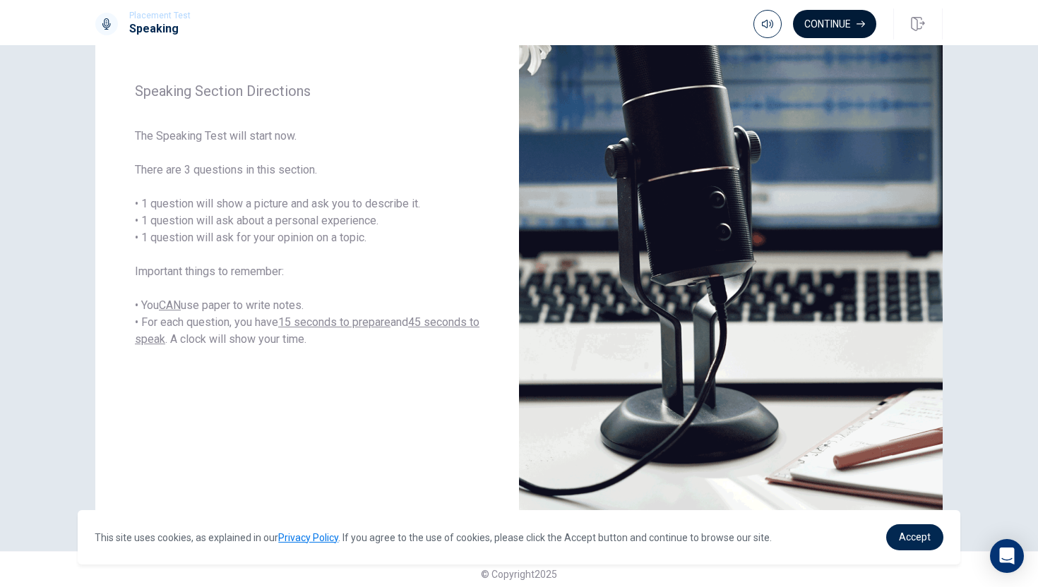
click at [857, 27] on icon "button" at bounding box center [860, 24] width 8 height 8
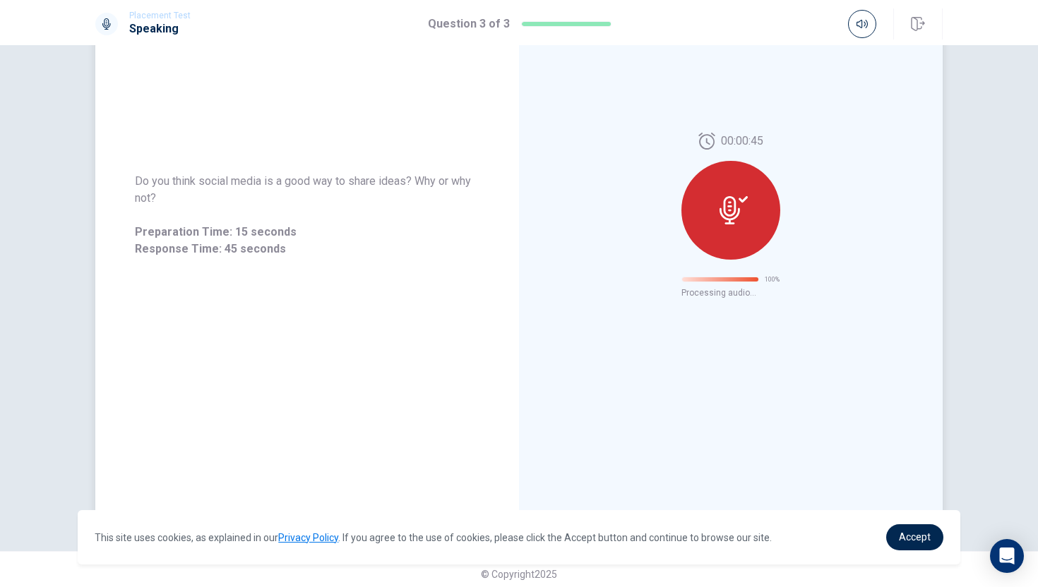
scroll to position [0, 0]
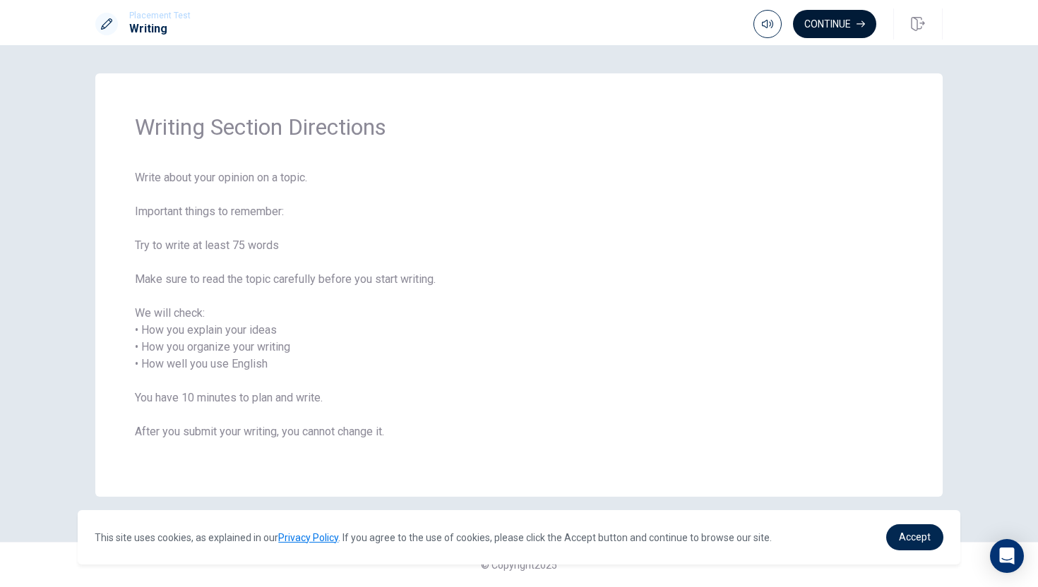
click at [838, 25] on button "Continue" at bounding box center [834, 24] width 83 height 28
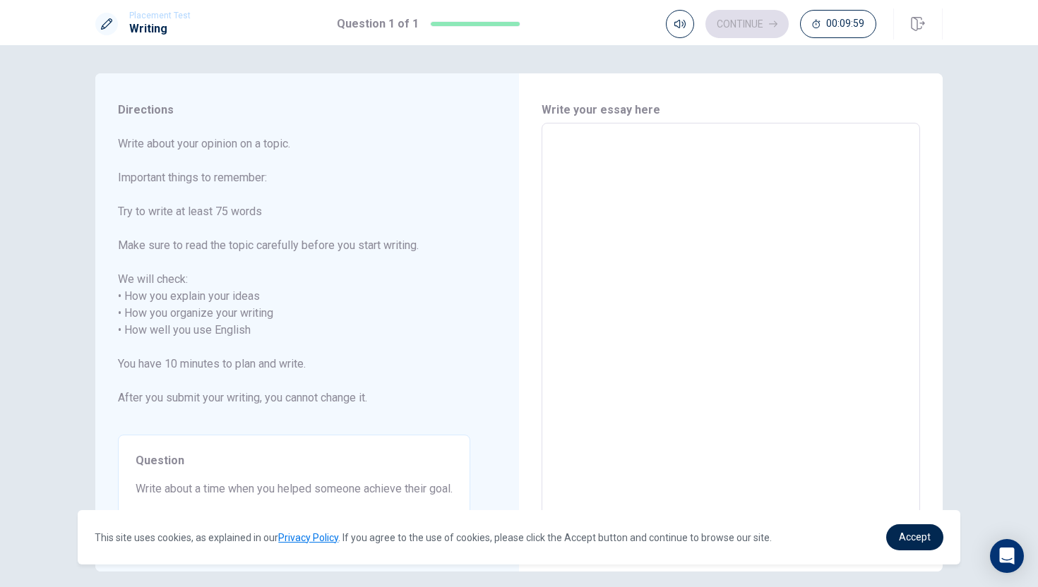
click at [571, 160] on textarea at bounding box center [730, 322] width 359 height 375
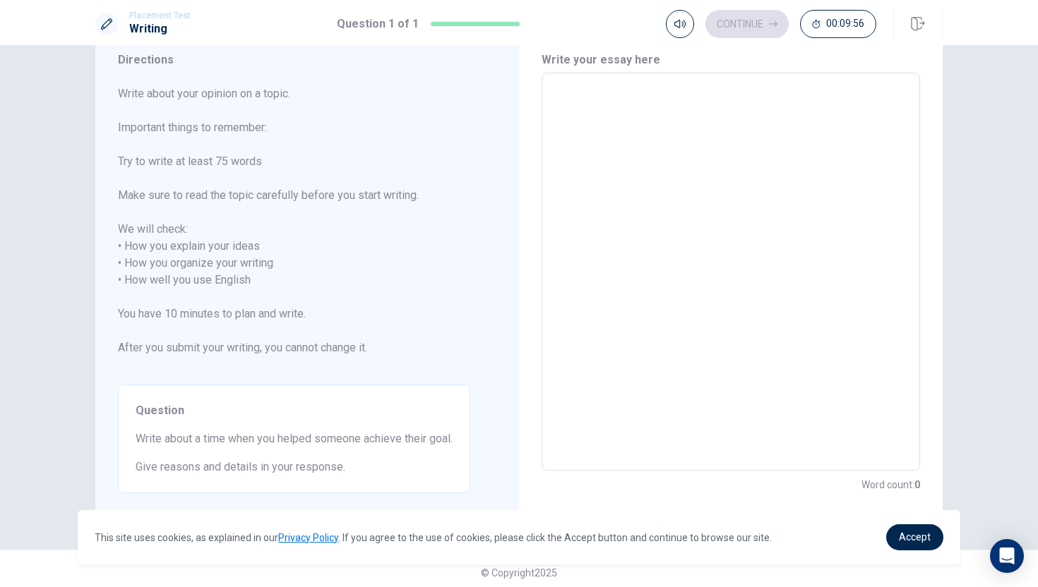
scroll to position [52, 0]
click at [619, 115] on textarea at bounding box center [730, 270] width 359 height 375
click at [614, 96] on textarea at bounding box center [730, 270] width 359 height 375
type textarea "I"
type textarea "x"
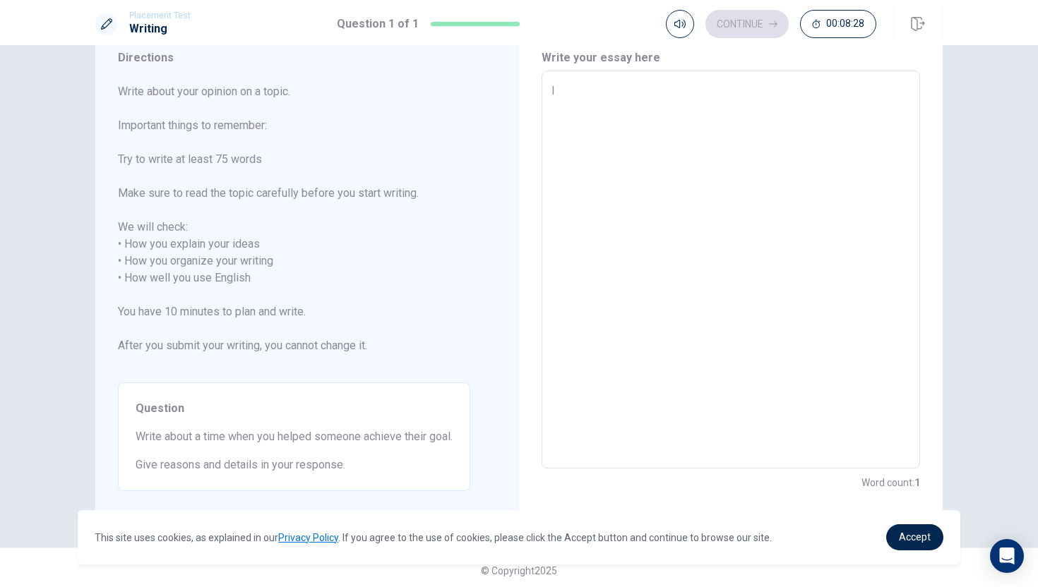
type textarea "I"
type textarea "x"
type textarea "I w"
type textarea "x"
type textarea "I wo"
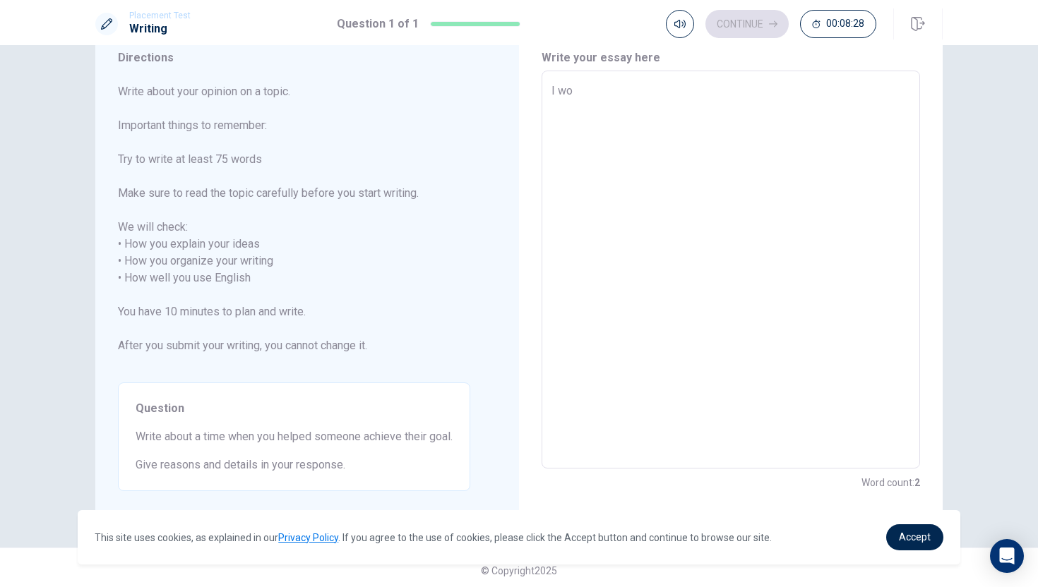
type textarea "x"
type textarea "I wor"
type textarea "x"
type textarea "I work"
type textarea "x"
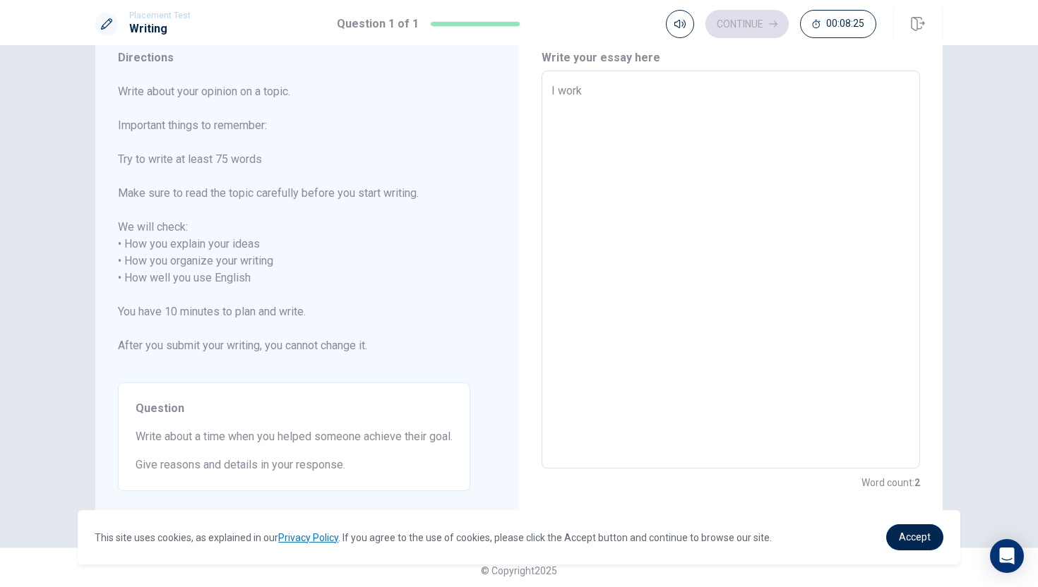
type textarea "I worke"
type textarea "x"
type textarea "I worked"
type textarea "x"
type textarea "I worked"
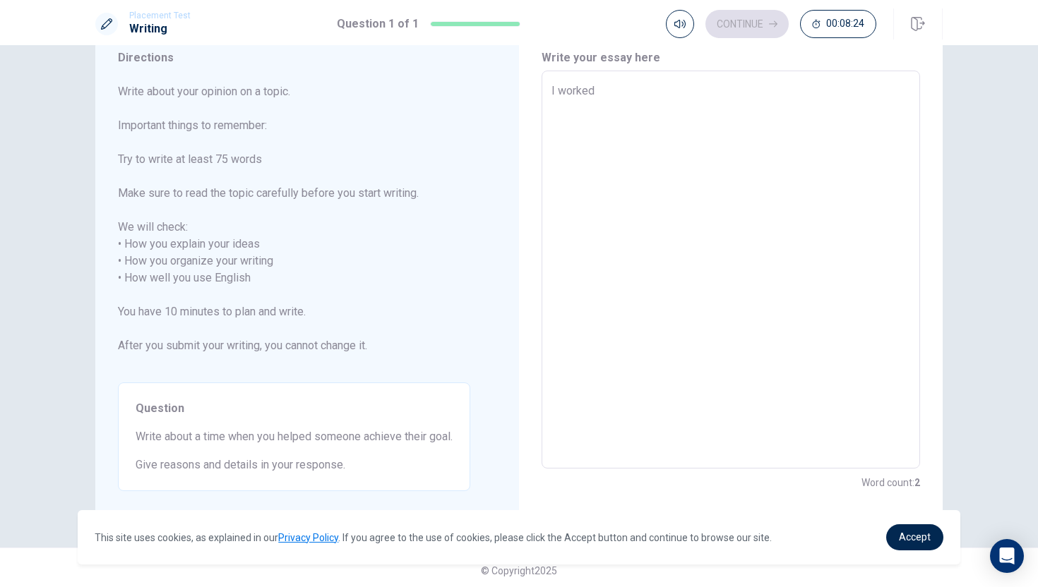
type textarea "x"
type textarea "I worked p"
type textarea "x"
type textarea "I worked pa"
type textarea "x"
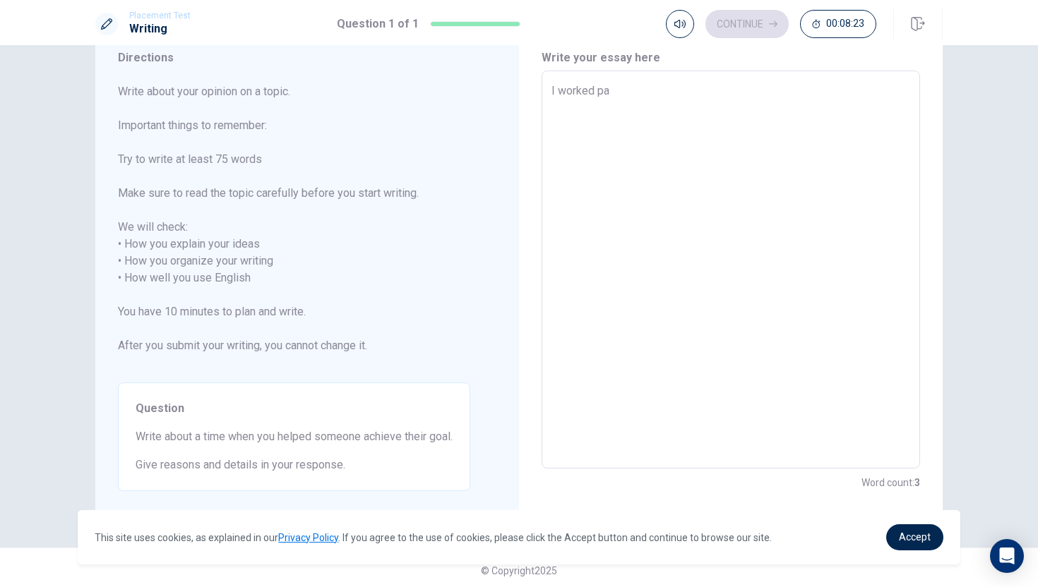
type textarea "I worked par"
type textarea "x"
type textarea "I worked part"
type textarea "x"
type textarea "I worked part"
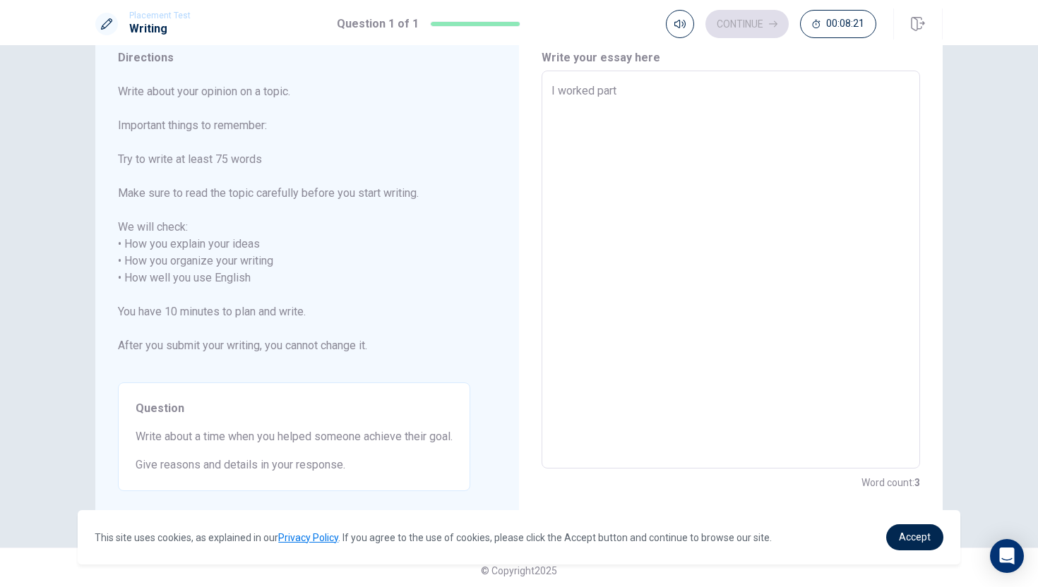
type textarea "x"
type textarea "I worked part t"
type textarea "x"
type textarea "I worked part ti"
type textarea "x"
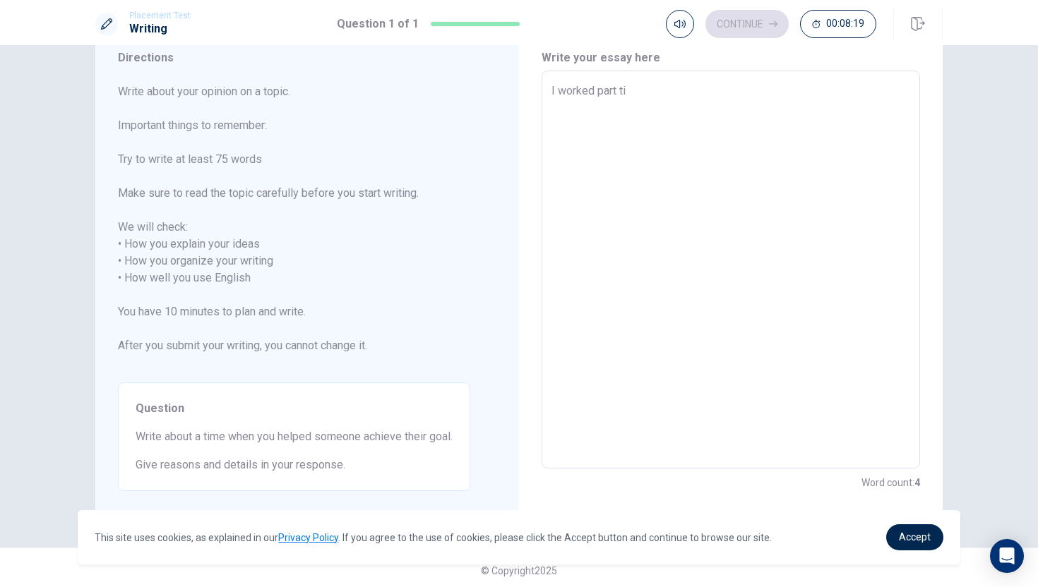
type textarea "I worked part tim"
type textarea "x"
type textarea "I worked part time"
type textarea "x"
type textarea "I worked part time"
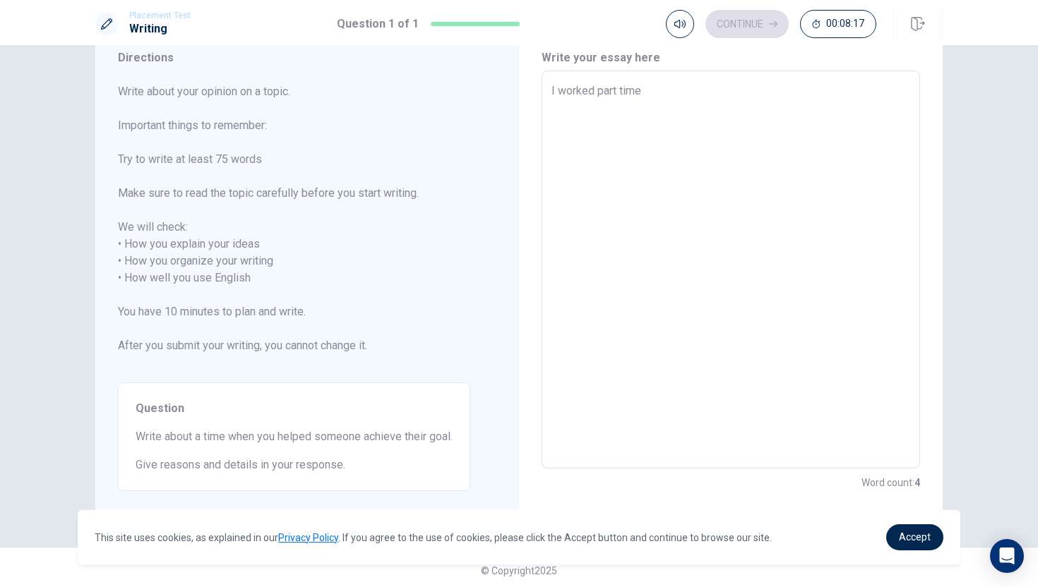
type textarea "x"
type textarea "I worked part time j"
type textarea "x"
type textarea "I worked part time jo"
type textarea "x"
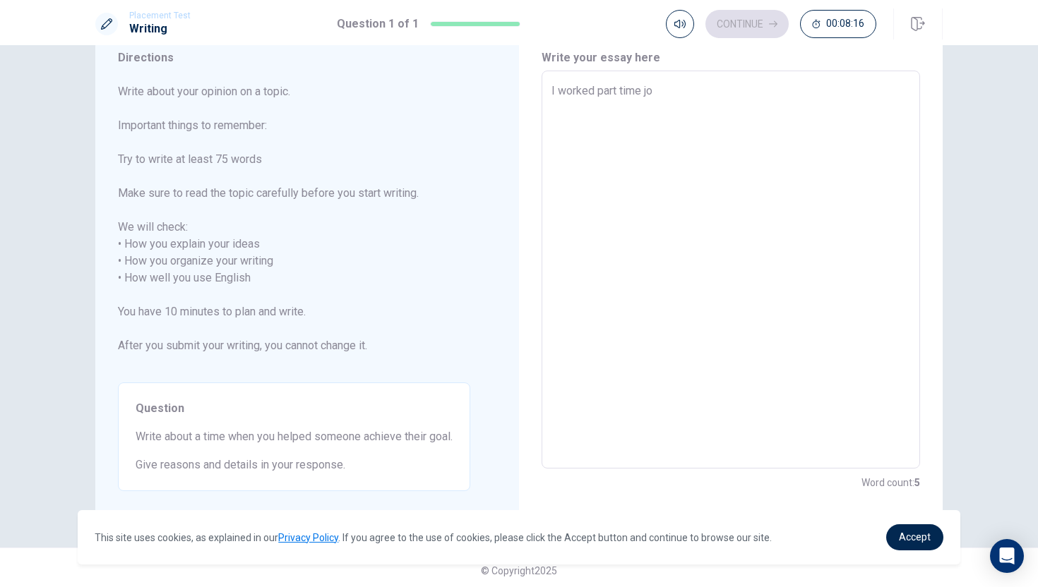
type textarea "I worked part time job"
type textarea "x"
type textarea "I worked part time job"
type textarea "x"
type textarea "I worked part time job a"
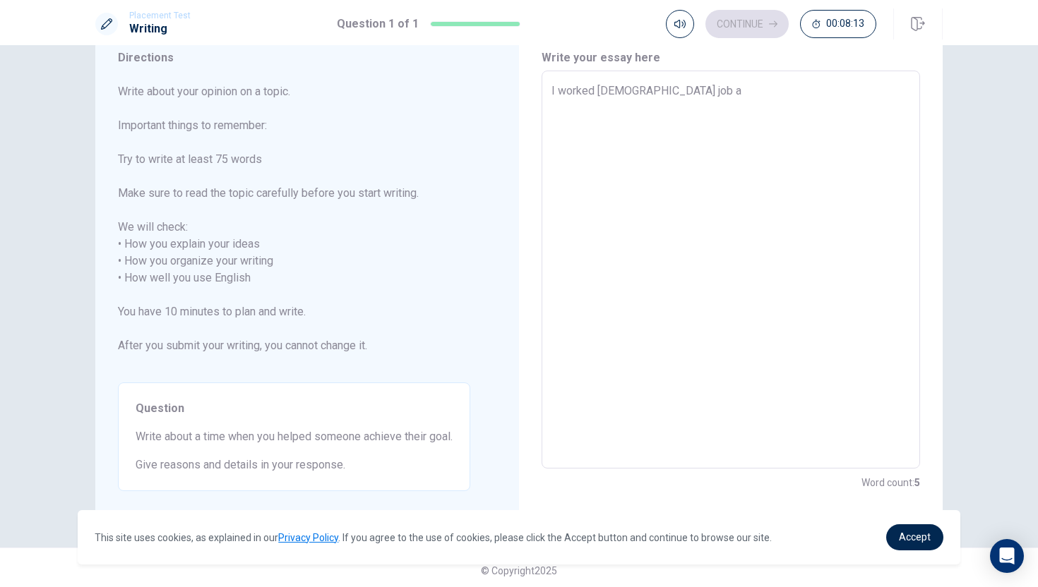
type textarea "x"
type textarea "I worked part time job at"
type textarea "x"
type textarea "I worked part time job ata"
type textarea "x"
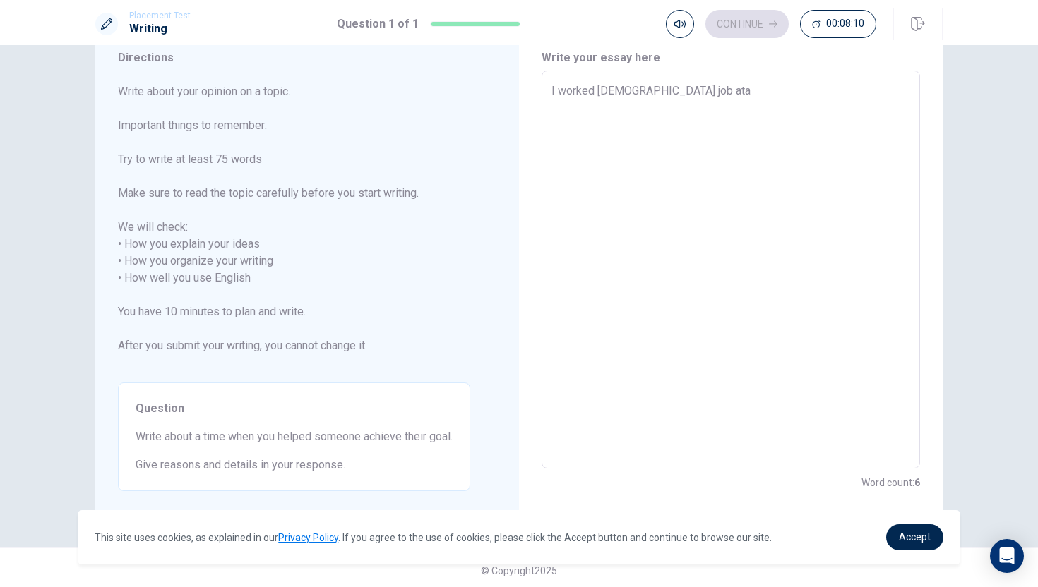
type textarea "I worked part time job at"
type textarea "x"
type textarea "I worked part time job ata"
type textarea "x"
type textarea "I worked part time job ata"
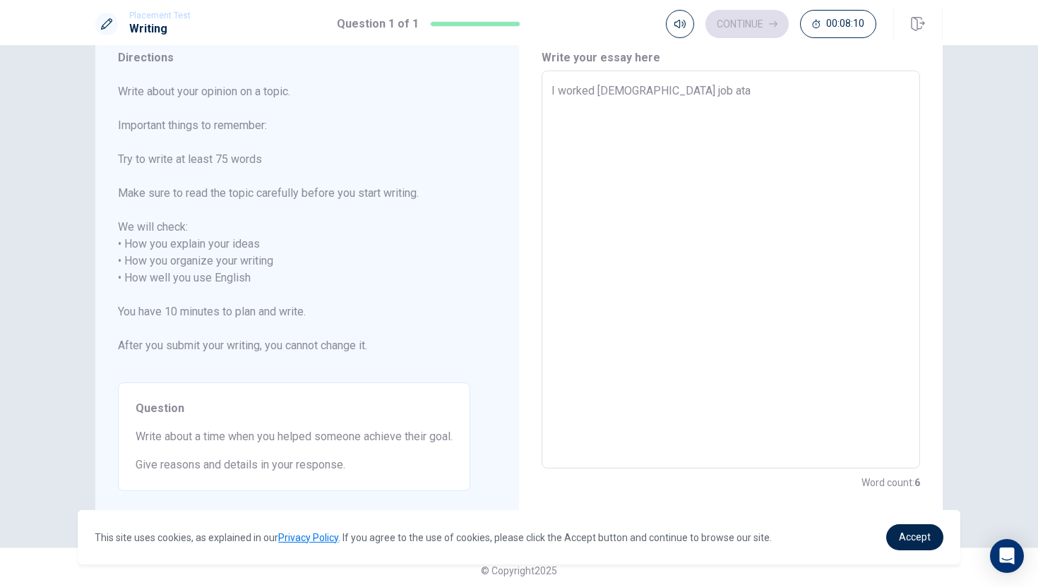
type textarea "x"
type textarea "I worked part time job ata"
type textarea "x"
type textarea "I worked part time job at"
type textarea "x"
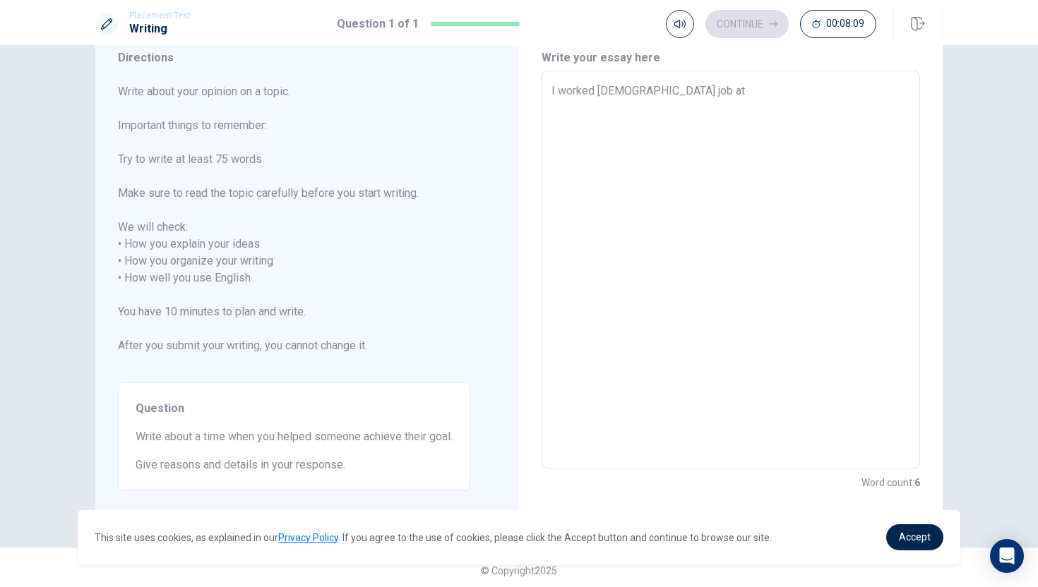
type textarea "I worked part time job at"
type textarea "x"
type textarea "I worked part time job at a"
type textarea "x"
type textarea "I worked part time job at ac"
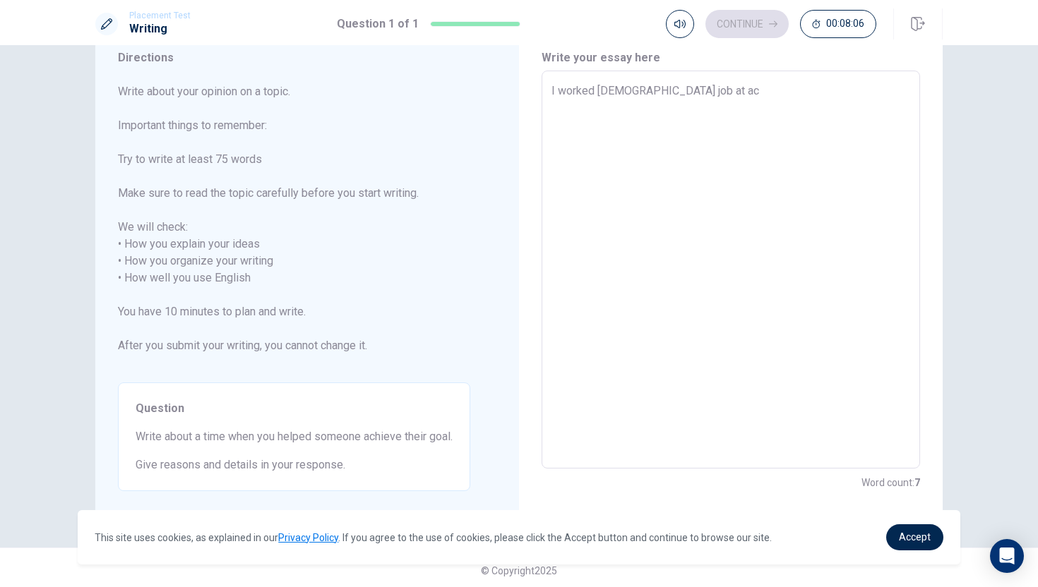
type textarea "x"
type textarea "I worked part time job at acr"
type textarea "x"
type textarea "I worked part time job at acra"
type textarea "x"
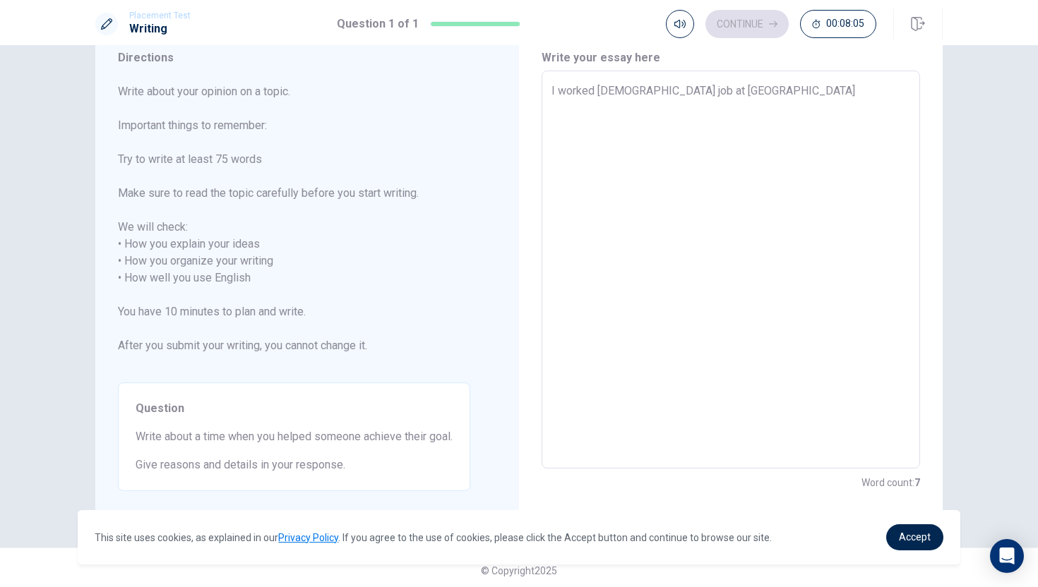
type textarea "I worked part time job at acram"
type textarea "x"
type textarea "I worked part time job at acram"
type textarea "x"
type textarea "I worked part time job at a cram"
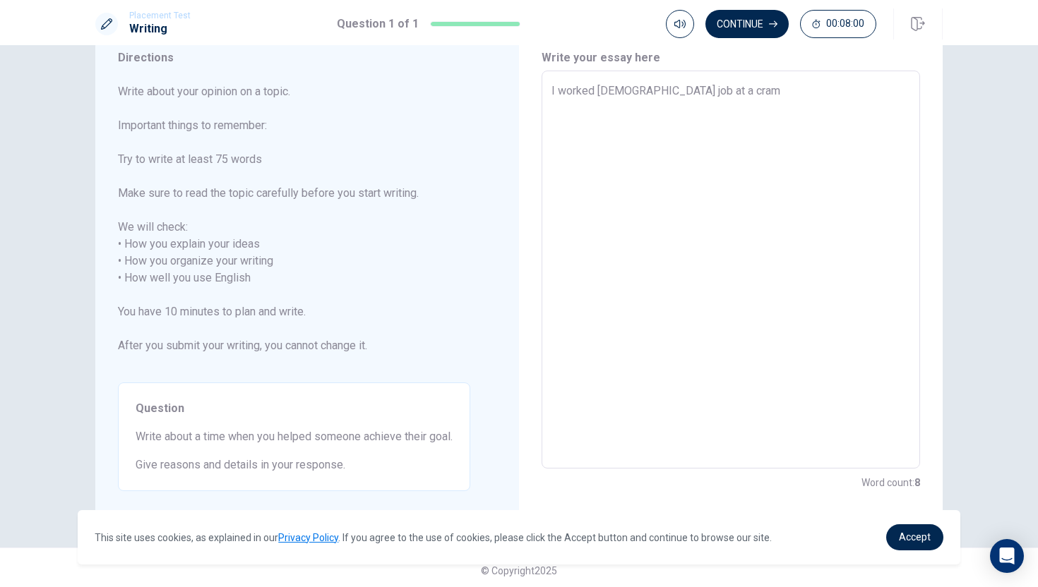
type textarea "x"
type textarea "I worked part time job at a cram"
type textarea "x"
type textarea "I worked part time job at a cram s"
type textarea "x"
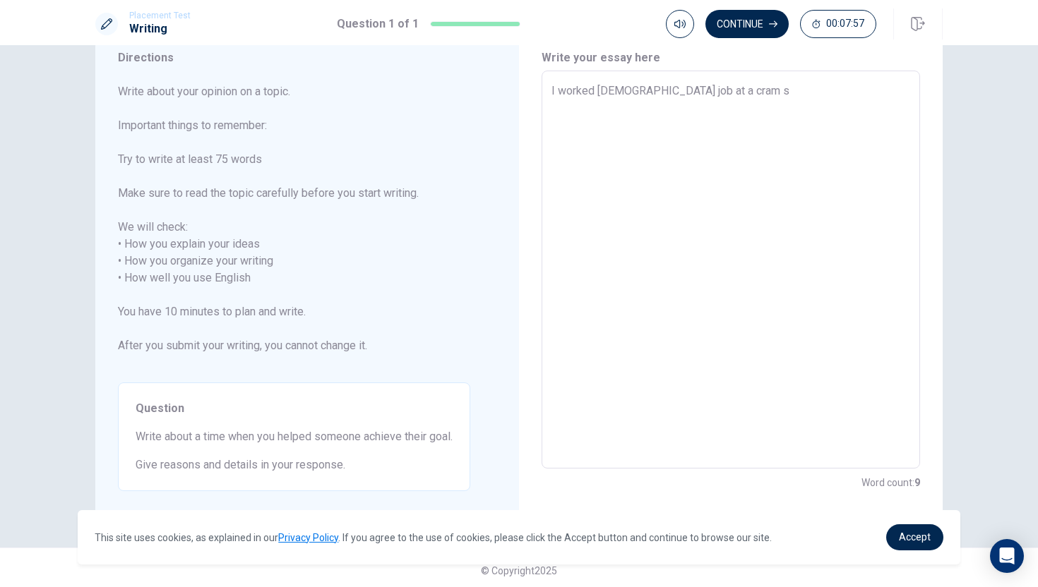
type textarea "I worked part time job at a cram sc"
type textarea "x"
type textarea "I worked part time job at a cram sch"
type textarea "x"
type textarea "I worked part time job at a cram scho"
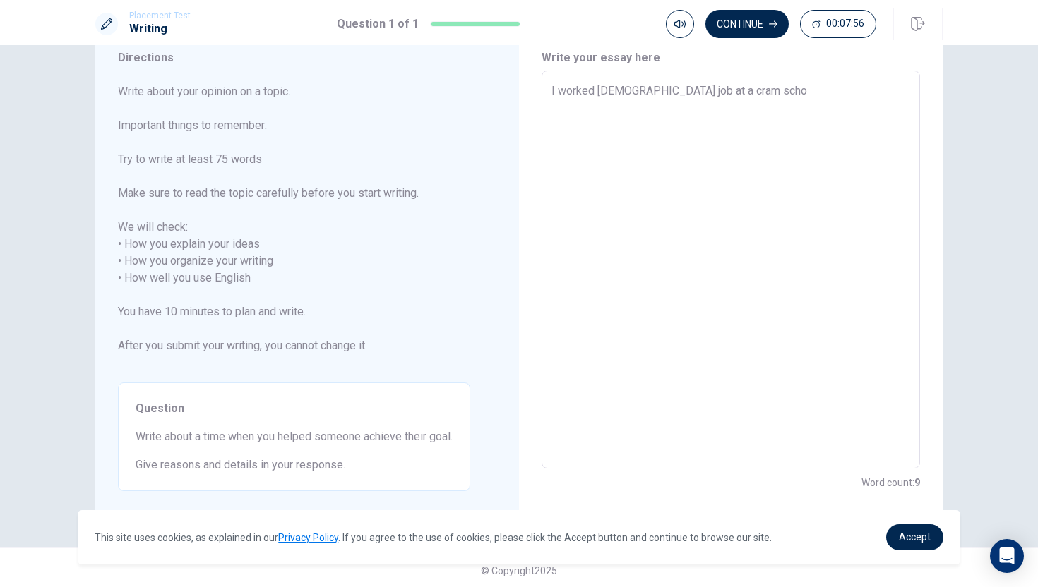
type textarea "x"
type textarea "I worked part time job at a cram schoo"
type textarea "x"
type textarea "I worked part time job at a cram school"
type textarea "x"
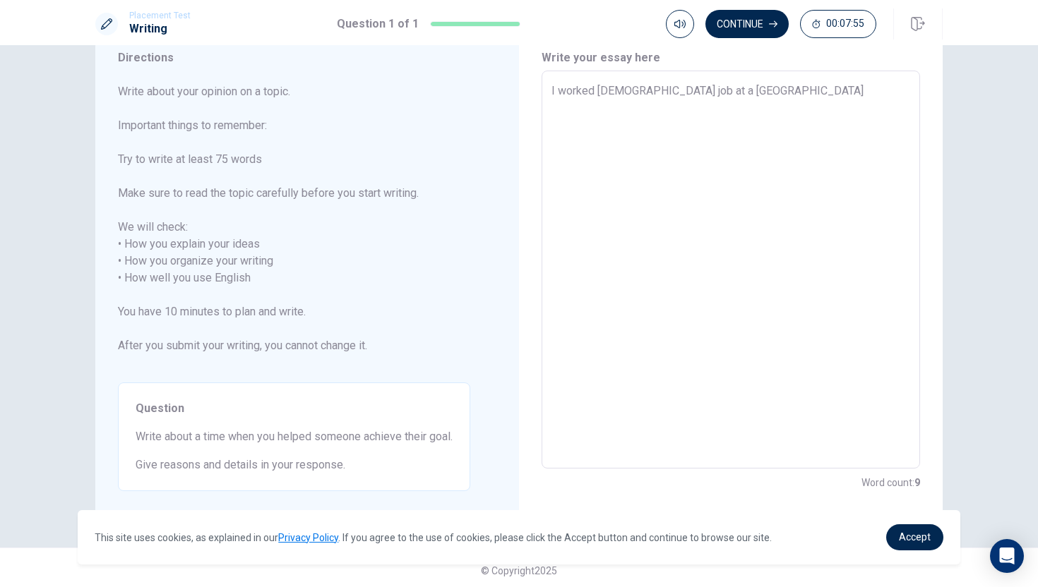
type textarea "I worked part time job at a cram school"
type textarea "x"
type textarea "I worked part time job at a cram school"
type textarea "x"
type textarea "I worked part time job at a cram school."
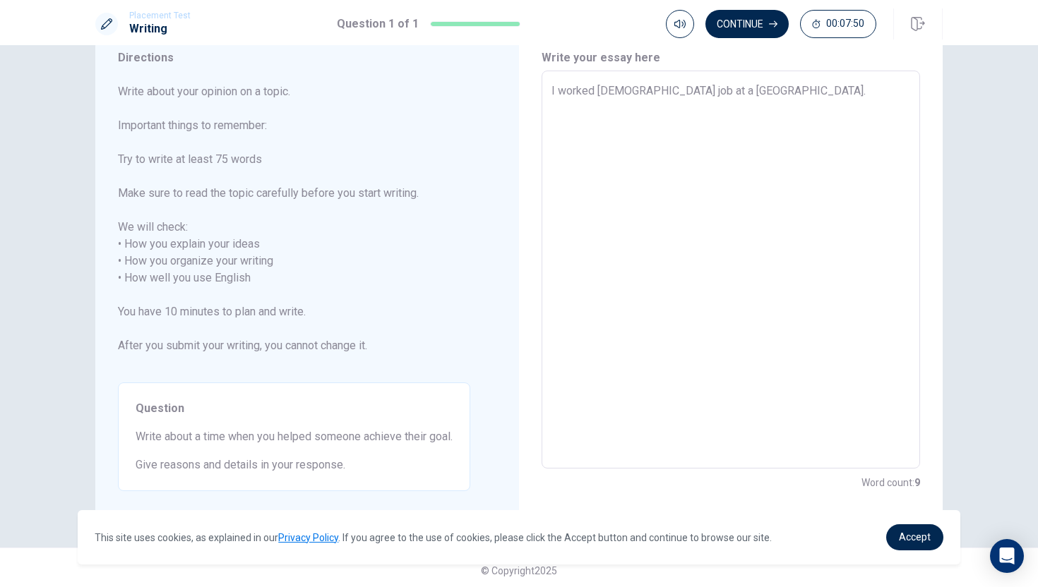
type textarea "x"
type textarea "I worked part time job at a cram school."
type textarea "x"
type textarea "I worked part time job at a cram school. A"
type textarea "x"
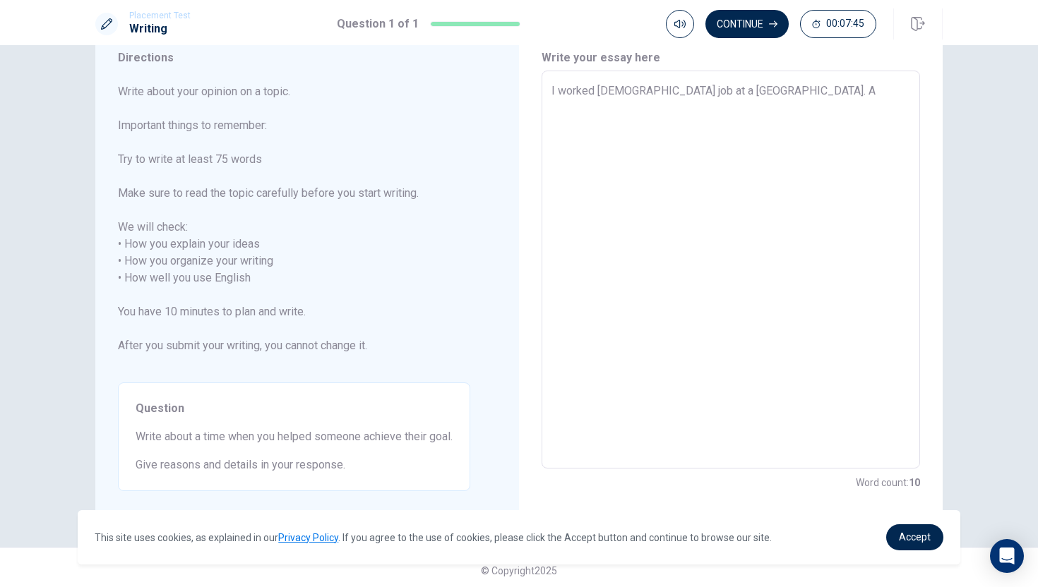
type textarea "I worked part time job at a cram school. An"
type textarea "x"
type textarea "I worked part time job at a cram school. And"
type textarea "x"
type textarea "I worked part time job at a cram school. And"
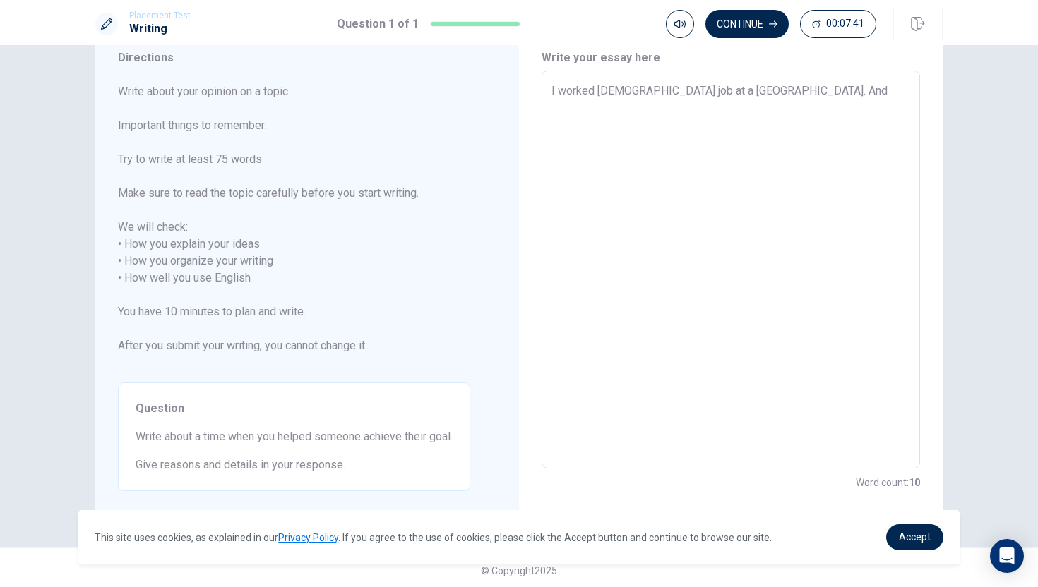
type textarea "x"
type textarea "I worked part time job at a cram school. And I"
type textarea "x"
type textarea "I worked part time job at a cram school. And I"
type textarea "x"
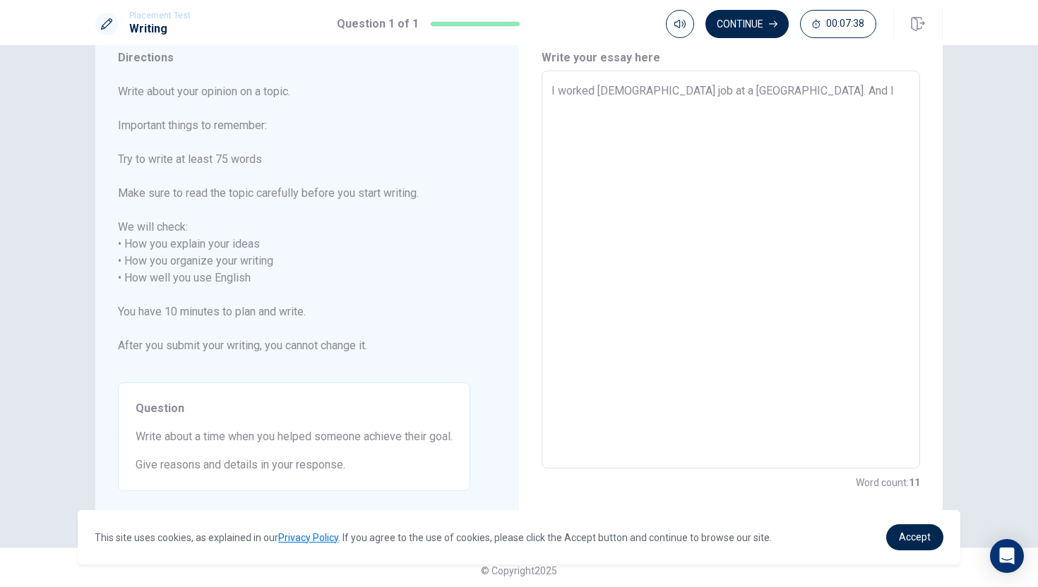
type textarea "I worked part time job at a cram school. And I h"
type textarea "x"
type textarea "I worked part time job at a cram school. And I he"
type textarea "x"
type textarea "I worked part time job at a cram school. And I hel"
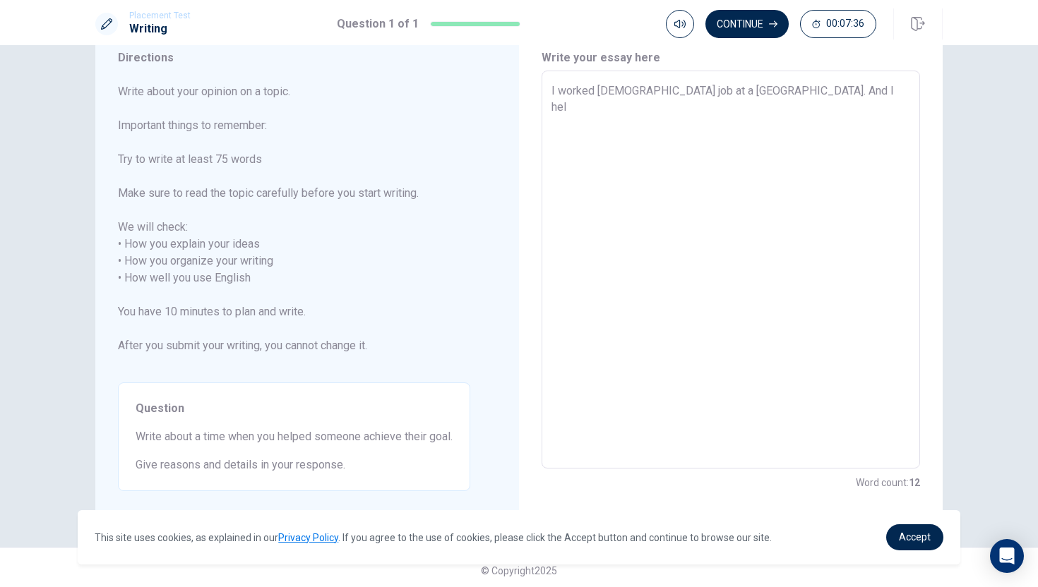
type textarea "x"
type textarea "I worked part time job at a cram school. And I helo"
type textarea "x"
type textarea "I worked part time job at a cram school. And I hel"
type textarea "x"
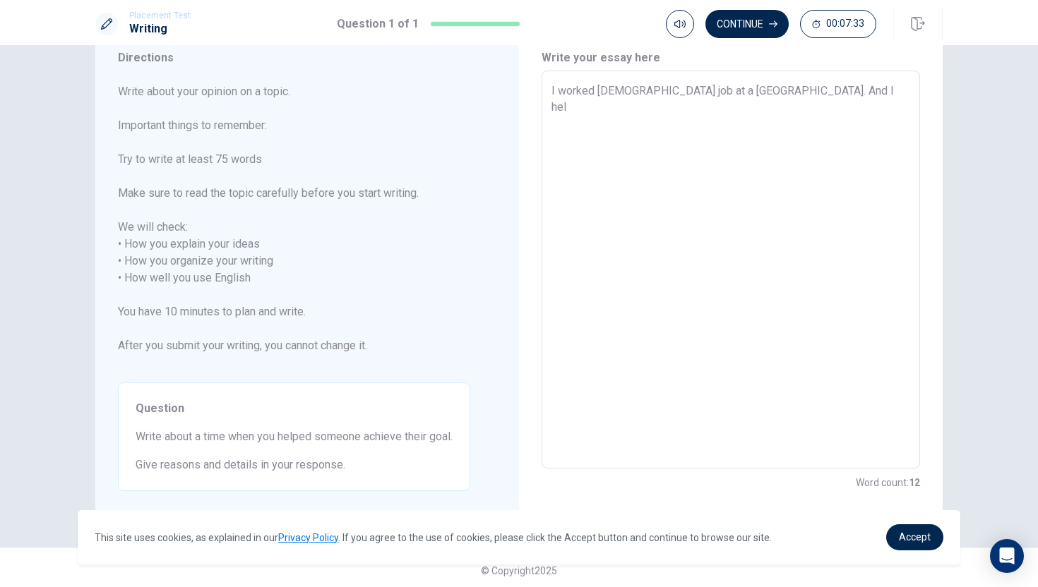
type textarea "I worked part time job at a cram school. And I help"
type textarea "x"
type textarea "I worked part time job at a cram school. And I helpe"
type textarea "x"
type textarea "I worked part time job at a cram school. And I helped"
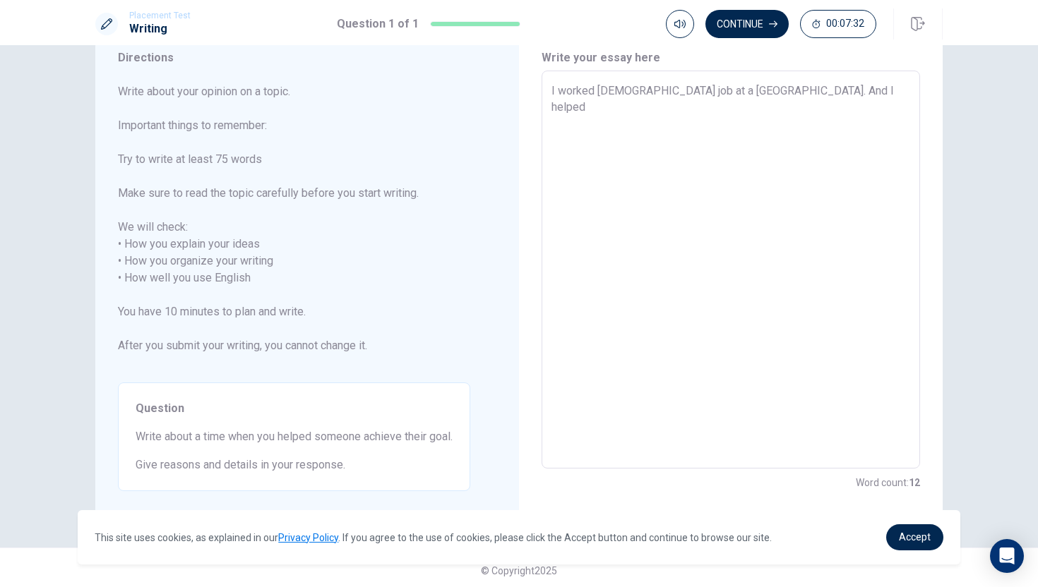
type textarea "x"
type textarea "I worked part time job at a cram school. And I helped"
type textarea "x"
type textarea "I worked part time job at a cram school. And I helped s"
type textarea "x"
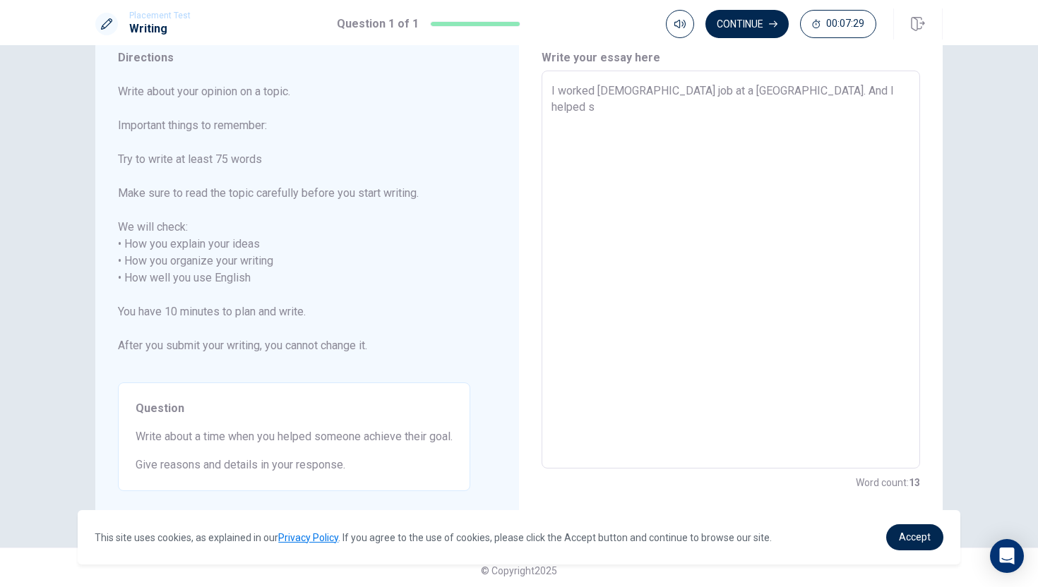
type textarea "I worked part time job at a cram school. And I helped st"
type textarea "x"
type textarea "I worked part time job at a cram school. And I helped stu"
type textarea "x"
type textarea "I worked part time job at a cram school. And I helped stud"
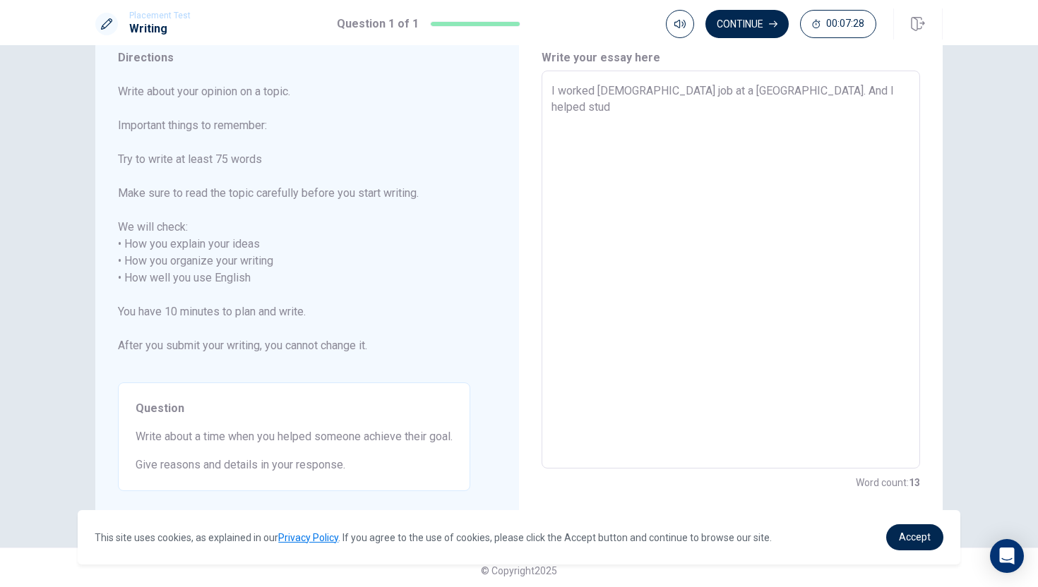
type textarea "x"
type textarea "I worked part time job at a cram school. And I helped stude"
type textarea "x"
type textarea "I worked part time job at a cram school. And I helped studen"
type textarea "x"
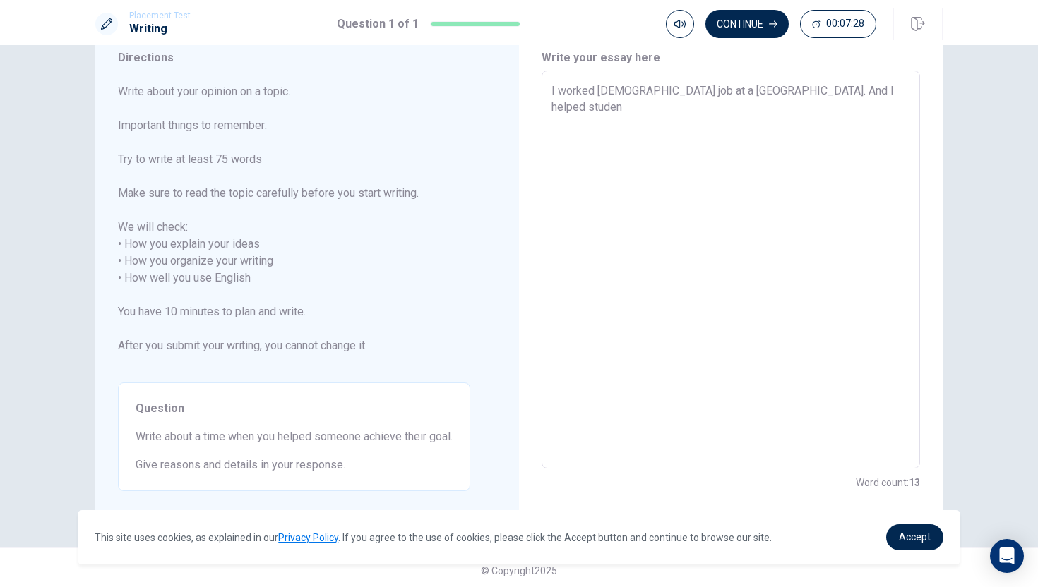
type textarea "I worked part time job at a cram school. And I helped student"
type textarea "x"
type textarea "I worked part time job at a cram school. And I helped students"
type textarea "x"
type textarea "I worked part time job at a cram school. And I helped students"
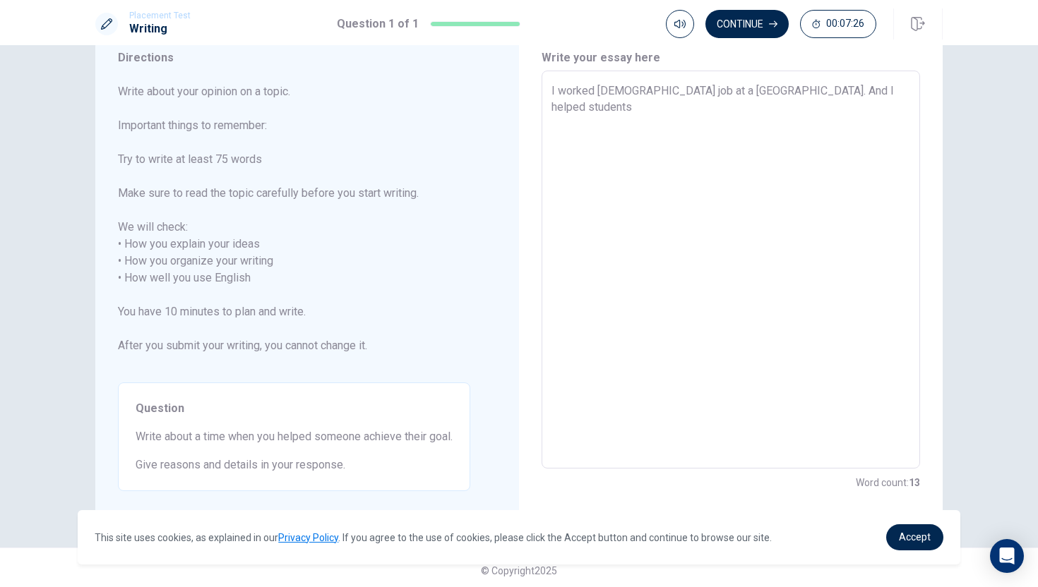
type textarea "x"
type textarea "I worked part time job at a cram school. And I helped students d"
type textarea "x"
type textarea "I worked part time job at a cram school. And I helped students dd"
type textarea "x"
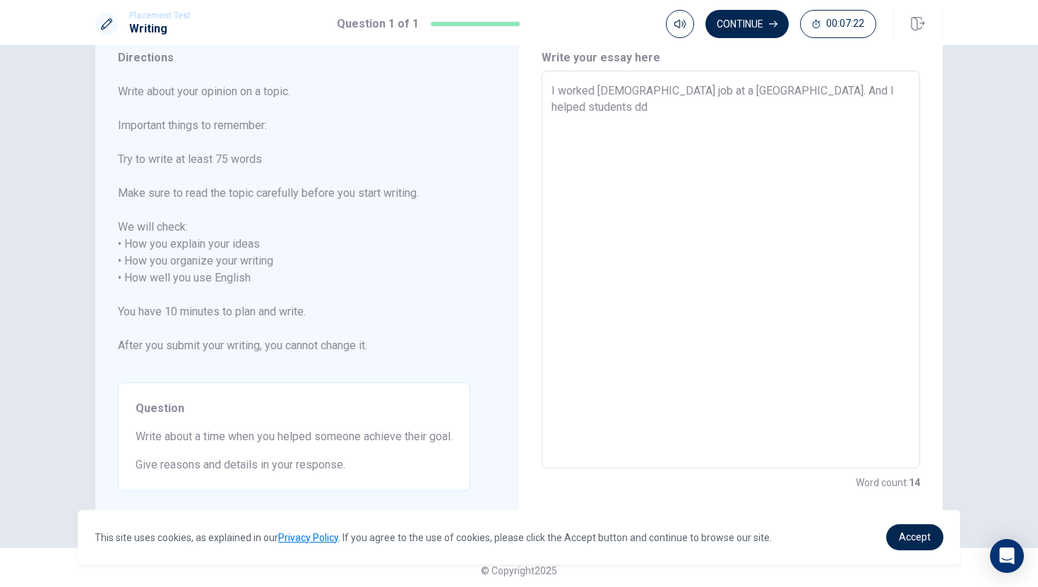
type textarea "I worked part time job at a cram school. And I helped students d"
type textarea "x"
type textarea "I worked part time job at a cram school. And I helped students"
type textarea "x"
type textarea "I worked part time job at a cram school. And I helped students i"
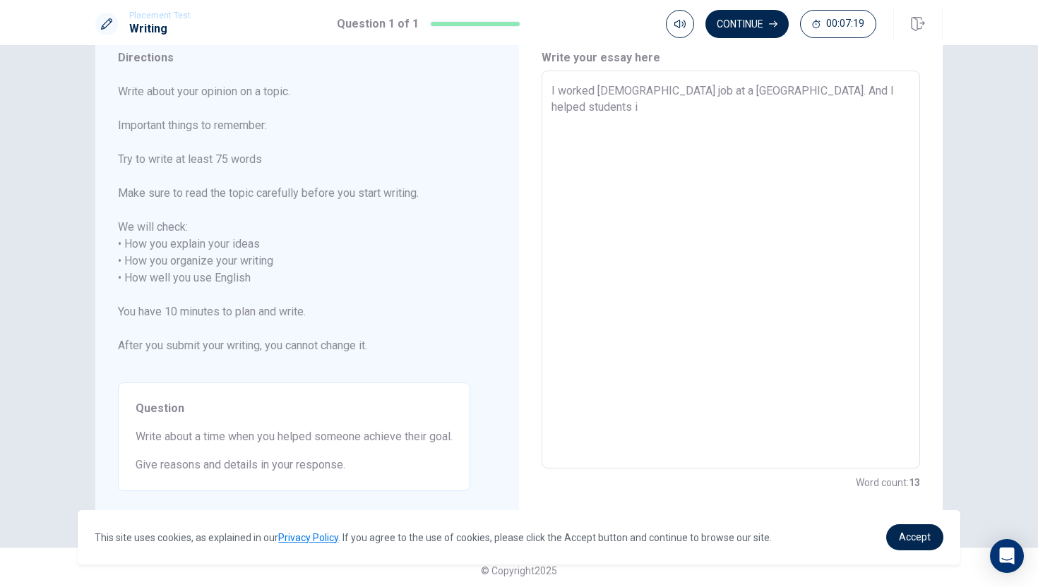
type textarea "x"
type textarea "I worked part time job at a cram school. And I helped students im"
type textarea "x"
type textarea "I worked part time job at a cram school. And I helped students imp"
type textarea "x"
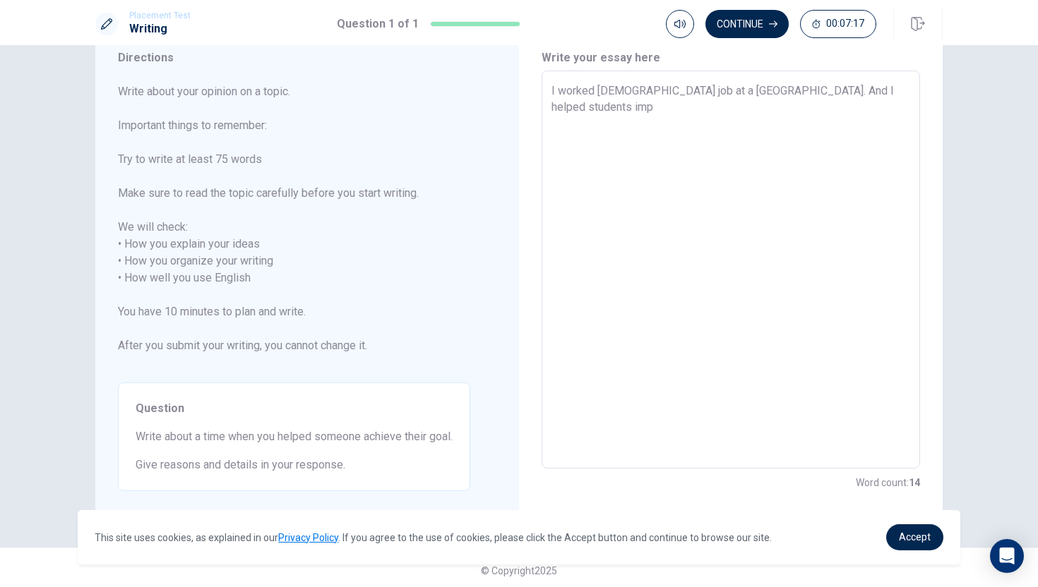
type textarea "I worked part time job at a cram school. And I helped students impr"
type textarea "x"
type textarea "I worked part time job at a cram school. And I helped students impro"
type textarea "x"
type textarea "I worked part time job at a cram school. And I helped students improv"
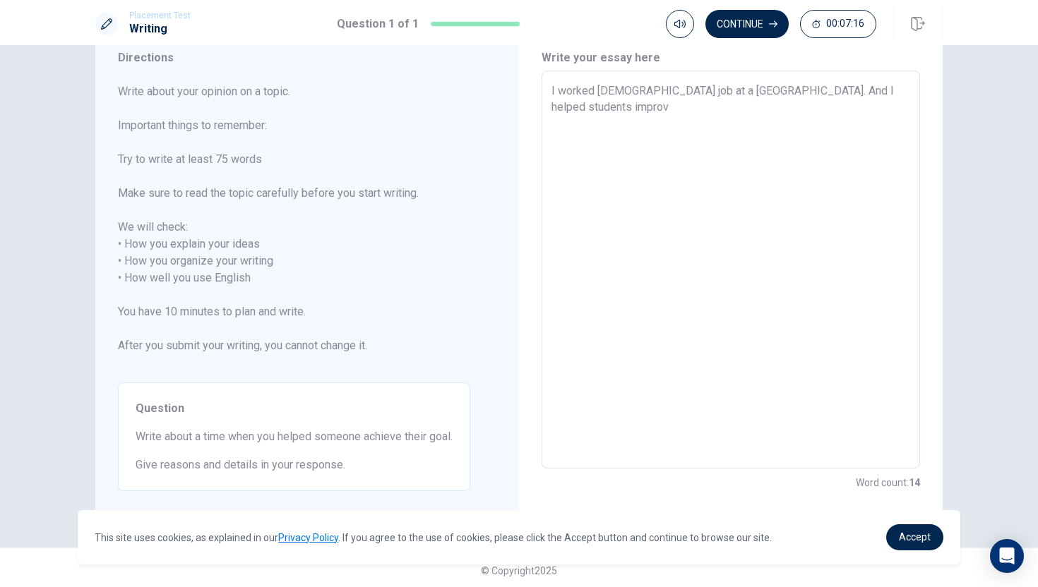
type textarea "x"
type textarea "I worked part time job at a cram school. And I helped students improve"
type textarea "x"
type textarea "I worked part time job at a cram school. And I helped students improved"
type textarea "x"
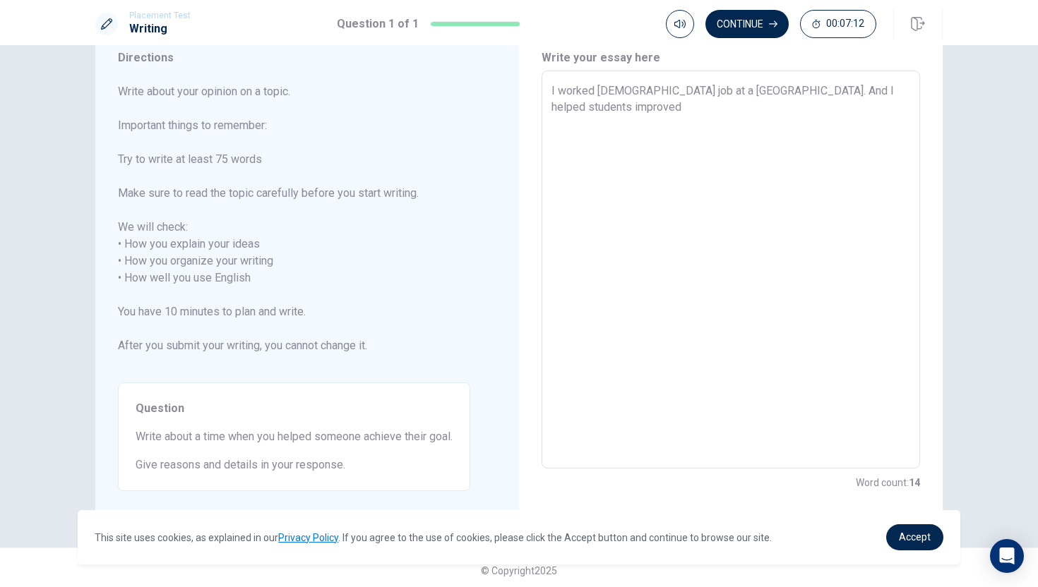
type textarea "I worked part time job at a cram school. And I helped students improved"
type textarea "x"
type textarea "I worked part time job at a cram school. And I helped students improved t"
type textarea "x"
type textarea "I worked part time job at a cram school. And I helped students improved th"
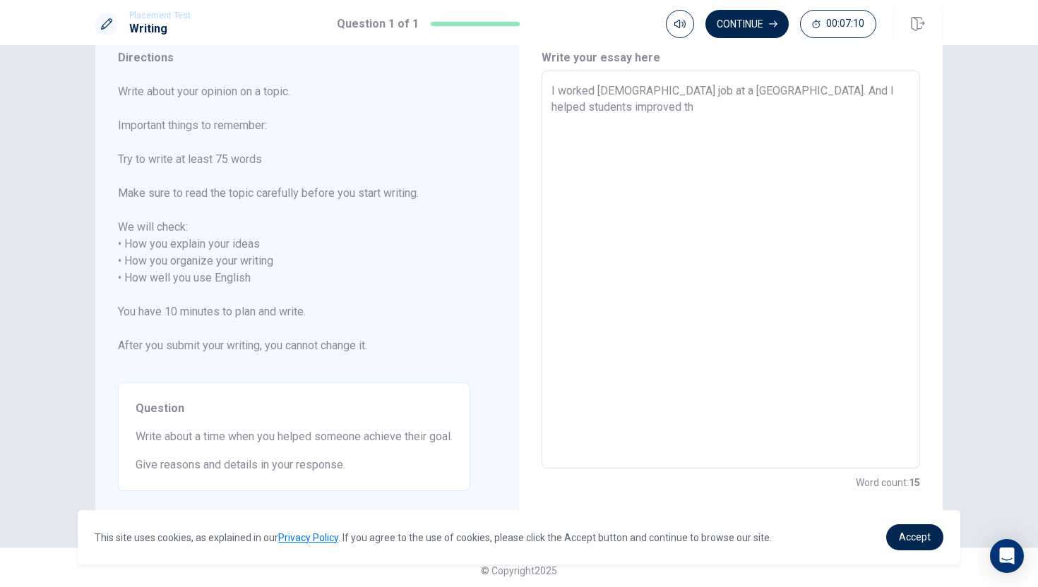
type textarea "x"
type textarea "I worked part time job at a cram school. And I helped students improved the"
type textarea "x"
type textarea "I worked part time job at a cram school. And I helped students improved thei"
type textarea "x"
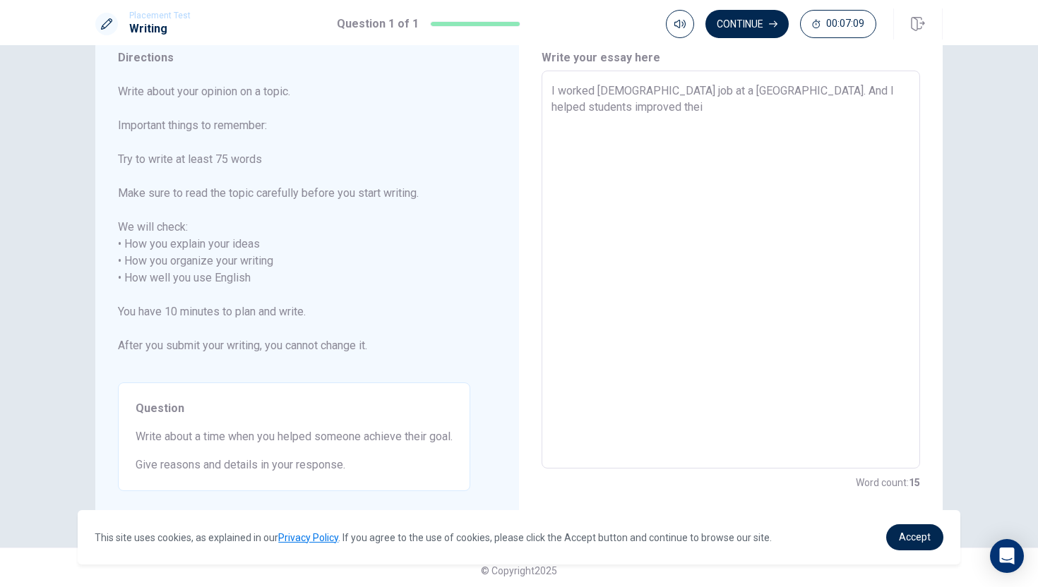
type textarea "I worked part time job at a cram school. And I helped students improved theie"
type textarea "x"
type textarea "I worked part time job at a cram school. And I helped students improved thei"
type textarea "x"
type textarea "I worked part time job at a cram school. And I helped students improved their"
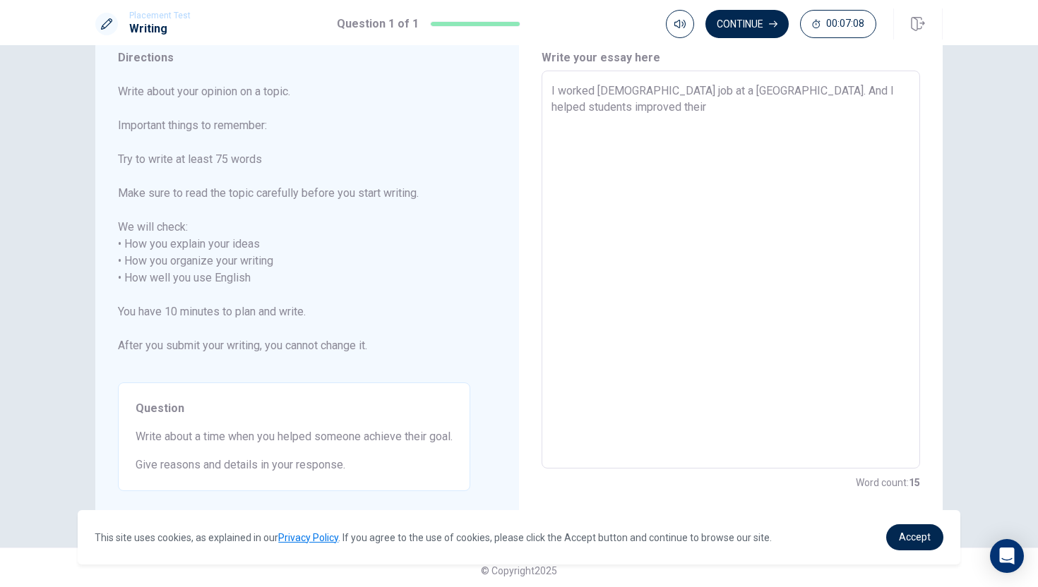
type textarea "x"
type textarea "I worked part time job at a cram school. And I helped students improved their"
type textarea "x"
type textarea "I worked part time job at a cram school. And I helped students improved their g"
type textarea "x"
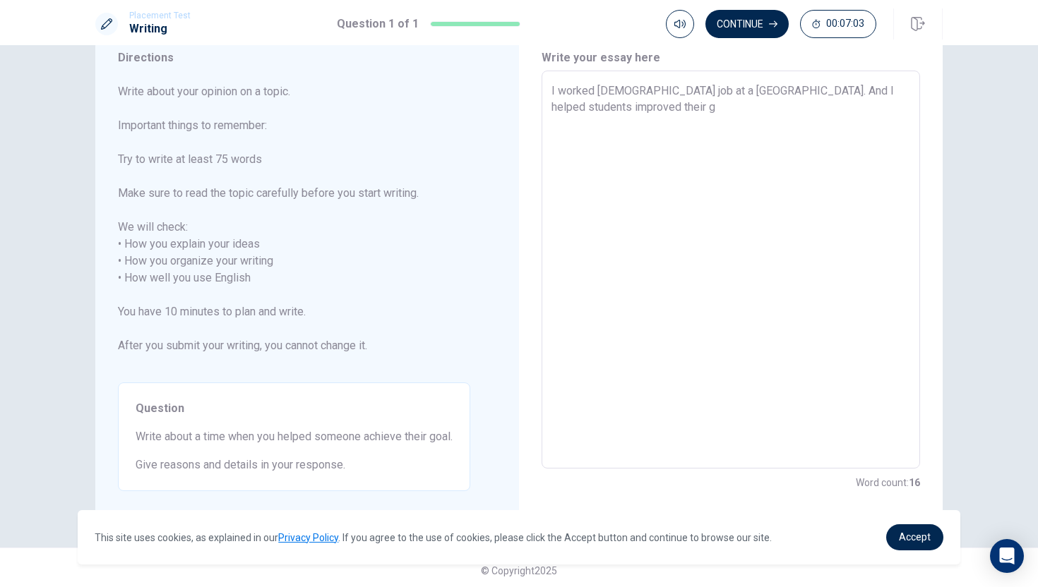
type textarea "I worked part time job at a cram school. And I helped students improved their gr"
type textarea "x"
type textarea "I worked part time job at a cram school. And I helped students improved their g…"
type textarea "x"
type textarea "I worked part time job at a cram school. And I helped students improved their g…"
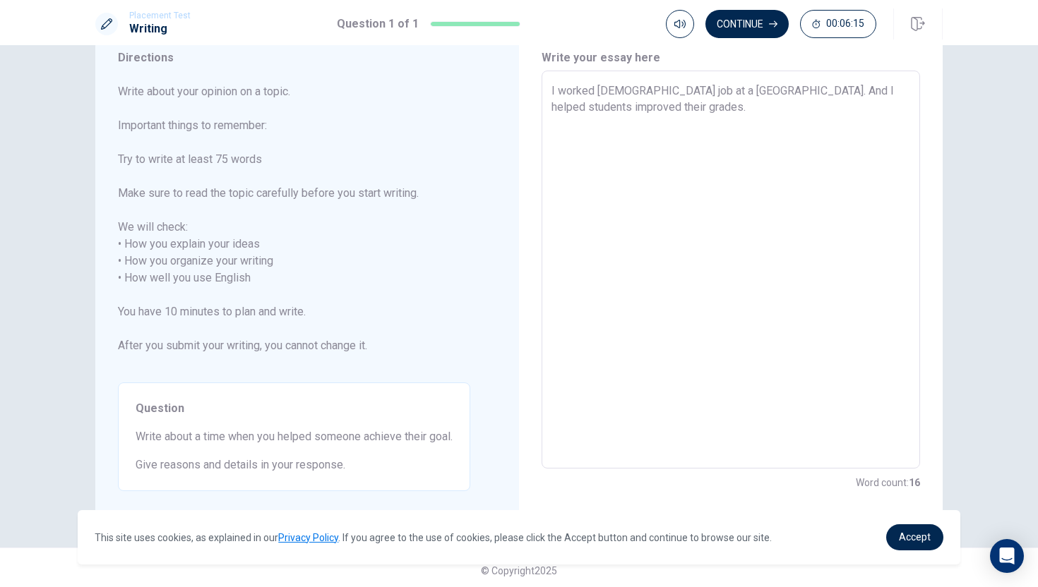
click at [595, 140] on textarea "I worked part time job at a cram school. And I helped students improved their g…" at bounding box center [730, 270] width 359 height 375
click at [603, 124] on textarea "I worked part time job at a cram school. And I helped students improved their g…" at bounding box center [730, 270] width 359 height 375
click at [554, 126] on textarea "I worked part time job at a cram school. And I helped students improved their g…" at bounding box center [730, 270] width 359 height 375
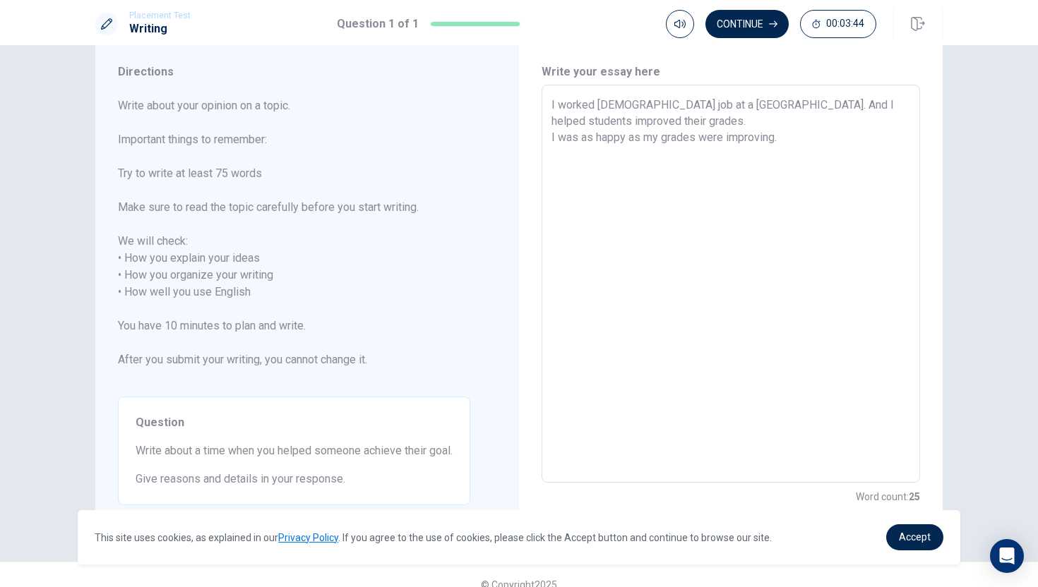
scroll to position [35, 0]
click at [807, 153] on textarea "I worked part time job at a cram school. And I helped students improved their g…" at bounding box center [730, 287] width 359 height 375
drag, startPoint x: 549, startPoint y: 157, endPoint x: 741, endPoint y: 146, distance: 193.1
click at [741, 146] on div "I worked part time job at a cram school. And I helped students improved their g…" at bounding box center [731, 287] width 378 height 398
drag, startPoint x: 658, startPoint y: 157, endPoint x: 543, endPoint y: 160, distance: 115.1
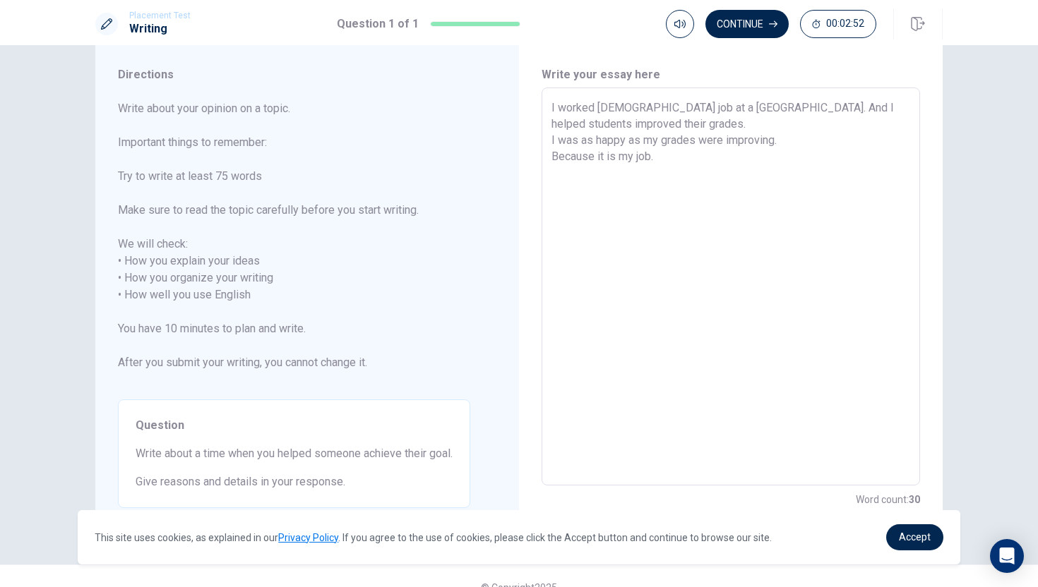
click at [543, 160] on div "I worked part time job at a cram school. And I helped students improved their g…" at bounding box center [731, 287] width 378 height 398
click at [707, 124] on textarea "I worked part time job at a cram school. And I helped students improved their g…" at bounding box center [730, 287] width 359 height 375
click at [686, 126] on textarea "I worked part time job at a cram school. And I helped students improved their g…" at bounding box center [730, 287] width 359 height 375
click at [687, 124] on textarea "I worked part time job at a cram school. And I helped students improved their g…" at bounding box center [730, 287] width 359 height 375
click at [672, 158] on textarea "I worked part time job at a cram school. And I helped students improved their g…" at bounding box center [730, 287] width 359 height 375
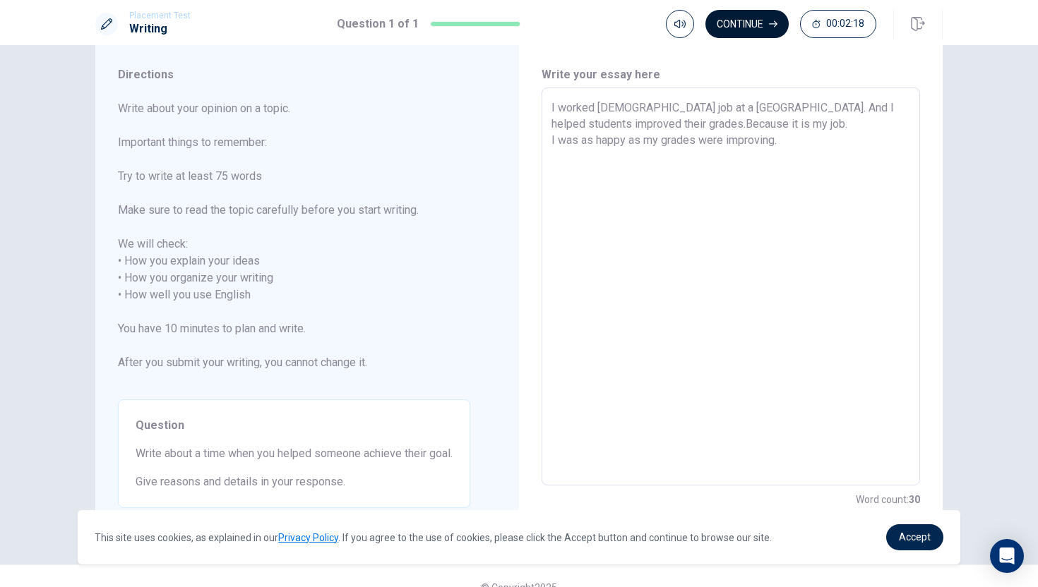
click at [736, 19] on button "Continue" at bounding box center [746, 24] width 83 height 28
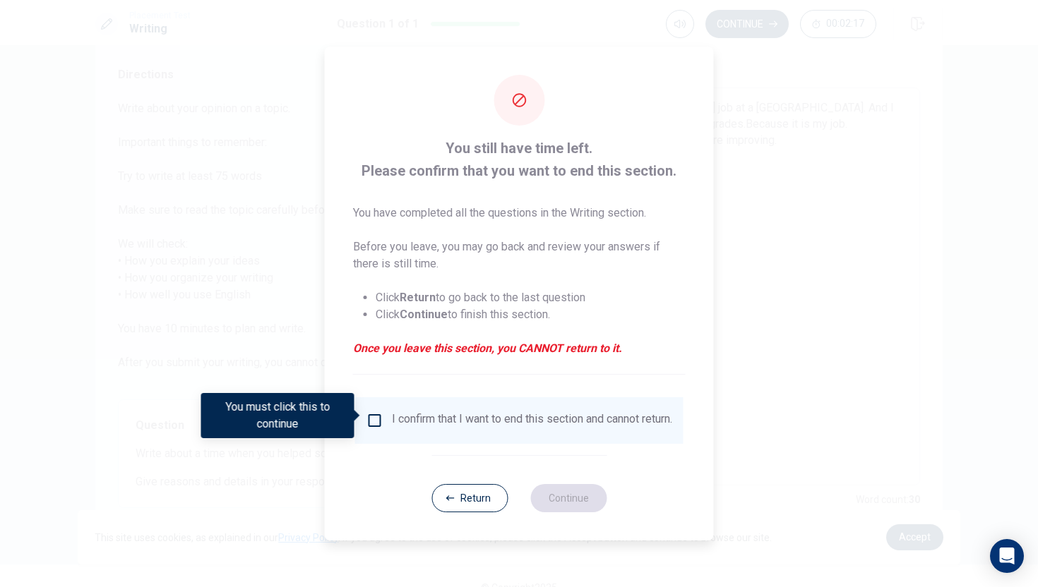
click at [388, 425] on div "I confirm that I want to end this section and cannot return." at bounding box center [519, 420] width 306 height 17
click at [369, 419] on input "You must click this to continue" at bounding box center [374, 420] width 17 height 17
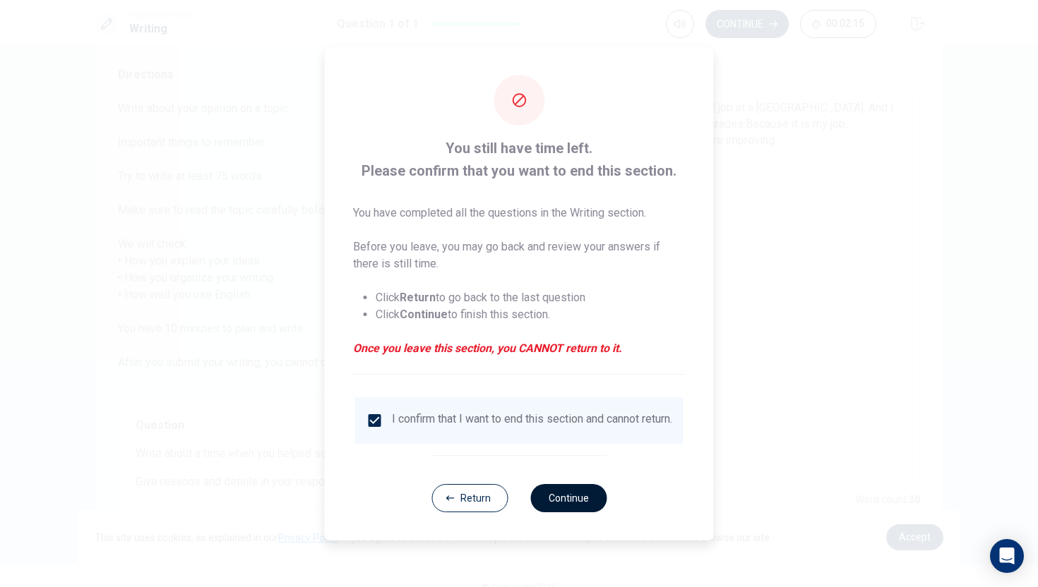
click at [569, 497] on button "Continue" at bounding box center [568, 498] width 76 height 28
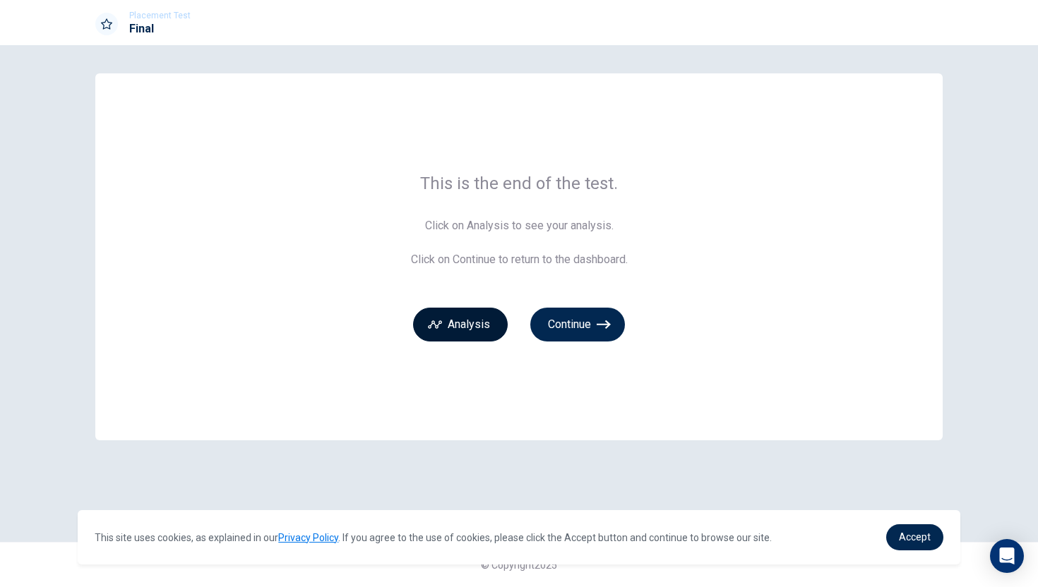
click at [478, 338] on button "Analysis" at bounding box center [460, 325] width 95 height 34
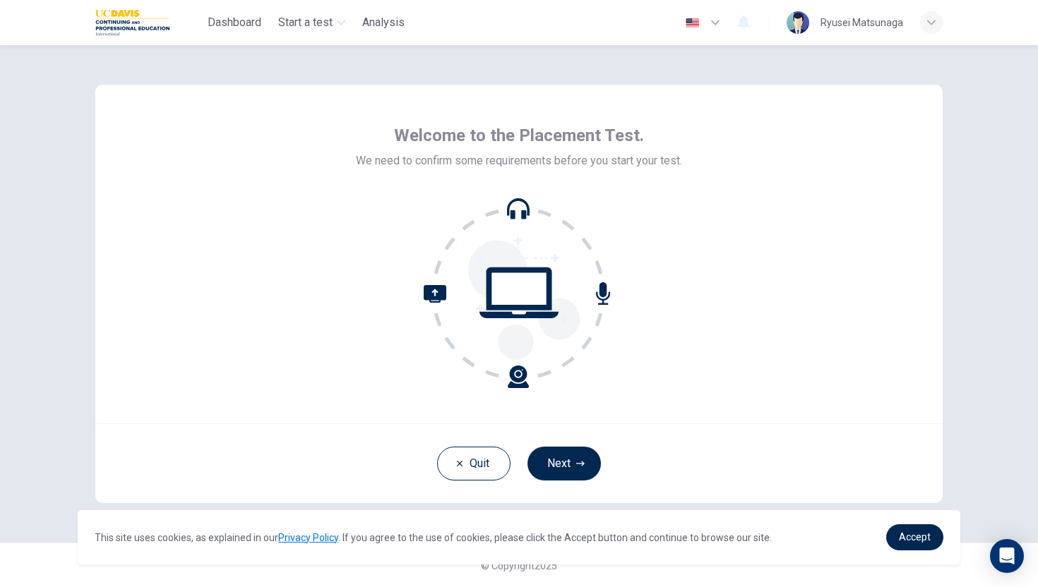
scroll to position [1, 0]
click at [561, 463] on button "Next" at bounding box center [563, 463] width 73 height 34
